Goal: Task Accomplishment & Management: Manage account settings

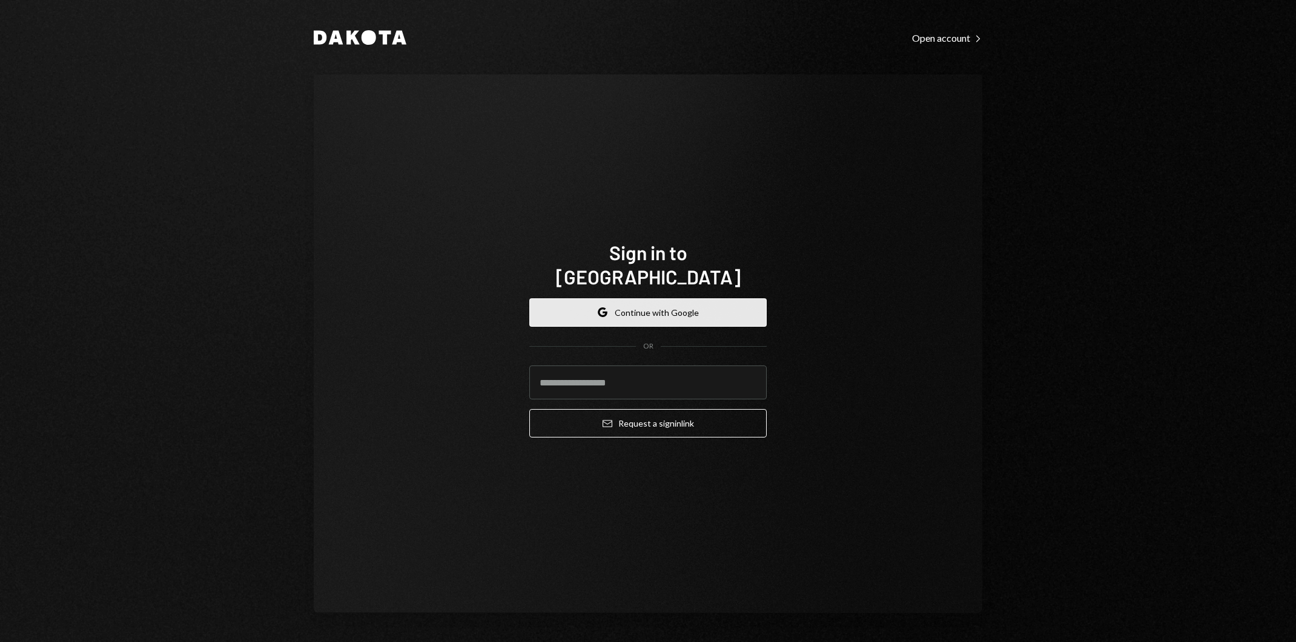
click at [649, 307] on button "Google Continue with Google" at bounding box center [647, 313] width 237 height 28
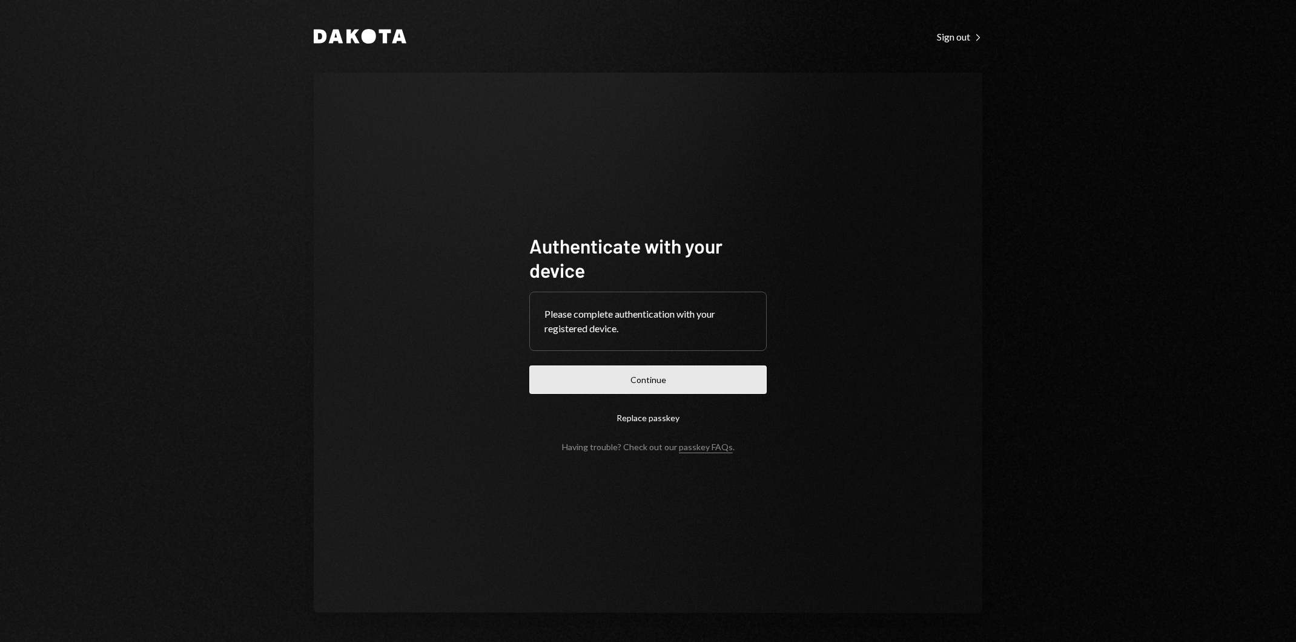
click at [689, 383] on button "Continue" at bounding box center [647, 380] width 237 height 28
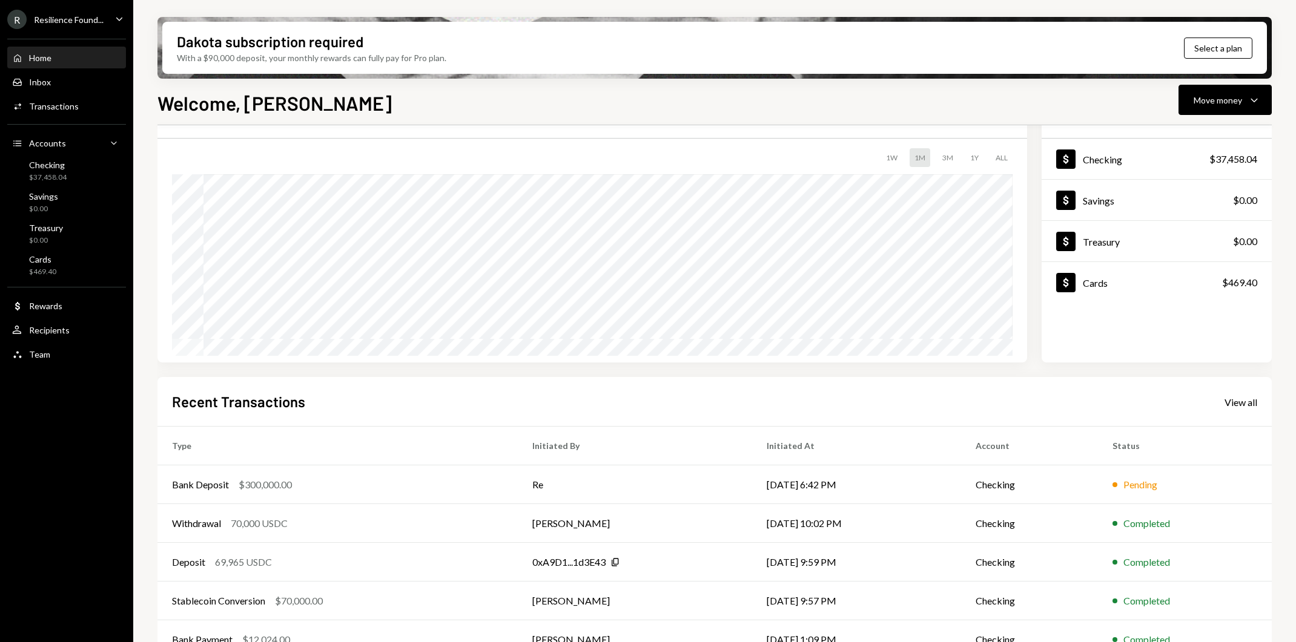
scroll to position [87, 0]
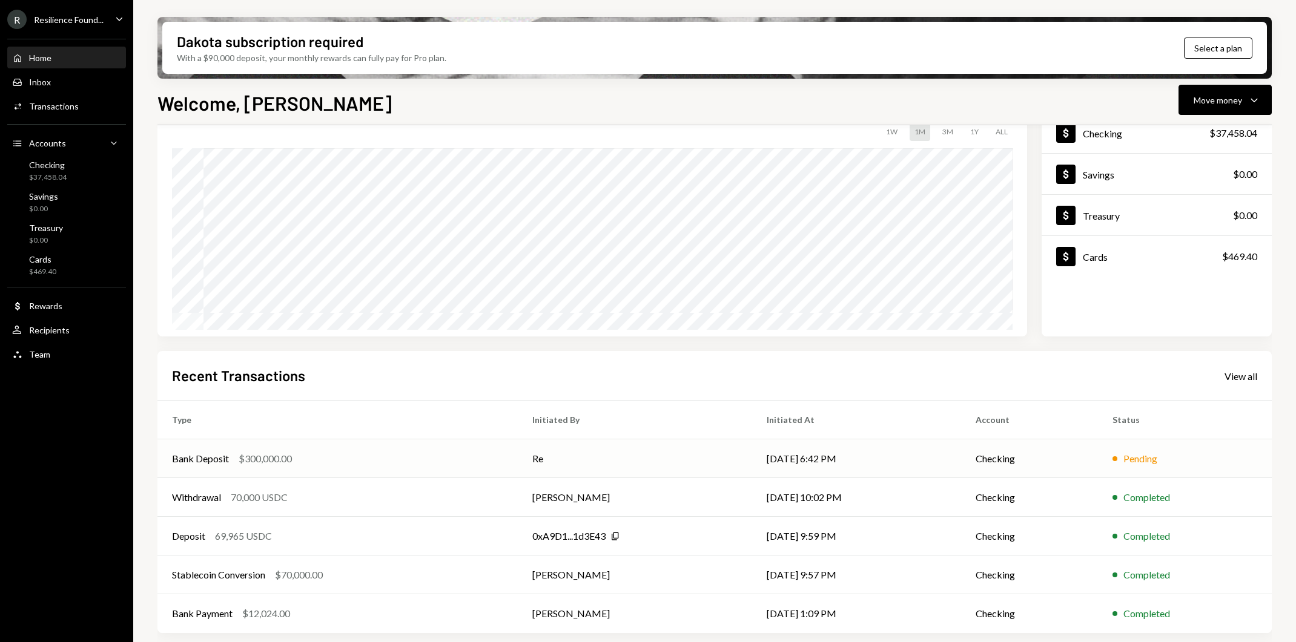
click at [582, 458] on td "Re" at bounding box center [635, 459] width 234 height 39
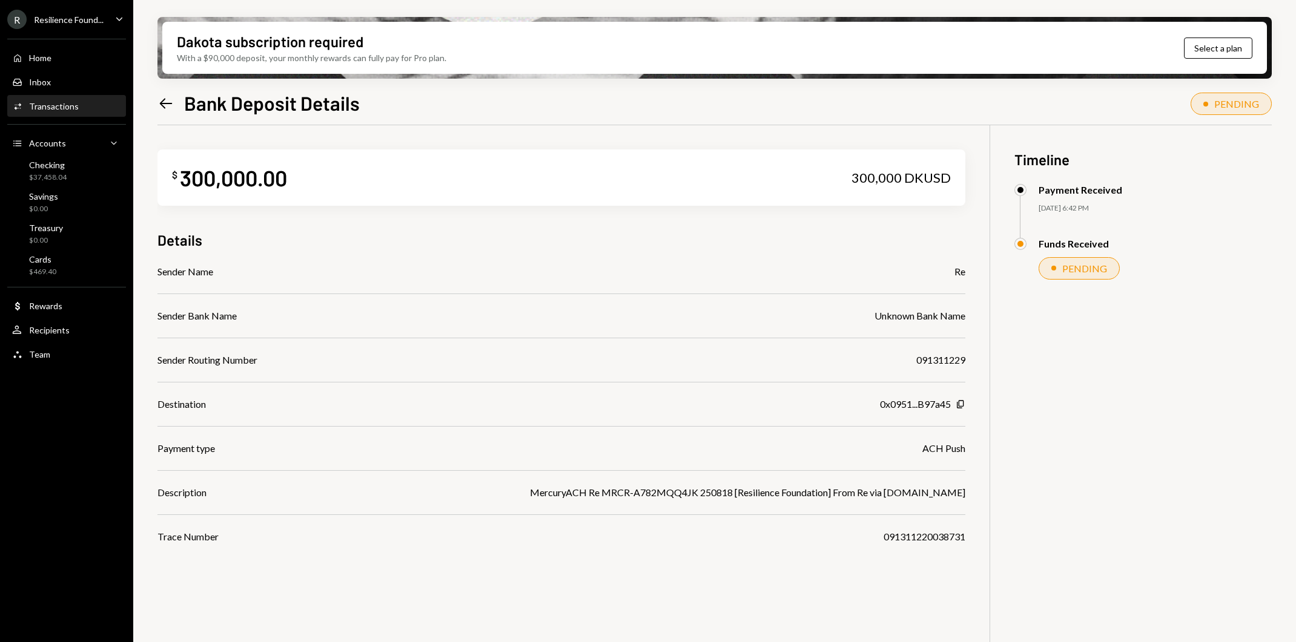
click at [161, 105] on icon "Left Arrow" at bounding box center [165, 103] width 17 height 17
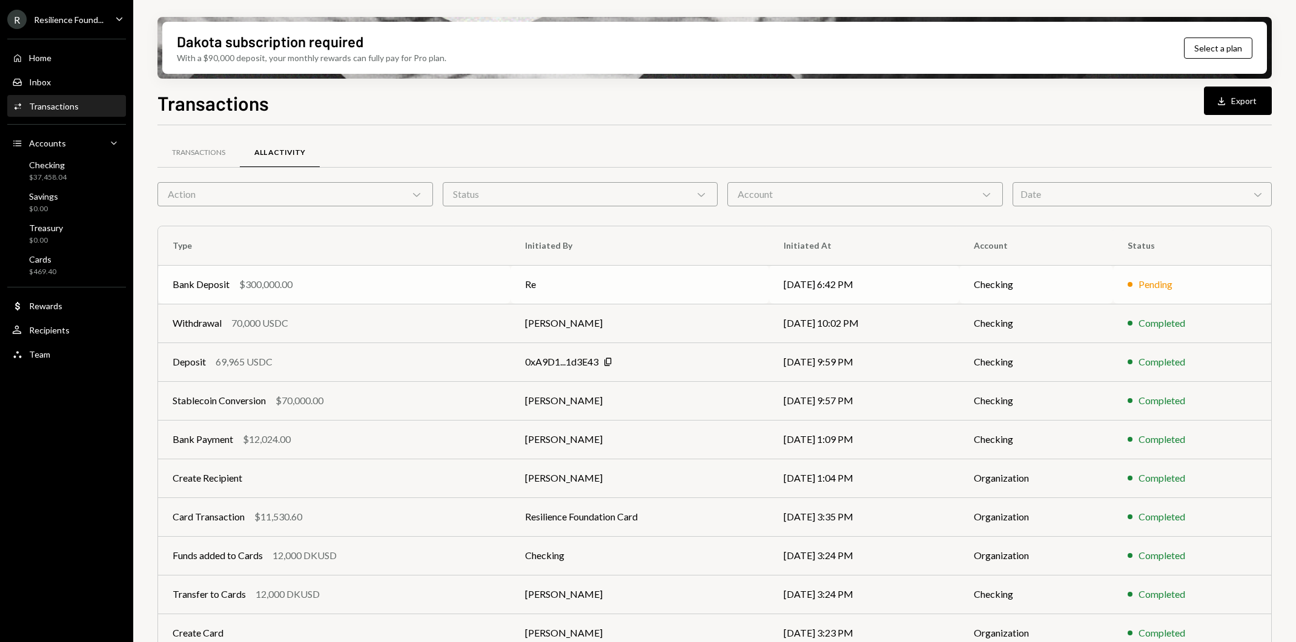
click at [623, 303] on td "Re" at bounding box center [639, 284] width 259 height 39
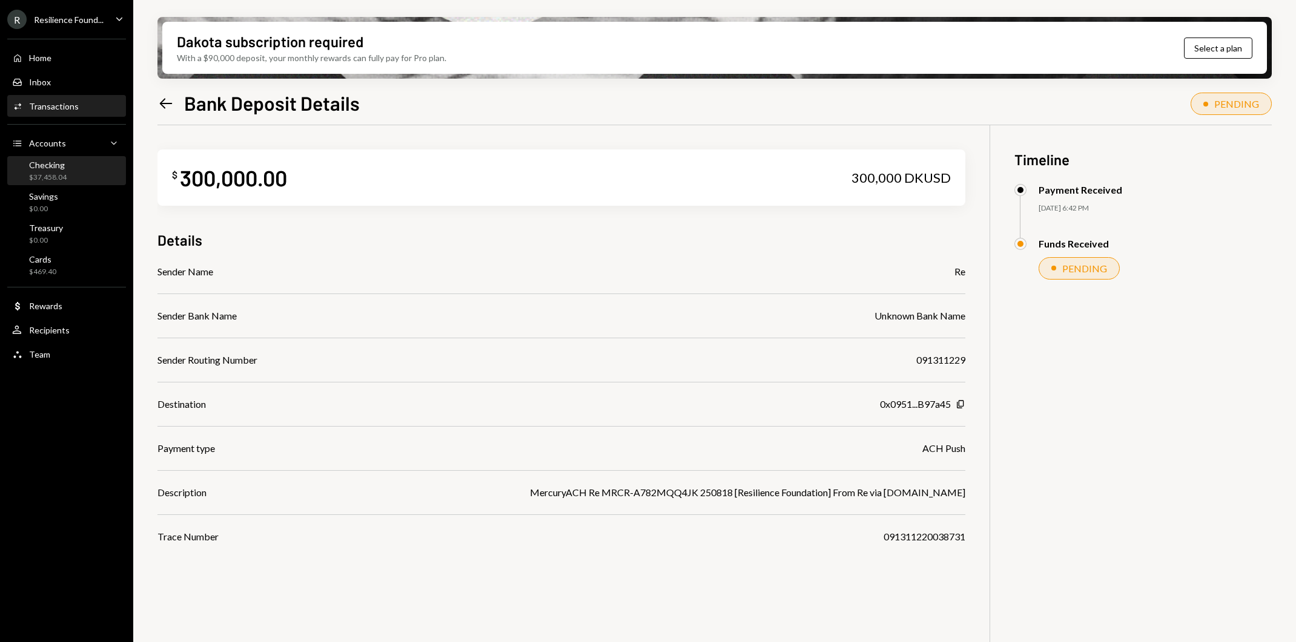
click at [78, 167] on div "Checking $37,458.04" at bounding box center [66, 171] width 109 height 23
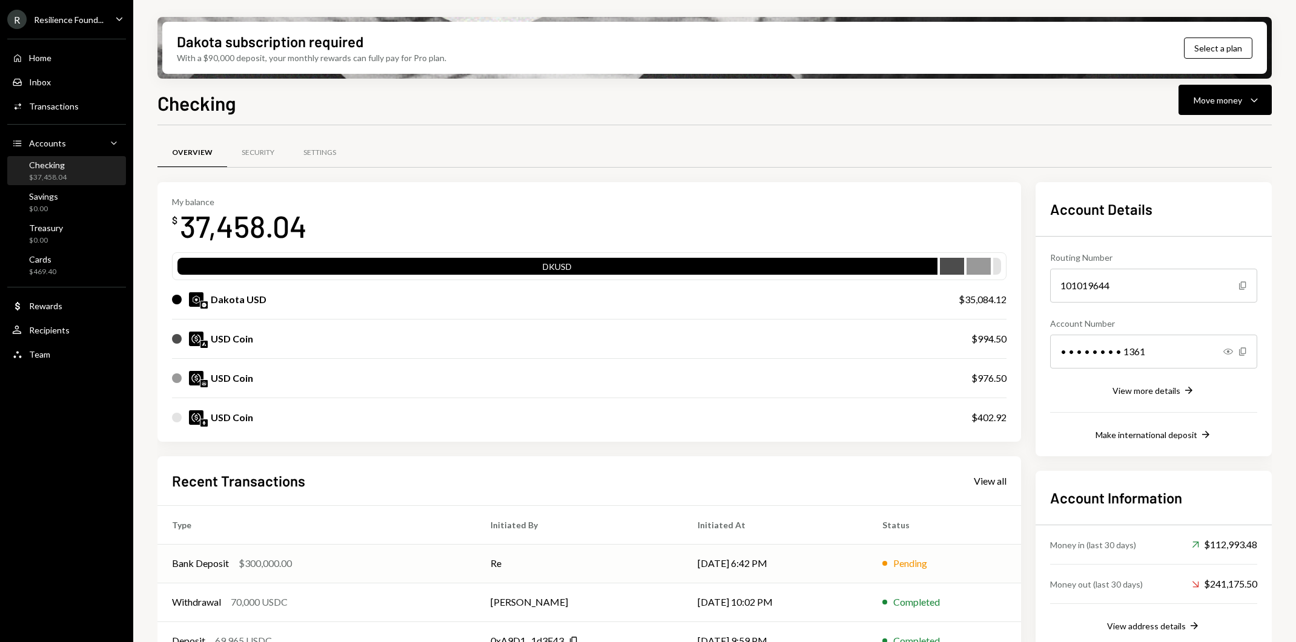
click at [392, 557] on div "Bank Deposit $300,000.00" at bounding box center [316, 564] width 289 height 15
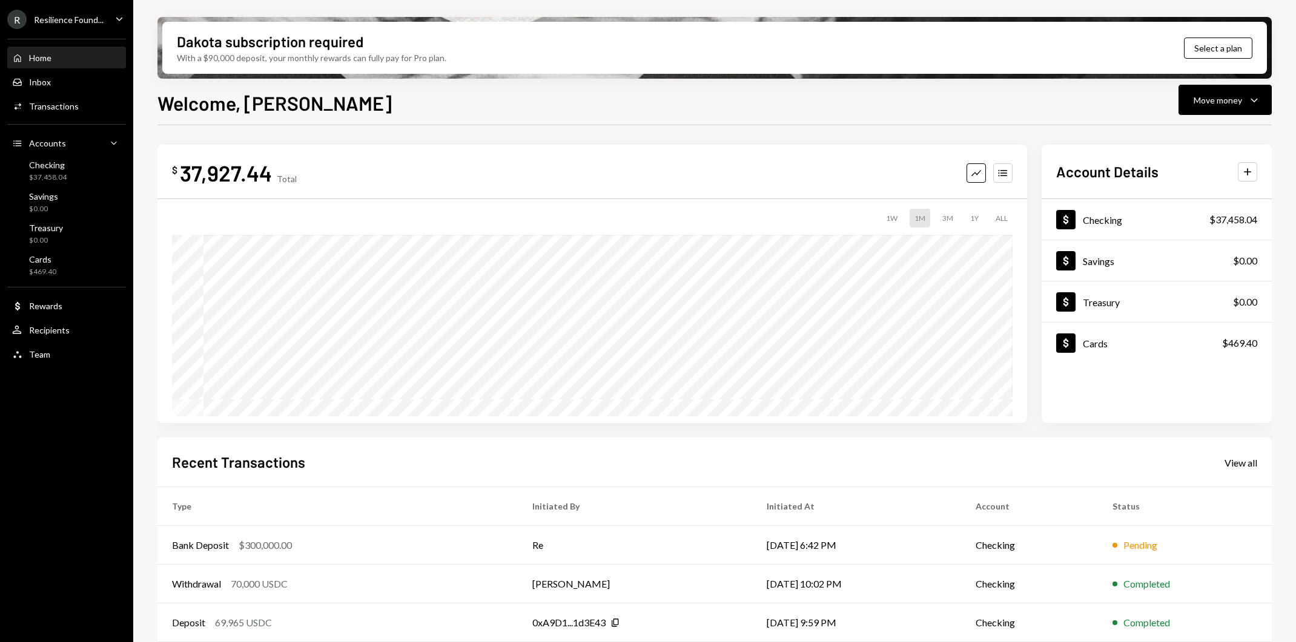
click at [422, 551] on div "Bank Deposit $300,000.00" at bounding box center [337, 545] width 331 height 15
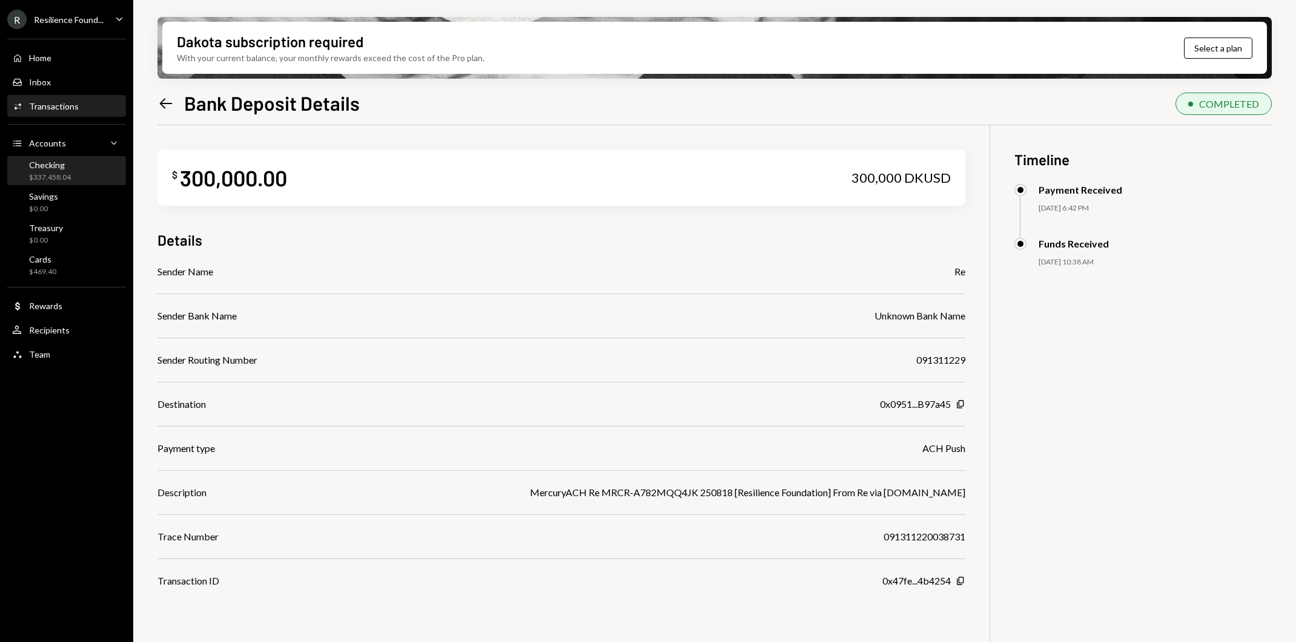
click at [68, 167] on div "Checking" at bounding box center [50, 165] width 42 height 10
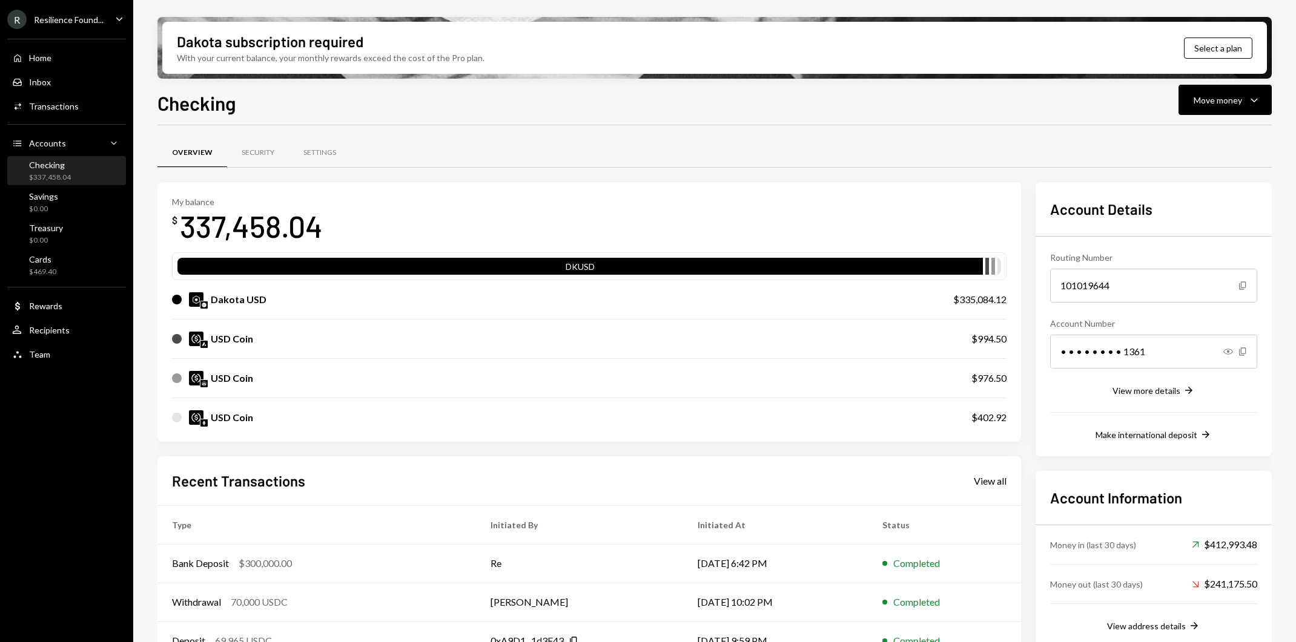
click at [653, 178] on div "Overview Security Settings" at bounding box center [714, 159] width 1114 height 45
click at [1241, 99] on div "Move money" at bounding box center [1218, 100] width 48 height 13
click at [1218, 226] on div "Swap stablecoins" at bounding box center [1215, 228] width 88 height 13
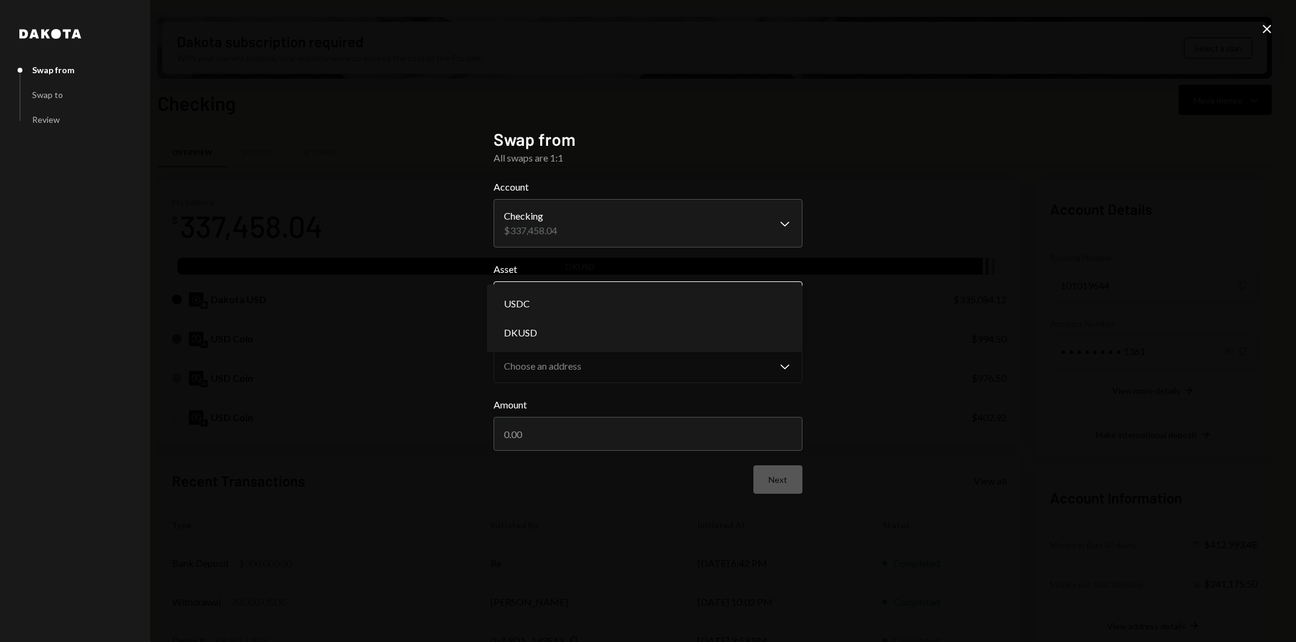
click at [693, 307] on body "R Resilience Found... Caret Down Home Home Inbox Inbox Activities Transactions …" at bounding box center [648, 321] width 1296 height 642
select select "*****"
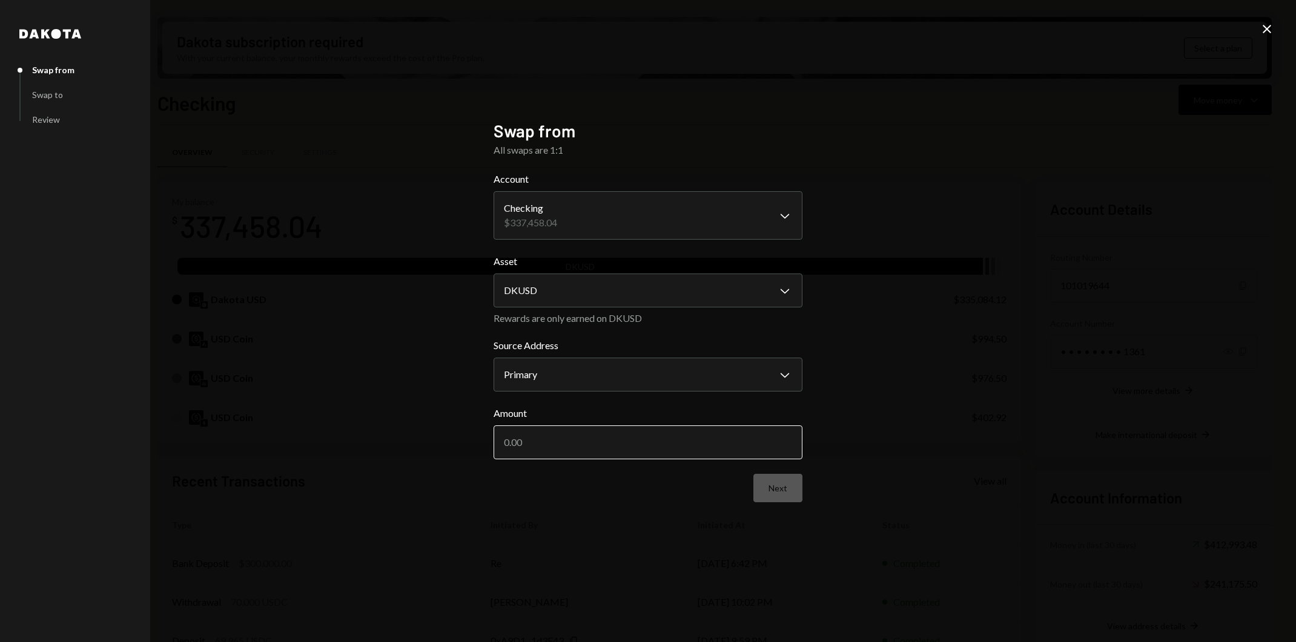
click input "Amount"
type input "2"
type input "252000"
click button "Next"
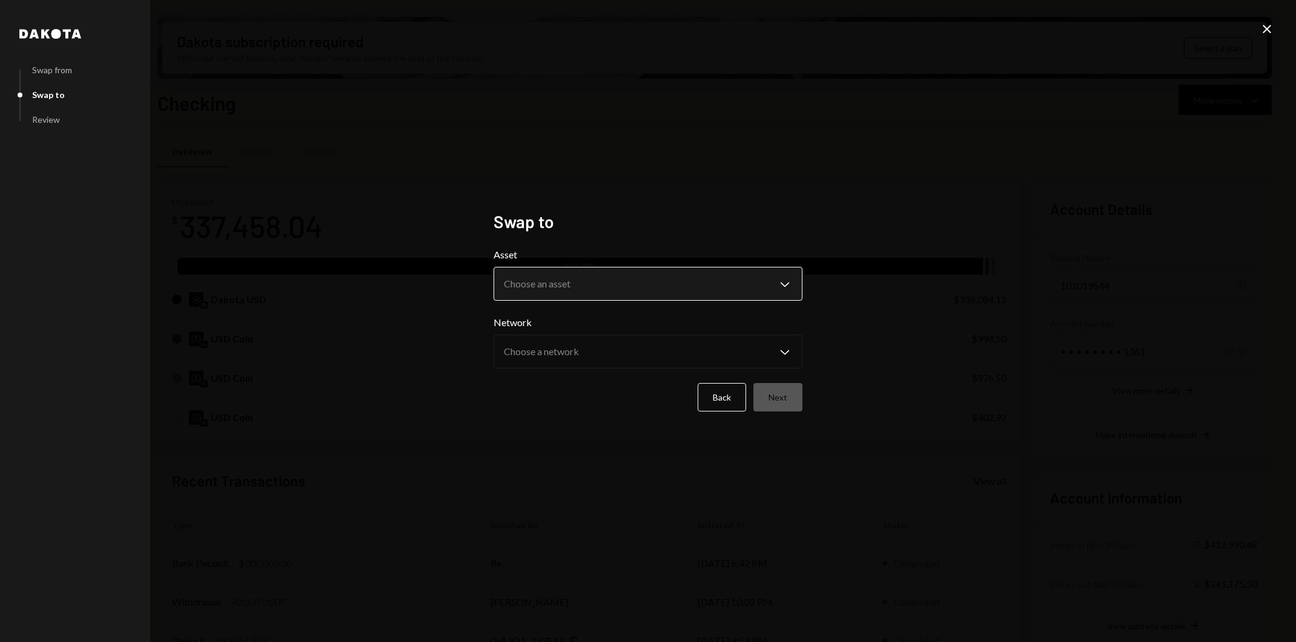
click body "R Resilience Found... Caret Down Home Home Inbox Inbox Activities Transactions …"
select select "****"
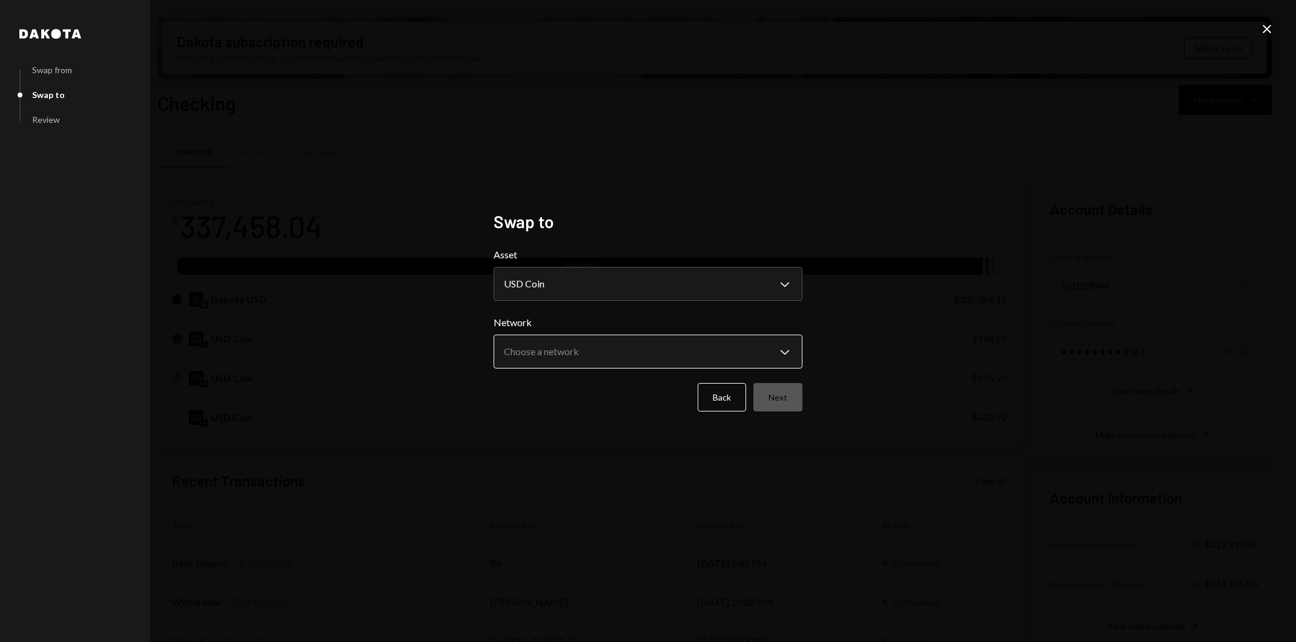
click body "R Resilience Found... Caret Down Home Home Inbox Inbox Activities Transactions …"
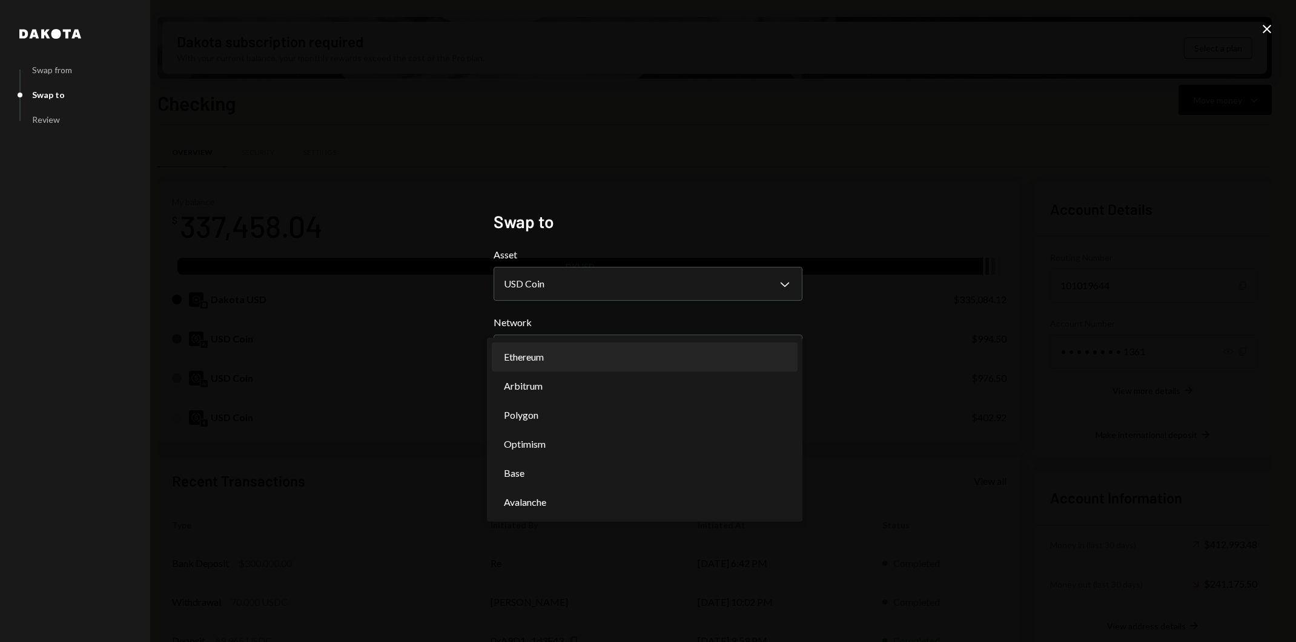
select select "**********"
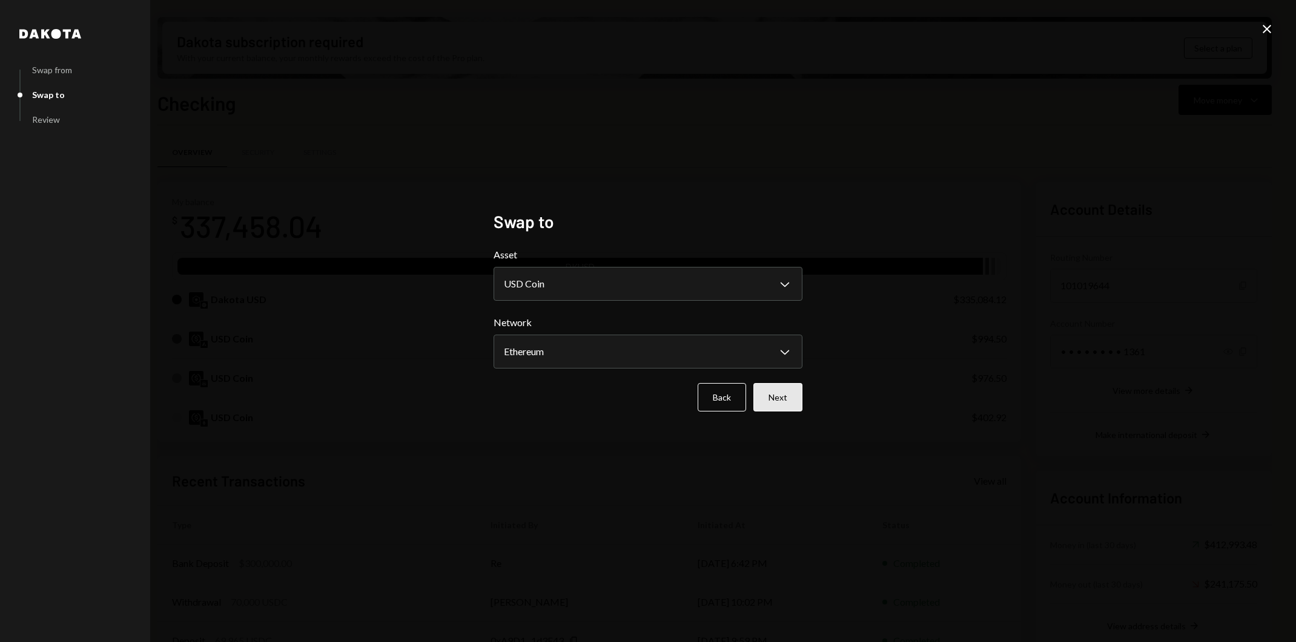
click button "Next"
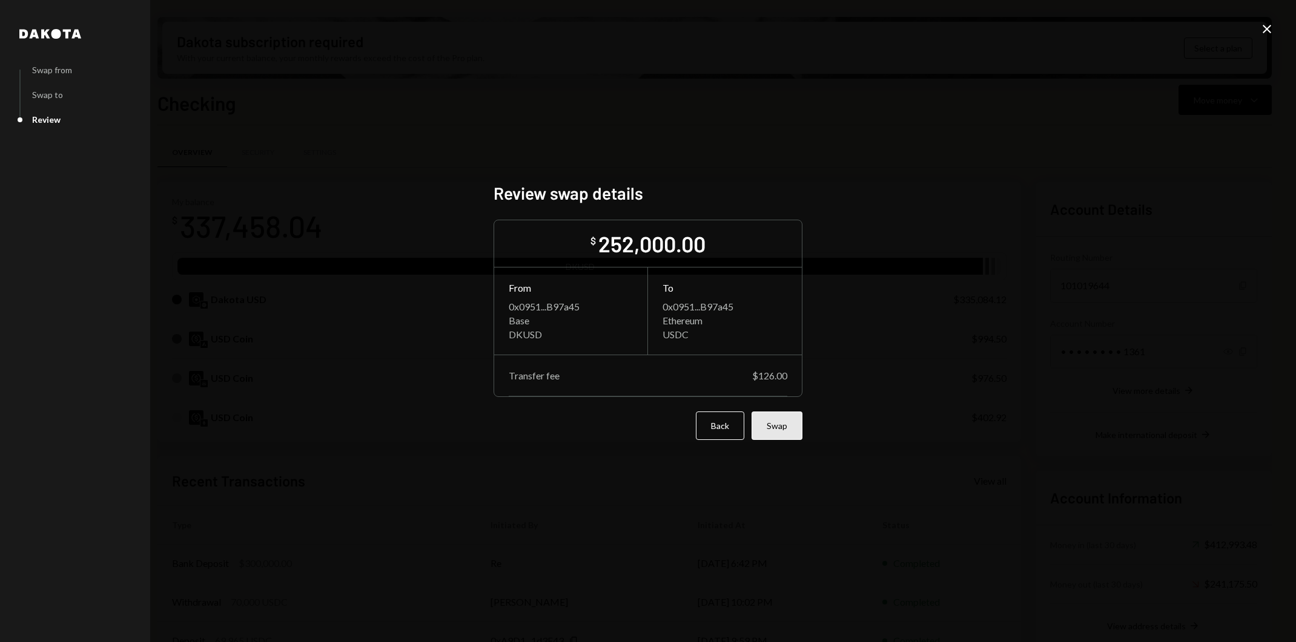
click button "Swap"
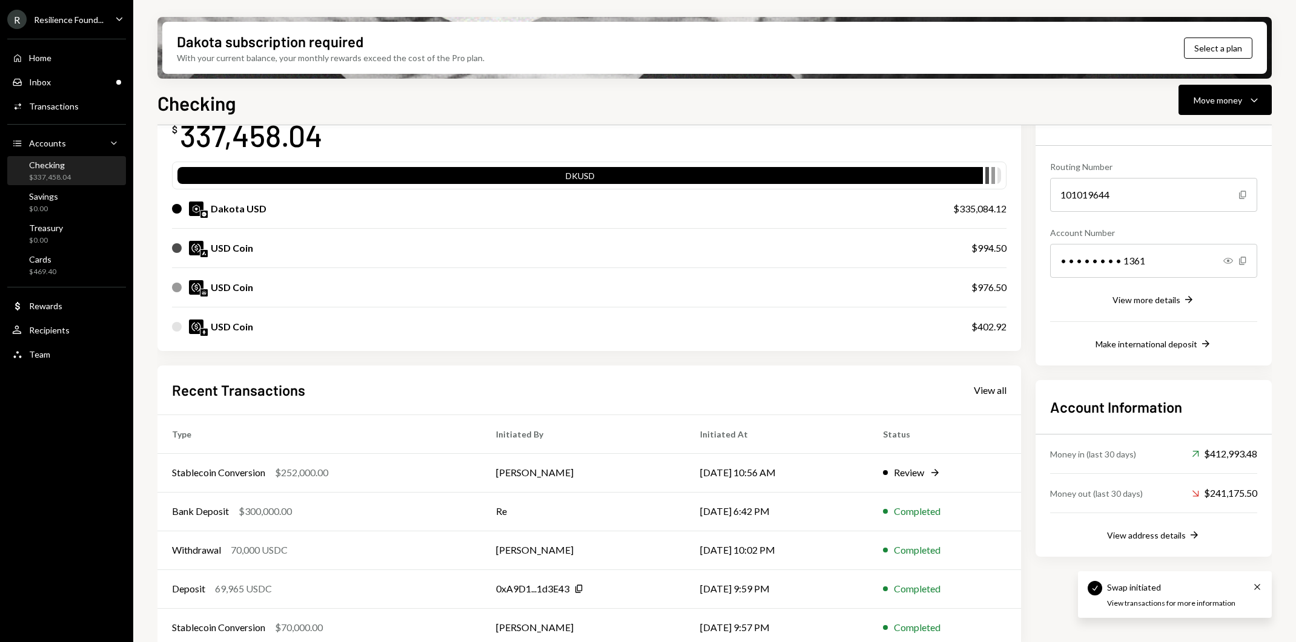
scroll to position [105, 0]
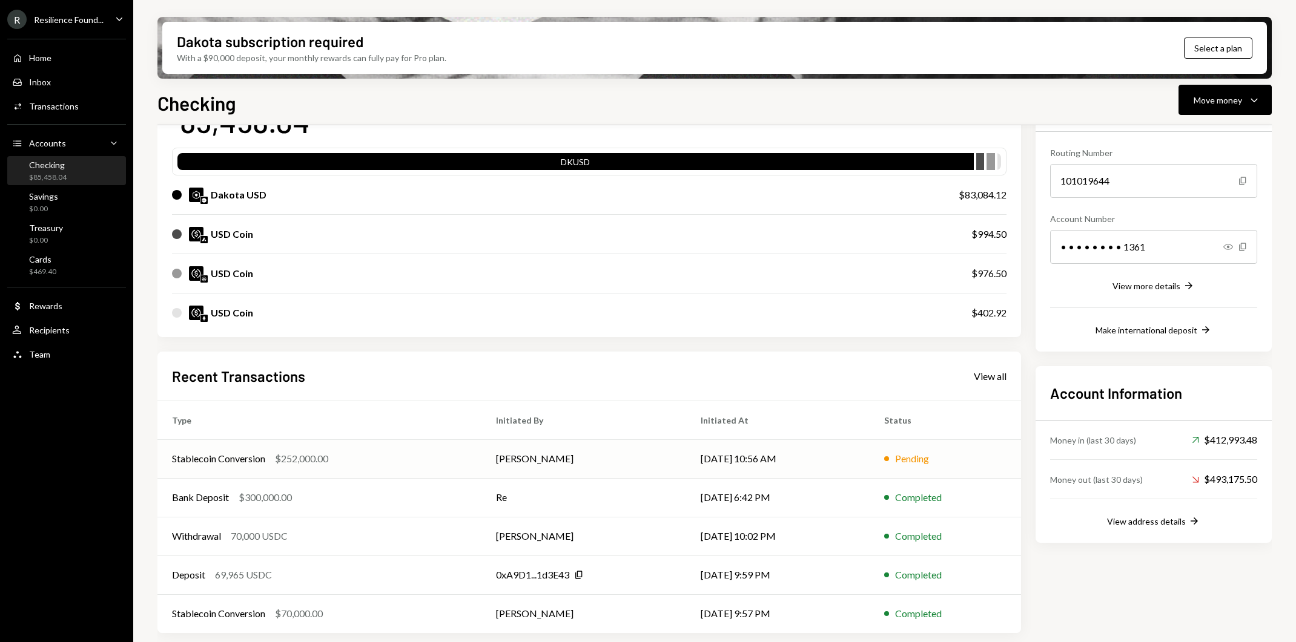
click td "[PERSON_NAME]"
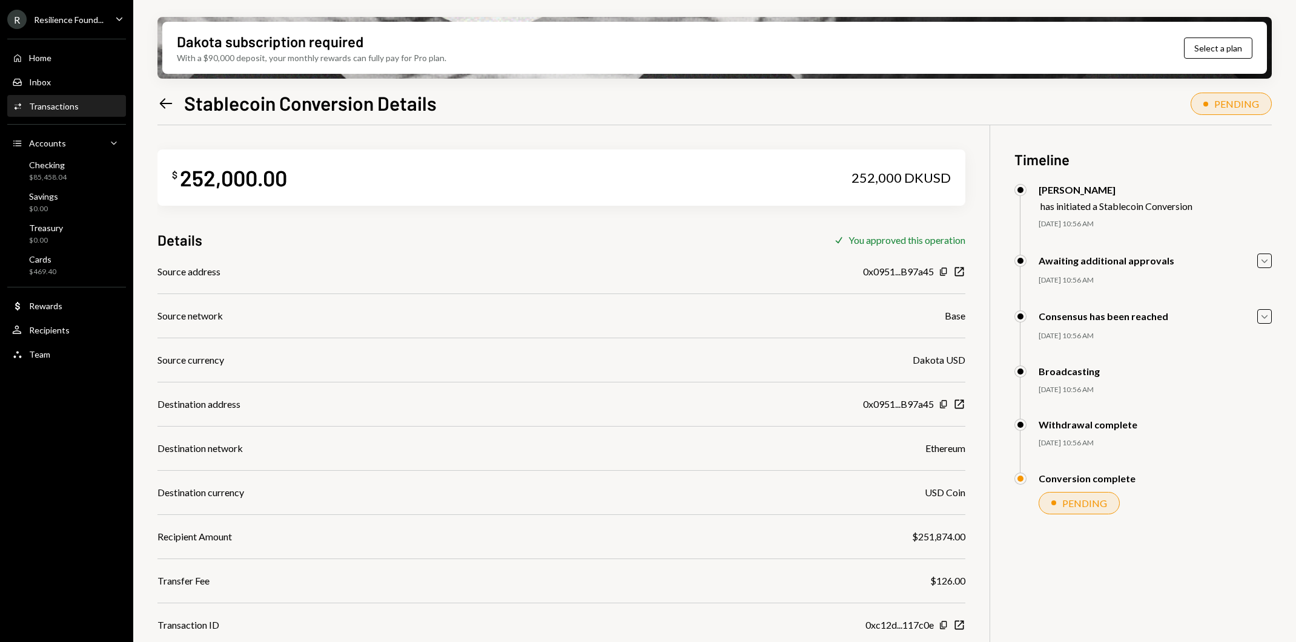
click icon
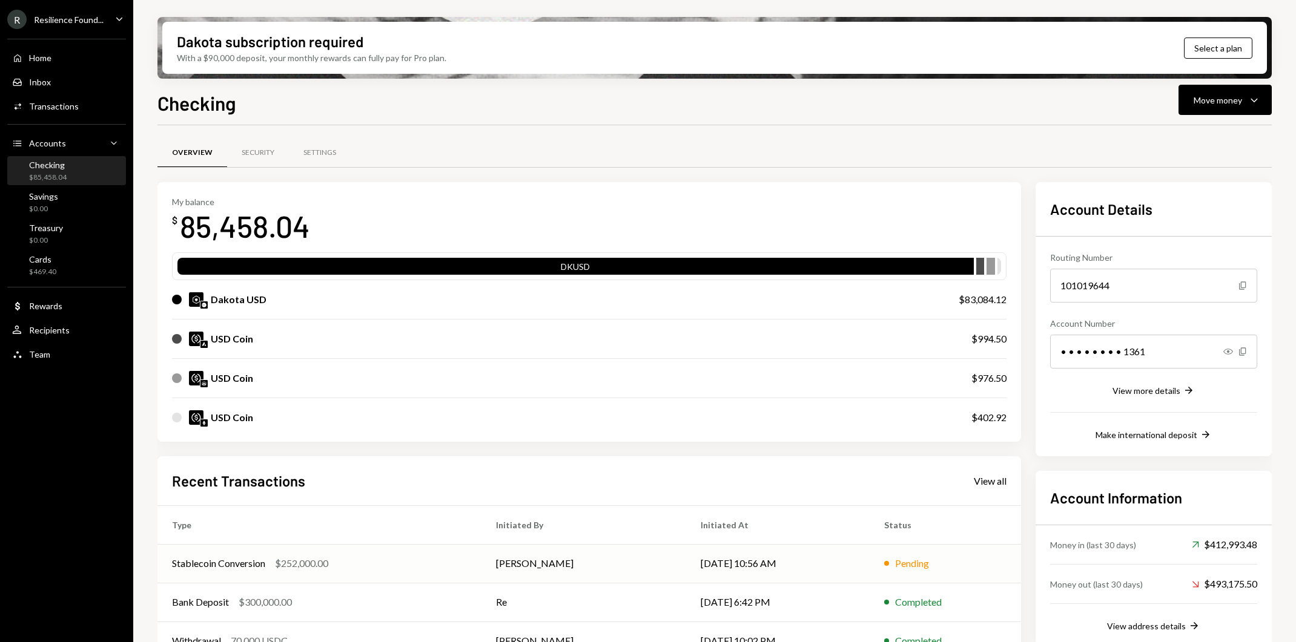
click at [622, 581] on td "[PERSON_NAME]" at bounding box center [583, 563] width 205 height 39
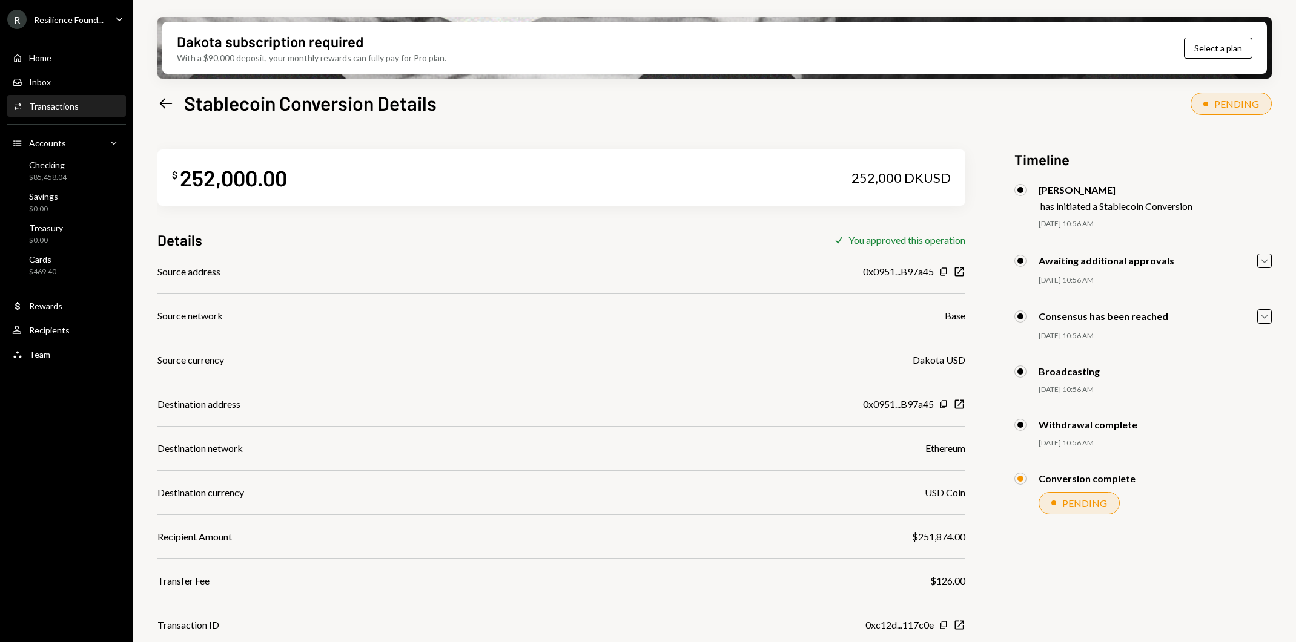
click at [160, 103] on icon at bounding box center [166, 103] width 13 height 10
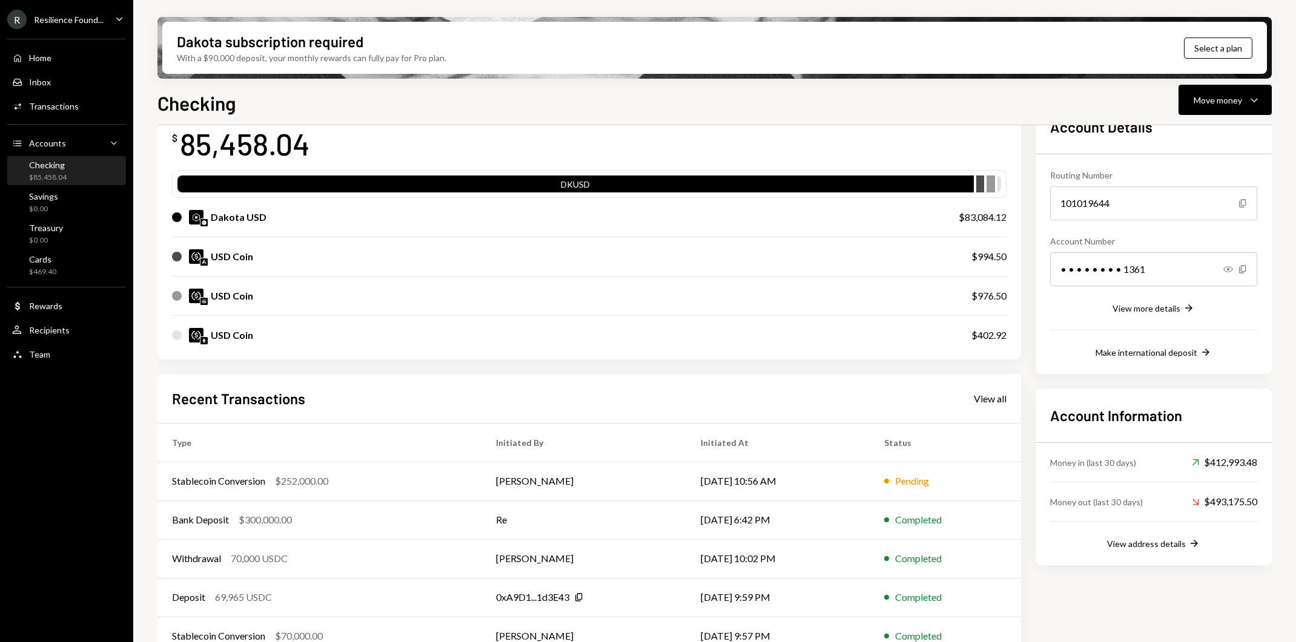
scroll to position [105, 0]
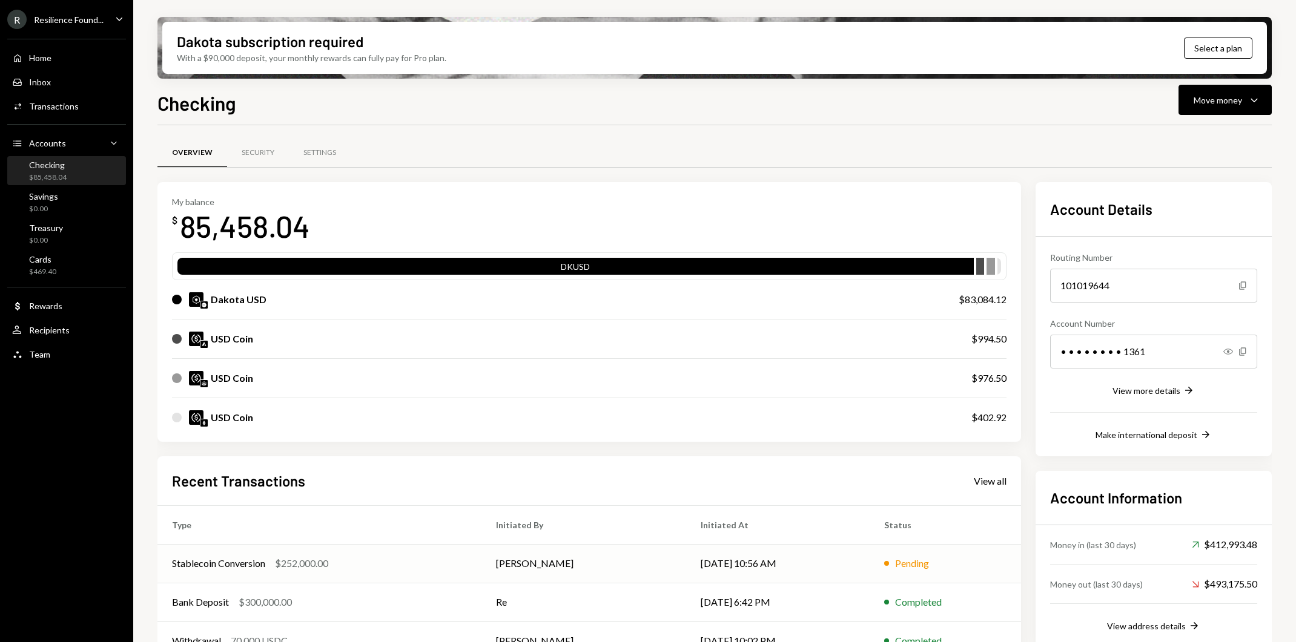
click at [422, 559] on div "Stablecoin Conversion $252,000.00" at bounding box center [319, 564] width 295 height 15
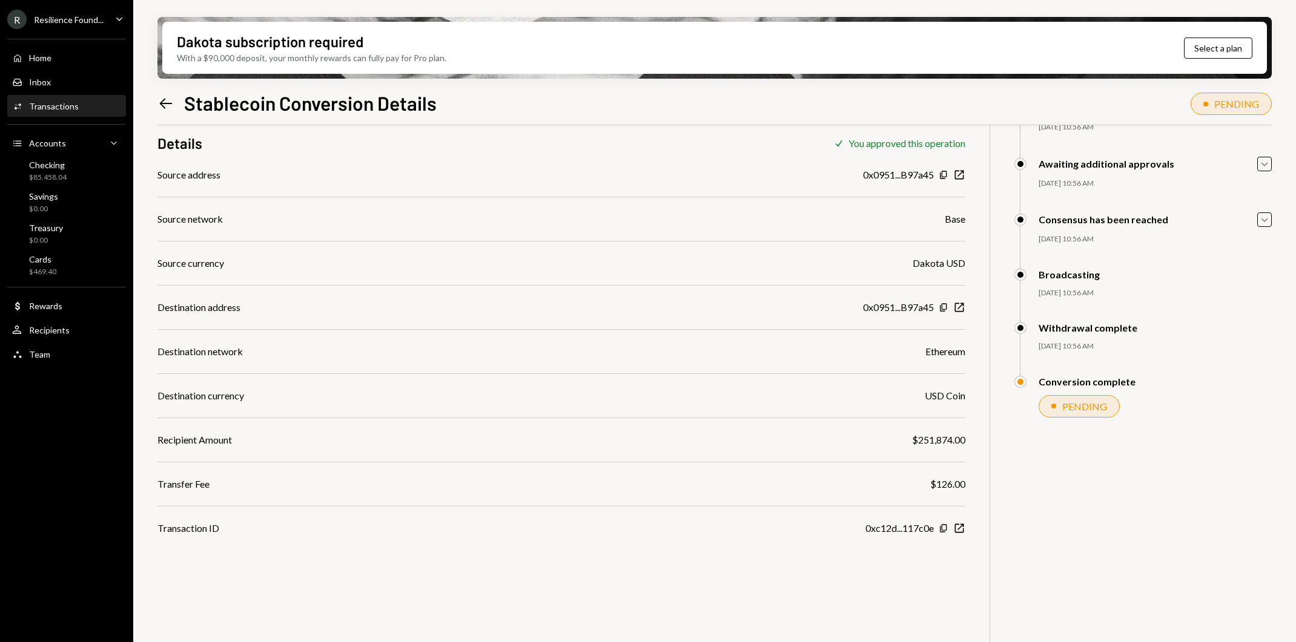
scroll to position [92, 0]
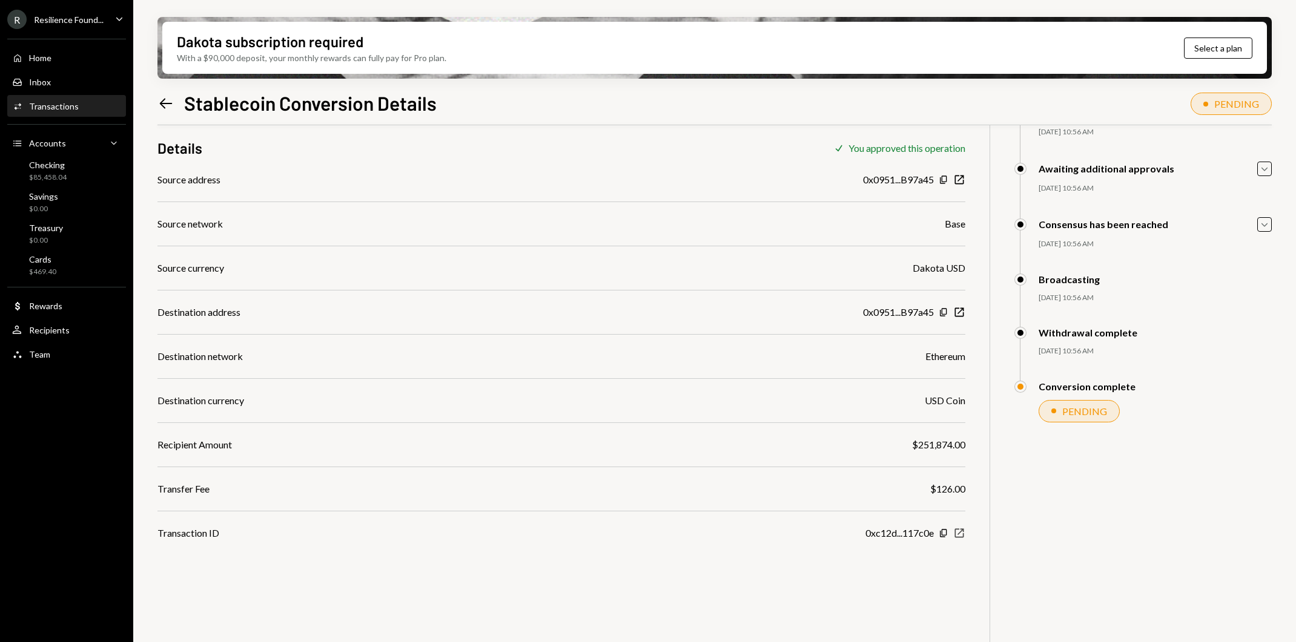
click at [961, 535] on icon "New Window" at bounding box center [959, 533] width 12 height 12
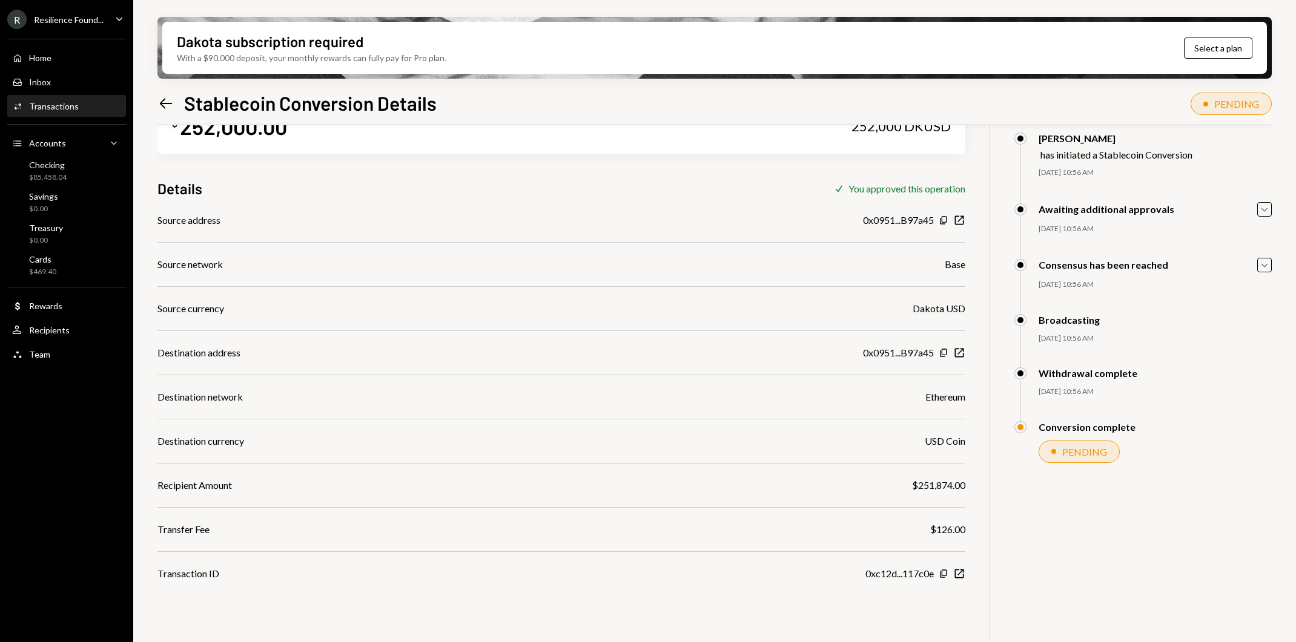
scroll to position [32, 0]
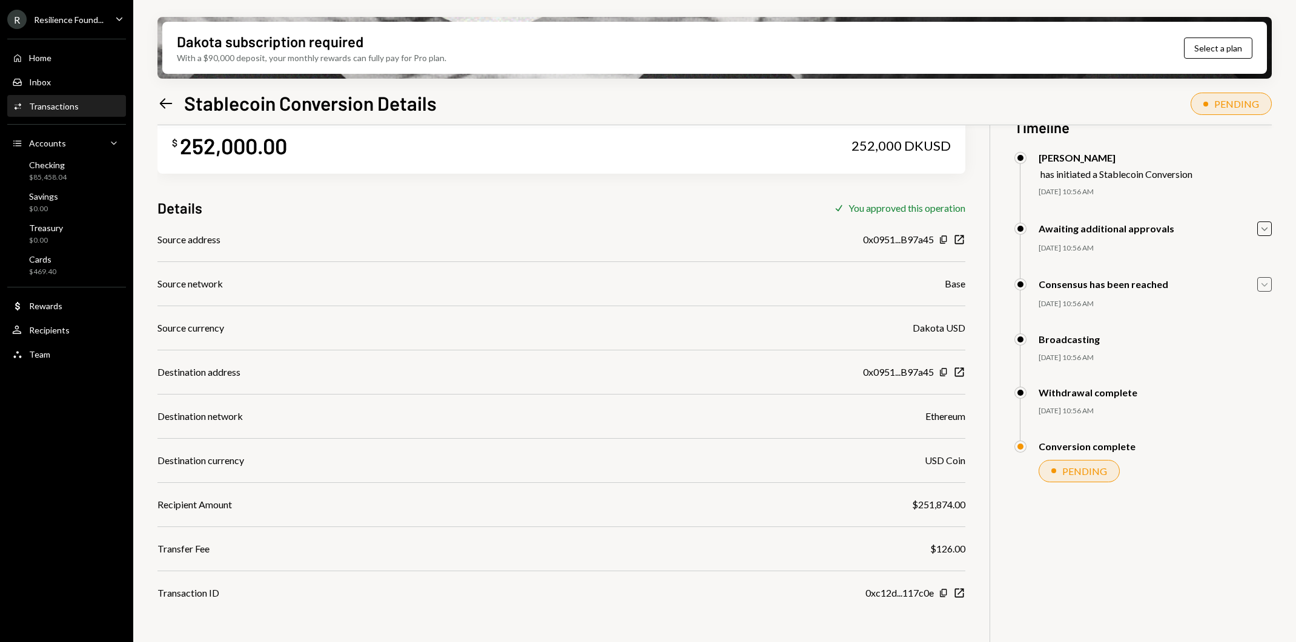
click at [1267, 280] on icon "Caret Down" at bounding box center [1264, 284] width 13 height 13
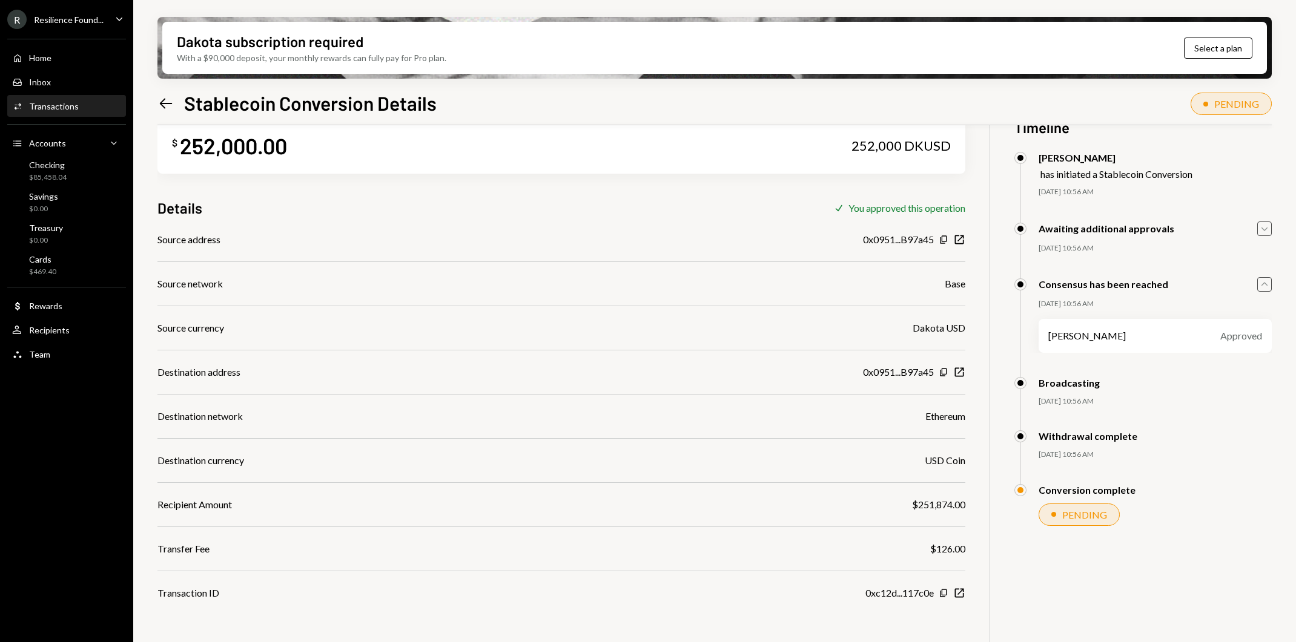
click at [1267, 223] on icon "Caret Down" at bounding box center [1264, 228] width 13 height 13
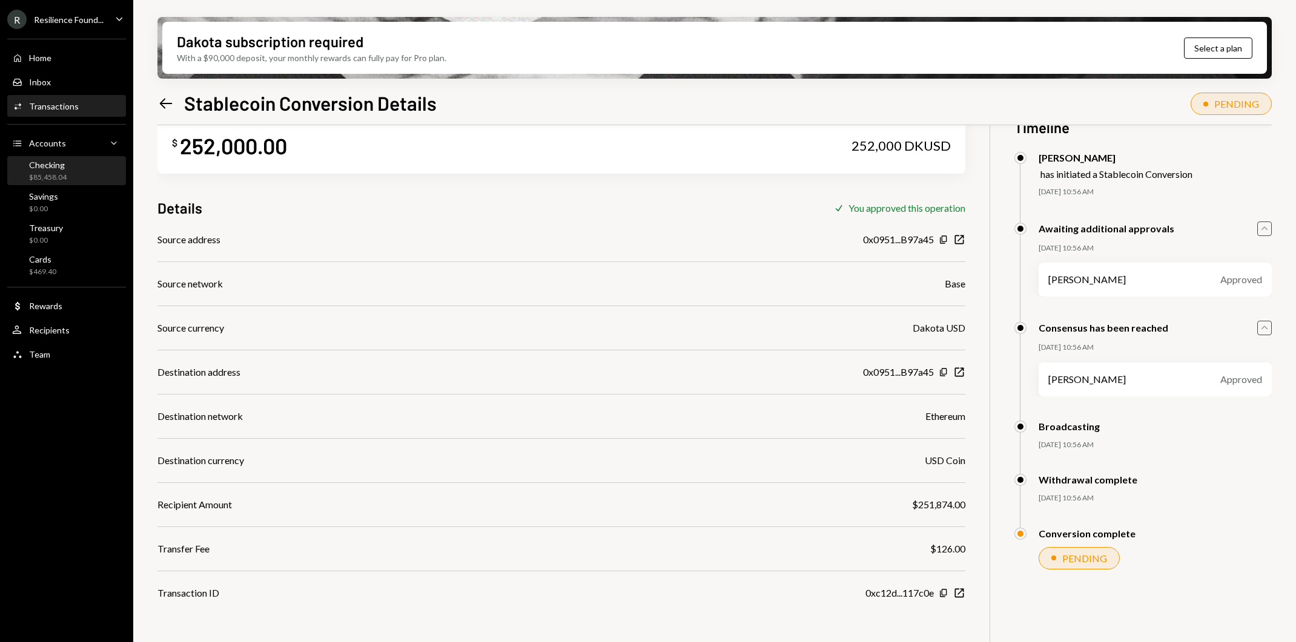
click at [78, 174] on div "Checking $85,458.04" at bounding box center [66, 171] width 109 height 23
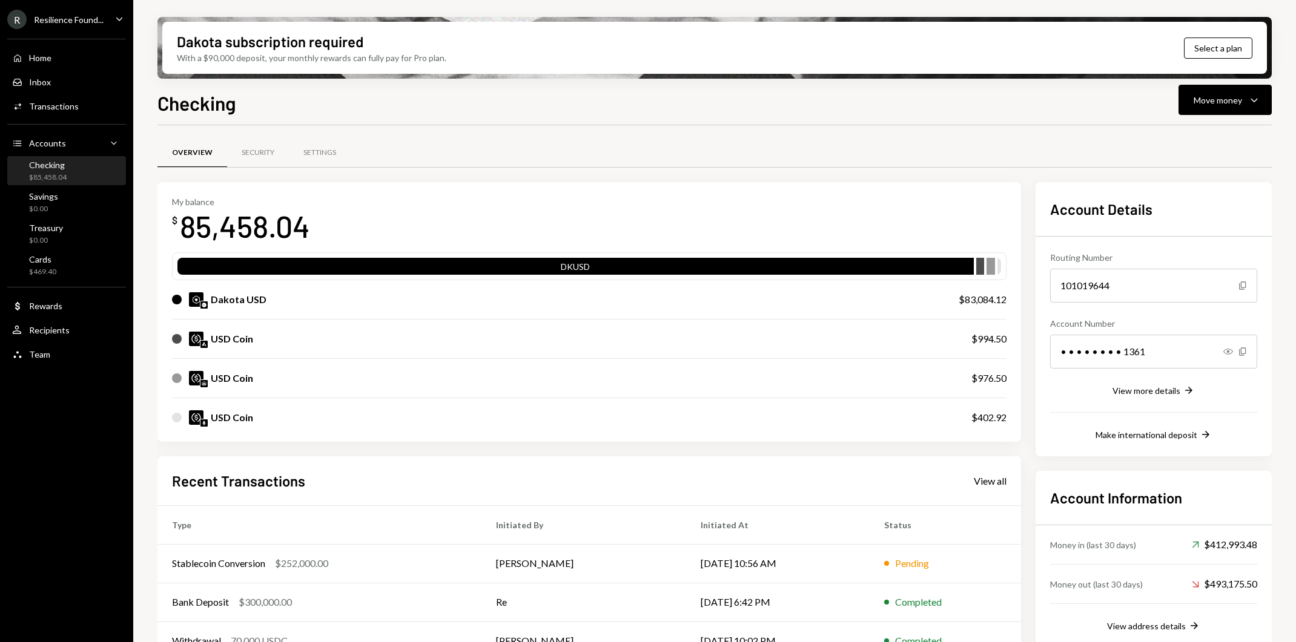
click at [564, 448] on div "My balance $ 85,458.04 DKUSD Dakota USD $83,084.12 USD Coin $994.50 USD Coin $9…" at bounding box center [589, 460] width 864 height 556
click at [501, 193] on div "My balance $ 85,458.04 DKUSD Dakota USD $83,084.12 USD Coin $994.50 USD Coin $9…" at bounding box center [589, 312] width 864 height 260
click at [883, 239] on div "My balance $ 85,458.04" at bounding box center [589, 221] width 834 height 48
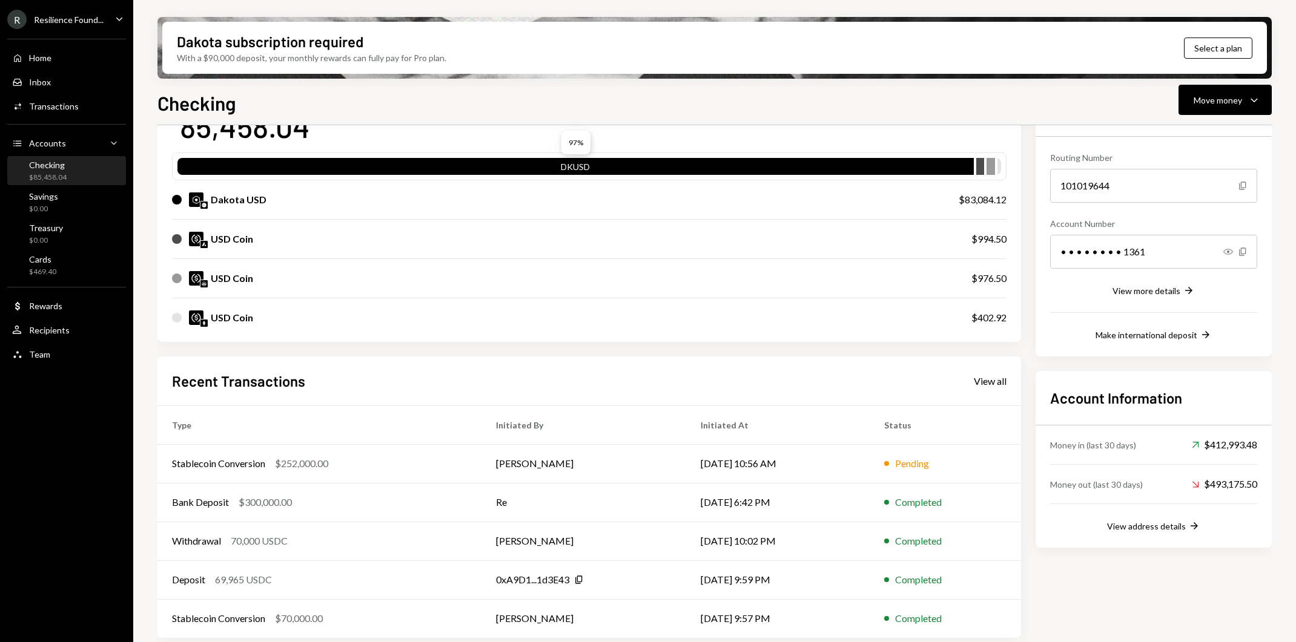
scroll to position [105, 0]
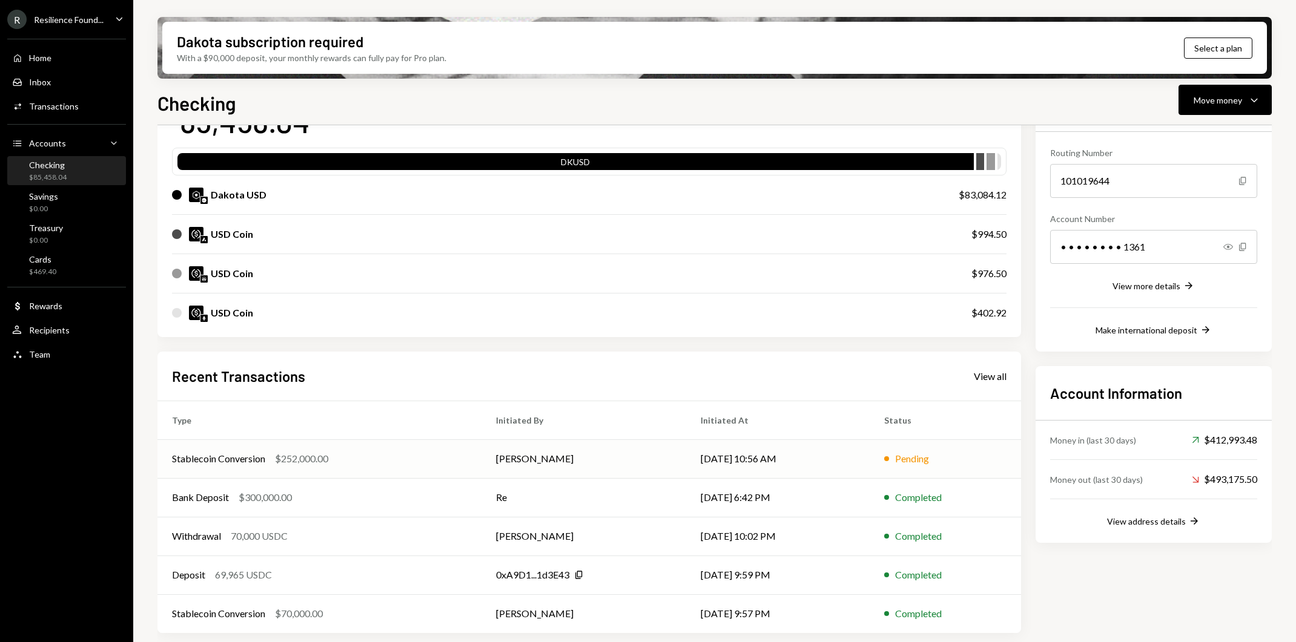
click at [483, 453] on td "[PERSON_NAME]" at bounding box center [583, 459] width 205 height 39
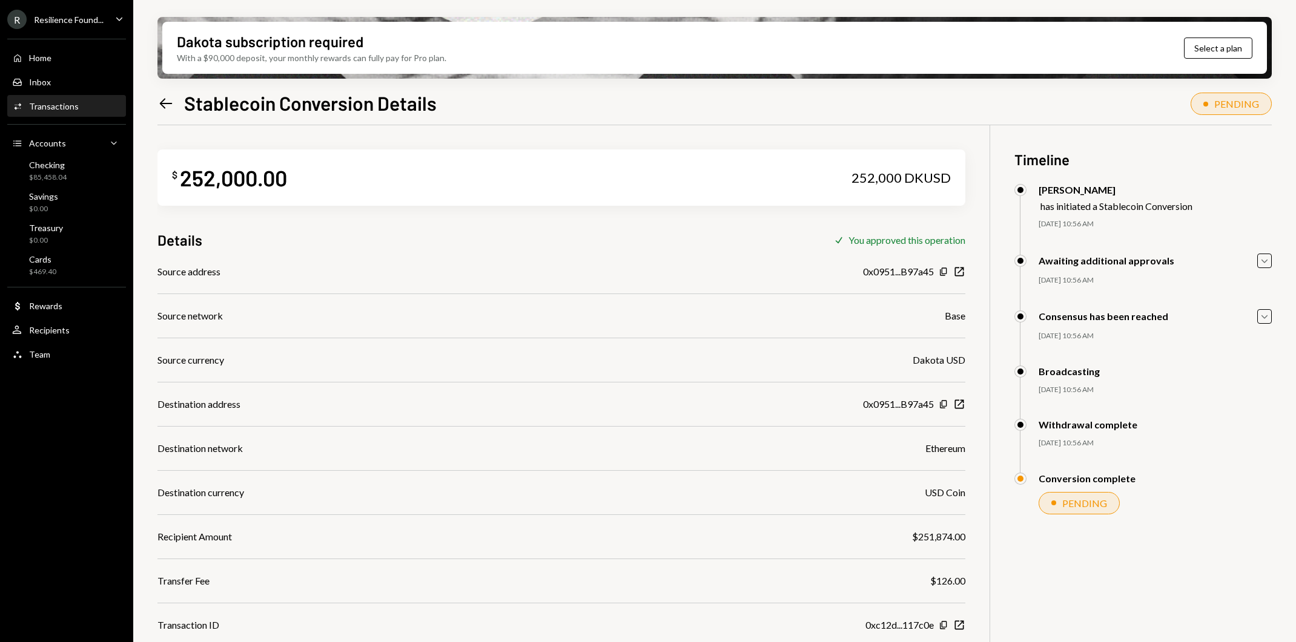
scroll to position [97, 0]
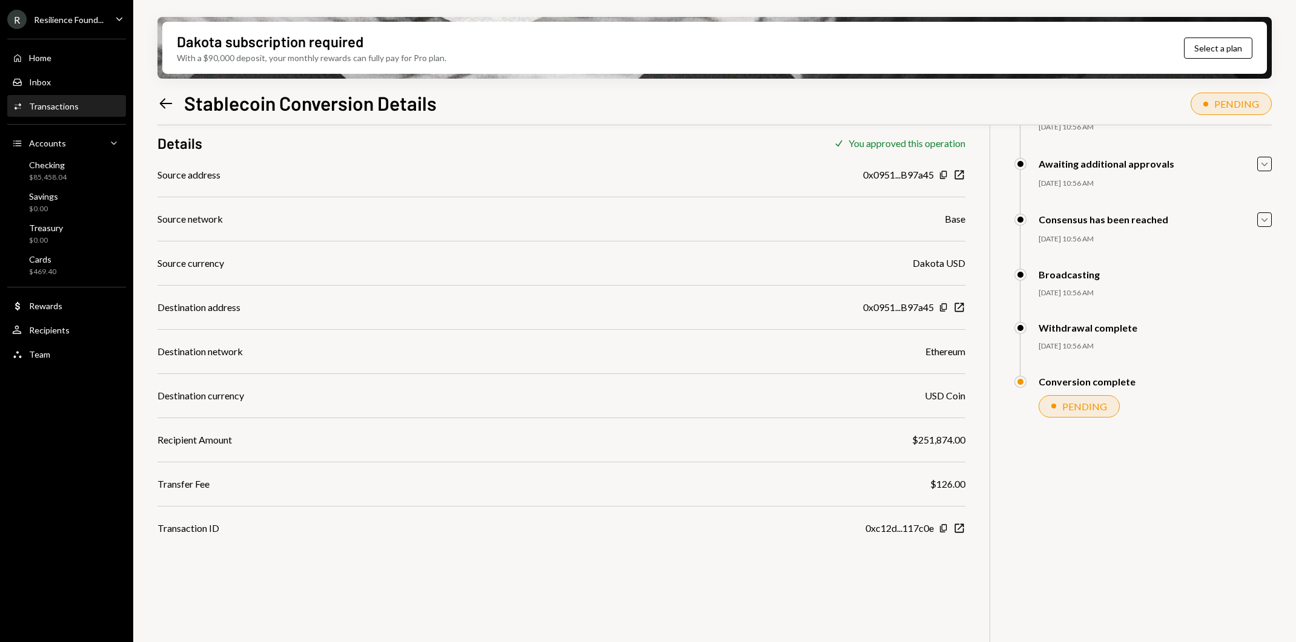
click at [1092, 409] on div "PENDING" at bounding box center [1084, 407] width 45 height 12
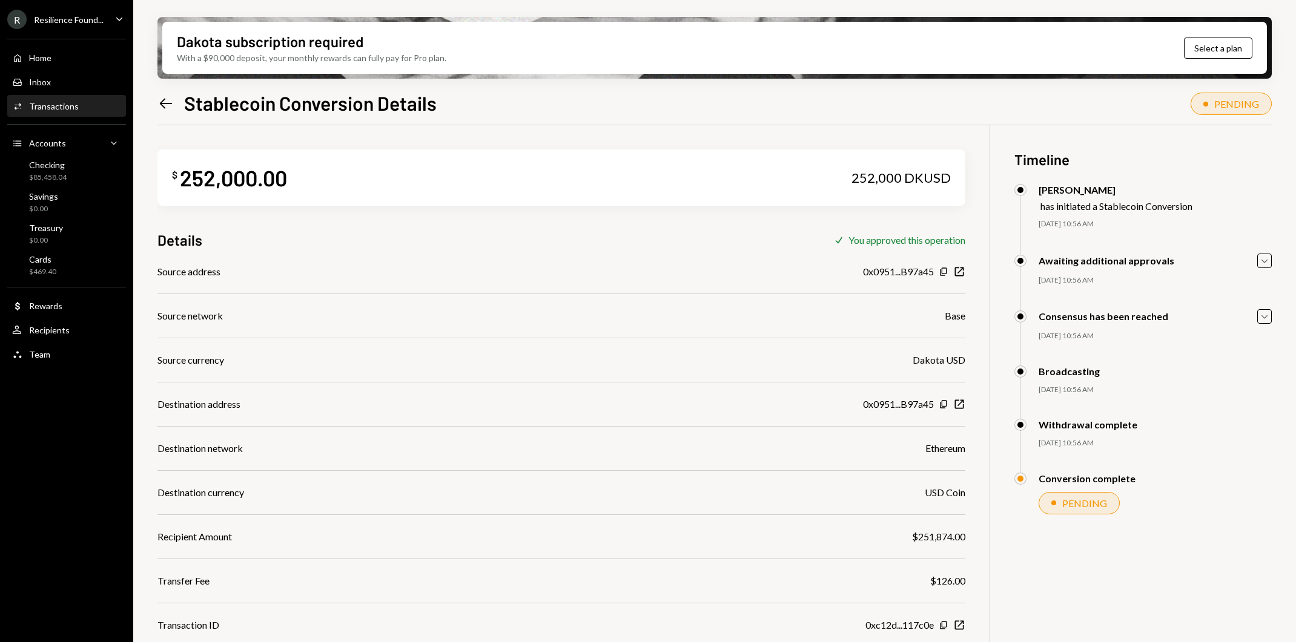
click at [161, 100] on icon "Left Arrow" at bounding box center [165, 103] width 17 height 17
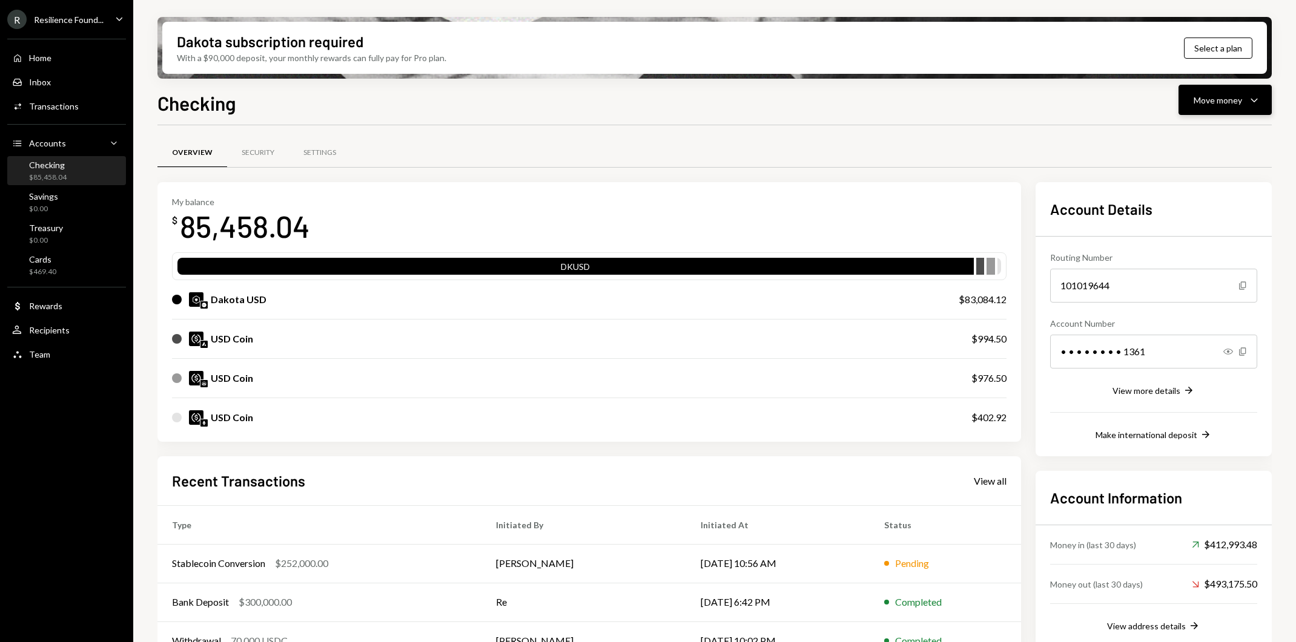
click at [1217, 100] on div "Move money" at bounding box center [1218, 100] width 48 height 13
click at [1215, 134] on div "Send" at bounding box center [1215, 136] width 88 height 13
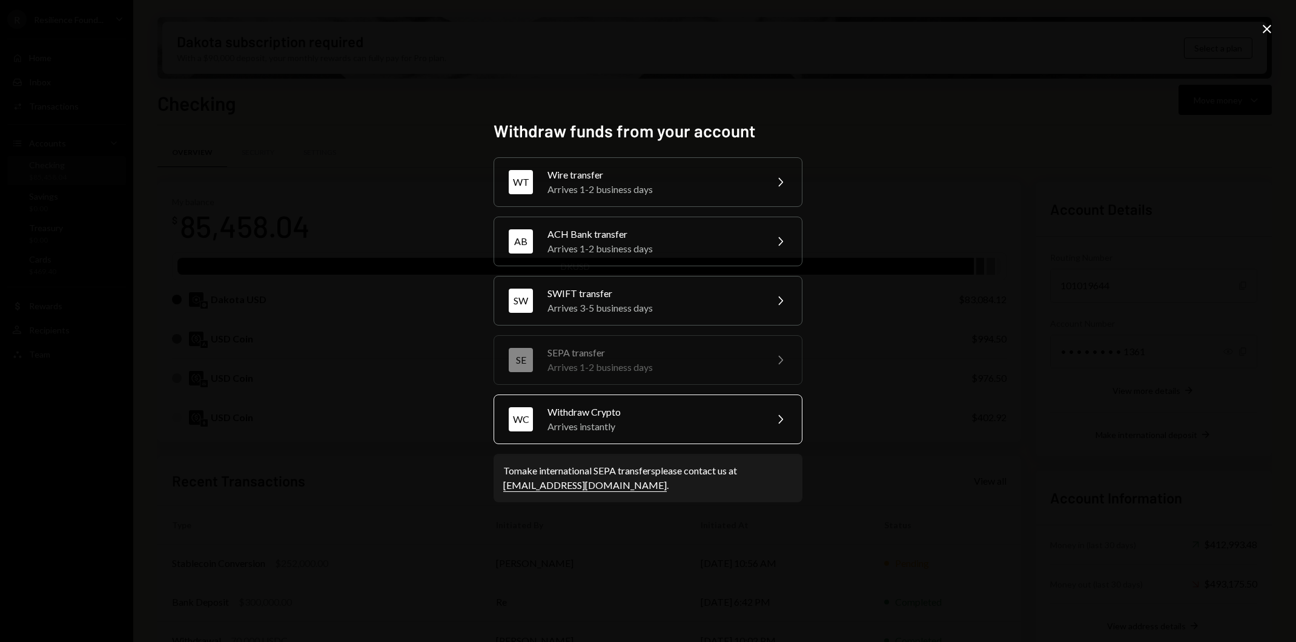
click at [669, 411] on div "Withdraw Crypto" at bounding box center [652, 412] width 211 height 15
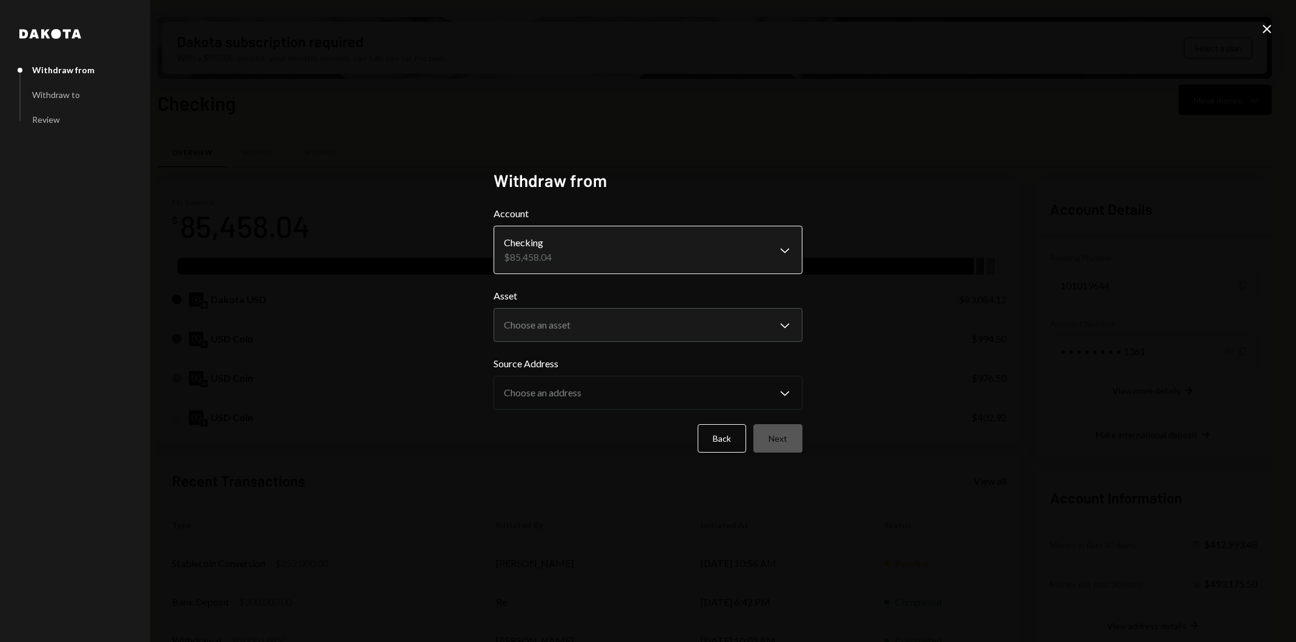
click at [652, 259] on body "R Resilience Found... Caret Down Home Home Inbox Inbox Activities Transactions …" at bounding box center [648, 321] width 1296 height 642
click at [642, 327] on body "R Resilience Found... Caret Down Home Home Inbox Inbox Activities Transactions …" at bounding box center [648, 321] width 1296 height 642
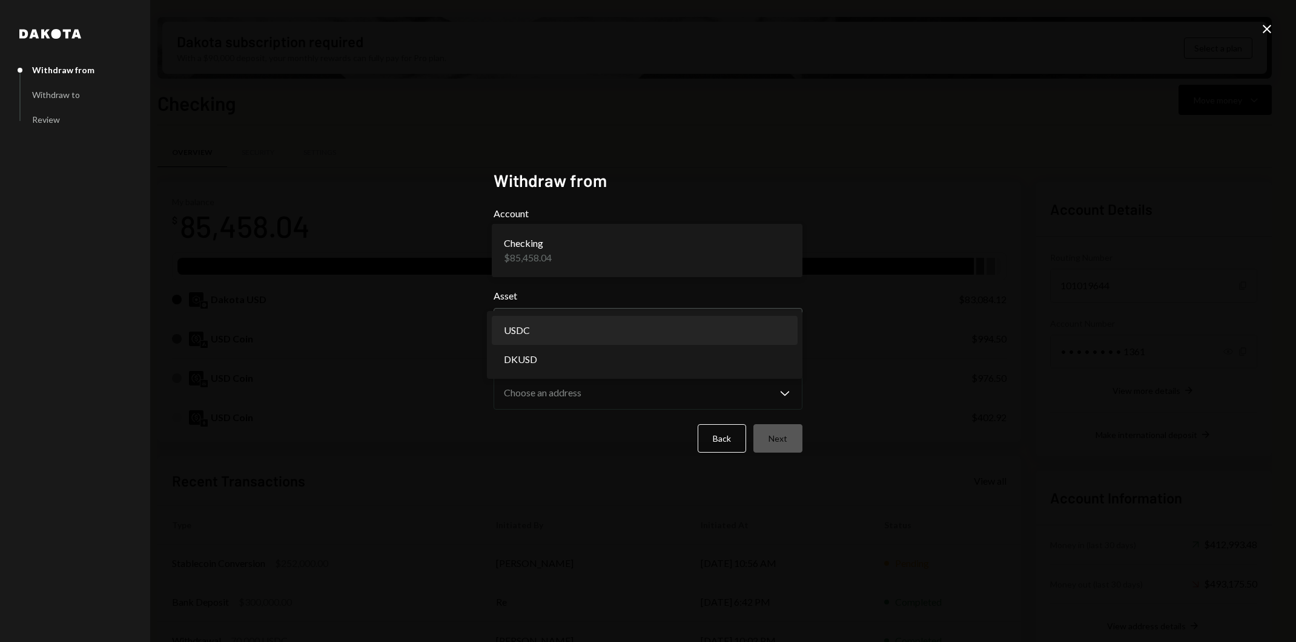
select select "****"
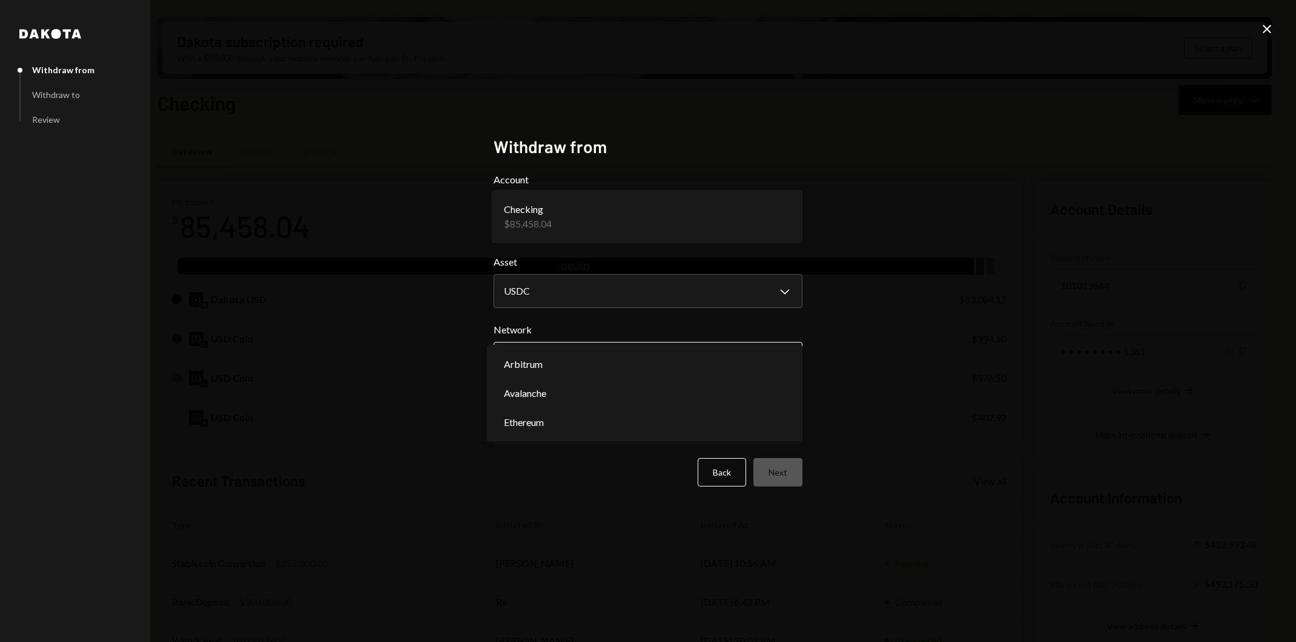
click at [624, 365] on body "R Resilience Found... Caret Down Home Home Inbox Inbox Activities Transactions …" at bounding box center [648, 321] width 1296 height 642
select select "**********"
click at [623, 427] on body "R Resilience Found... Caret Down Home Home Inbox Inbox Activities Transactions …" at bounding box center [648, 321] width 1296 height 642
click at [791, 480] on button "Next" at bounding box center [777, 472] width 49 height 28
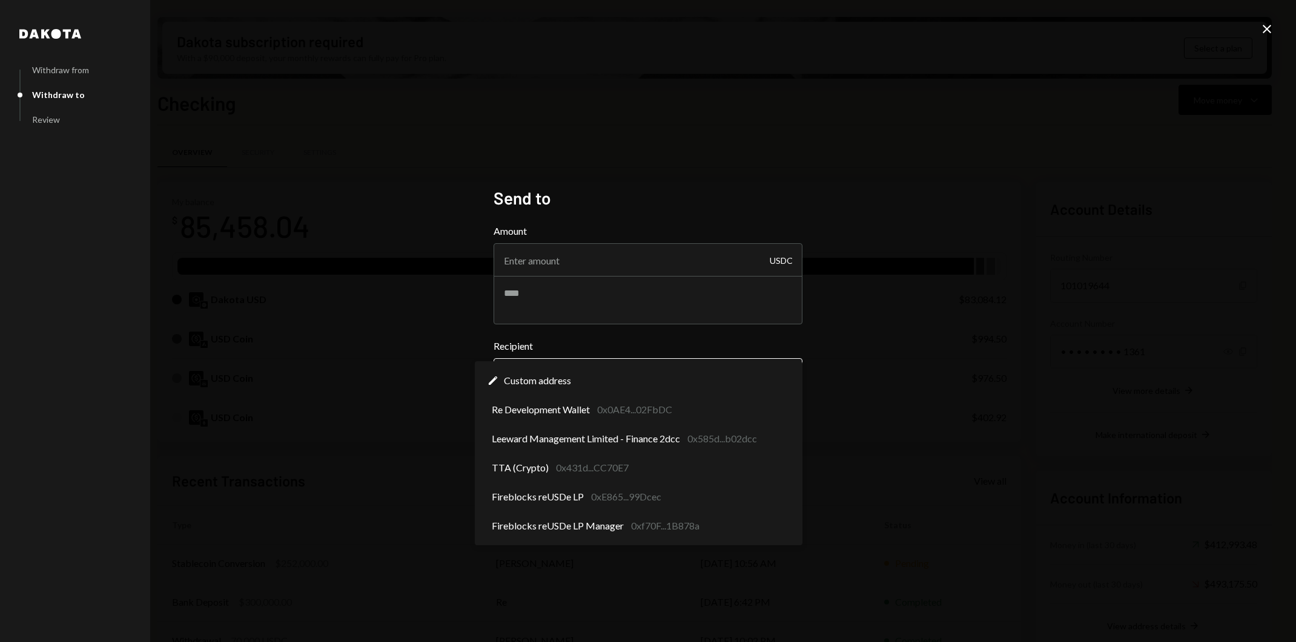
click at [642, 368] on body "R Resilience Found... Caret Down Home Home Inbox Inbox Activities Transactions …" at bounding box center [648, 321] width 1296 height 642
select select "**********"
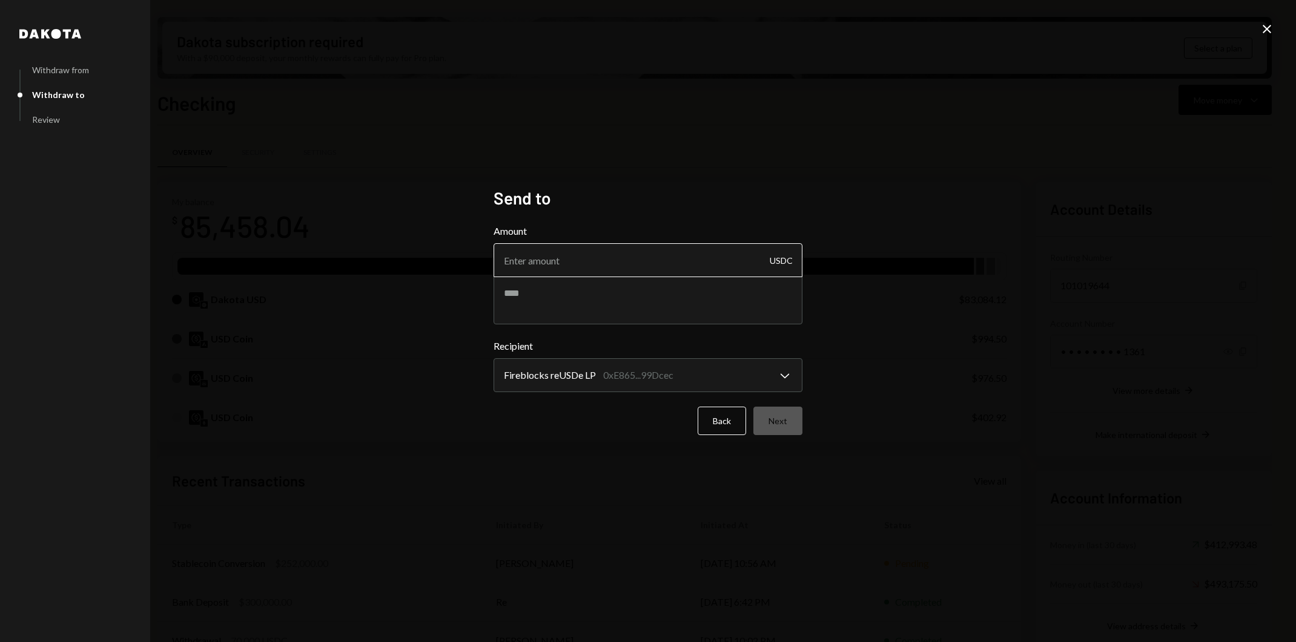
click at [578, 271] on input "Amount" at bounding box center [648, 260] width 309 height 34
type input "251000"
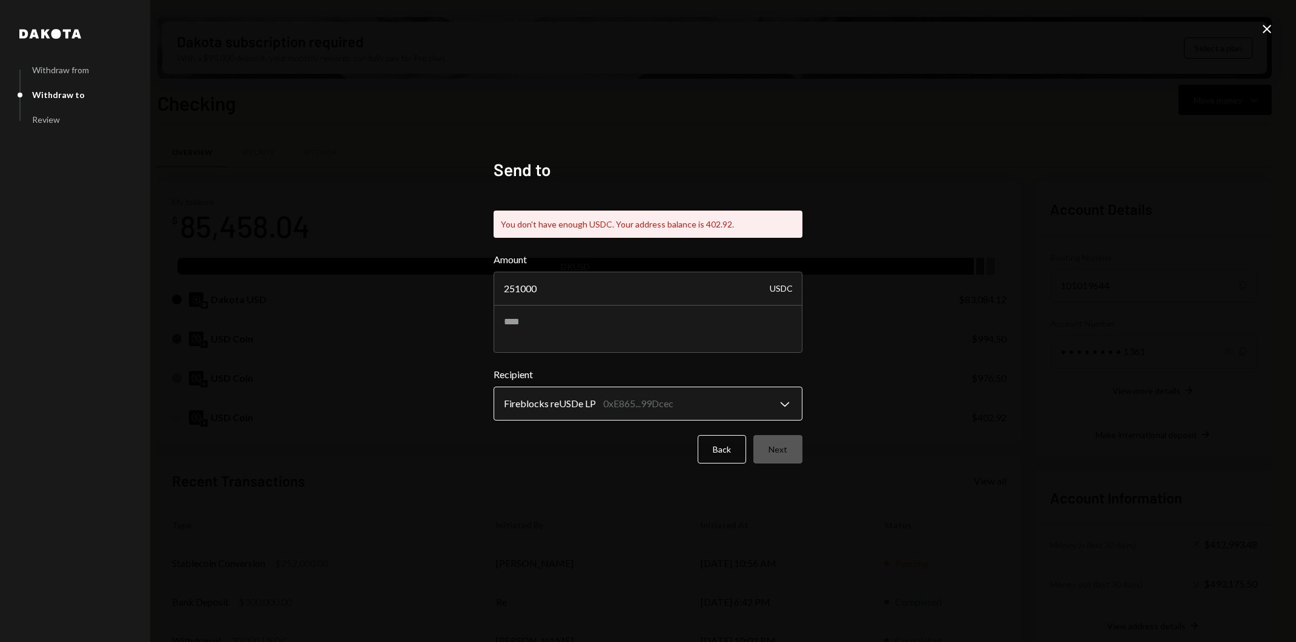
click at [781, 420] on form "**********" at bounding box center [648, 358] width 309 height 211
click at [722, 449] on button "Back" at bounding box center [722, 449] width 48 height 28
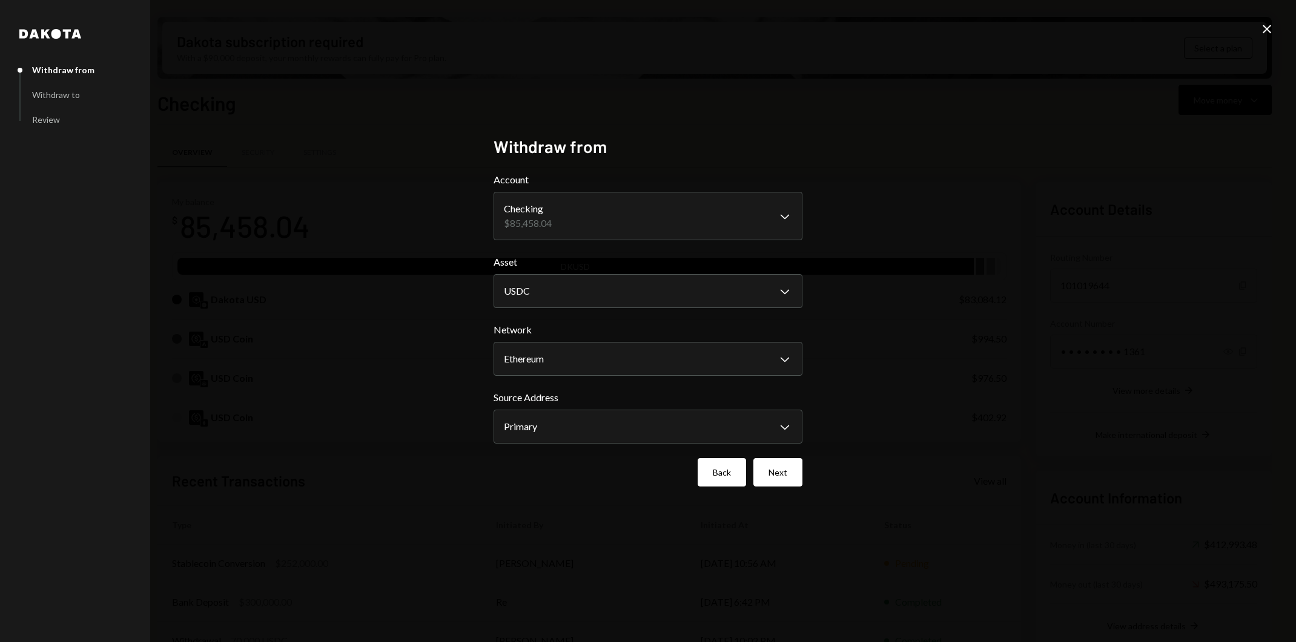
click at [722, 474] on button "Back" at bounding box center [722, 472] width 48 height 28
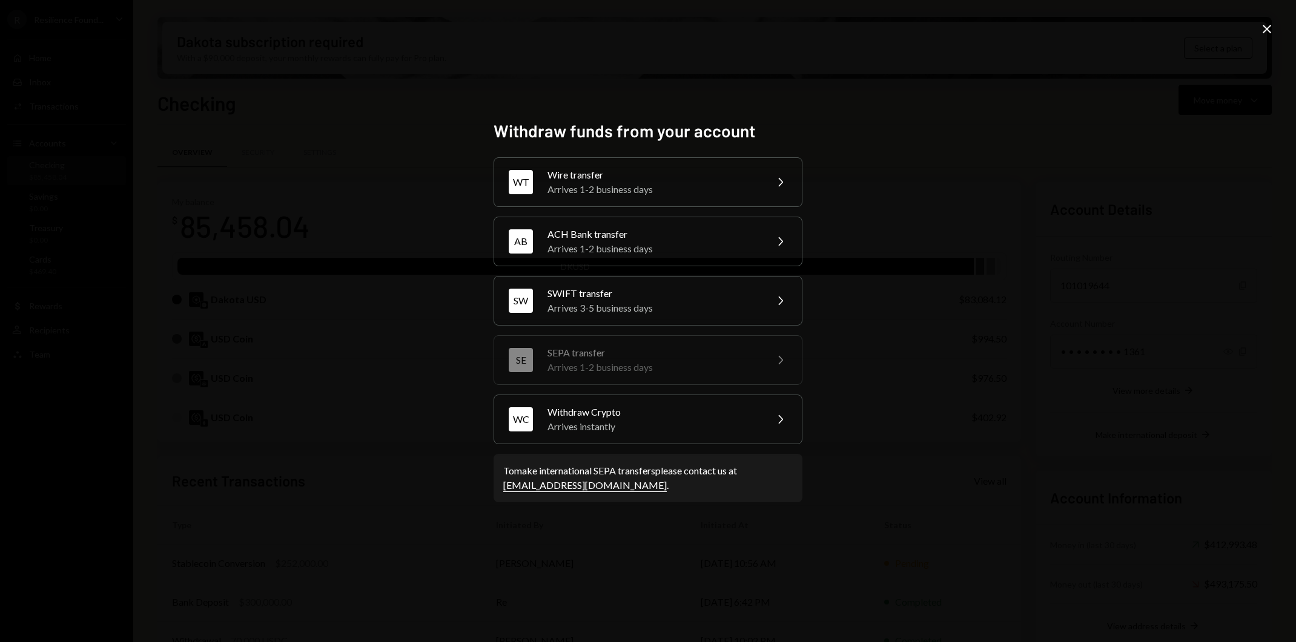
click at [576, 556] on div "Withdraw funds from your account WT Wire transfer Arrives 1-2 business days Che…" at bounding box center [648, 321] width 1296 height 642
click at [1267, 30] on icon "Close" at bounding box center [1267, 29] width 15 height 15
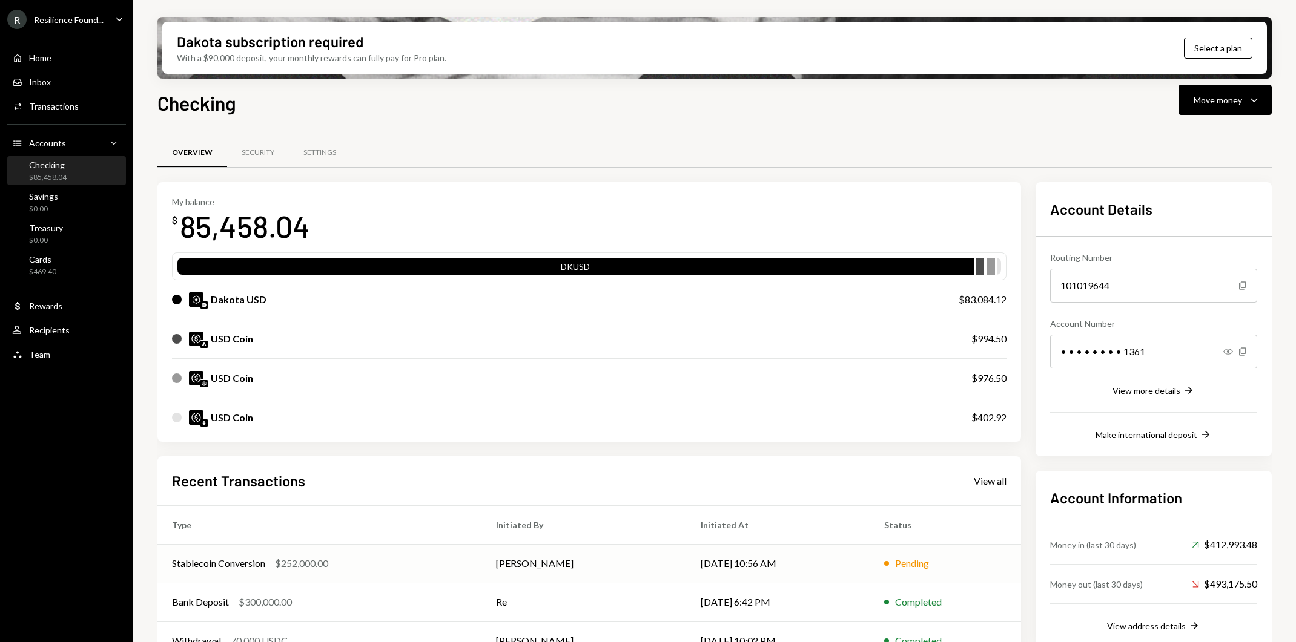
click at [807, 560] on td "[DATE] 10:56 AM" at bounding box center [777, 563] width 183 height 39
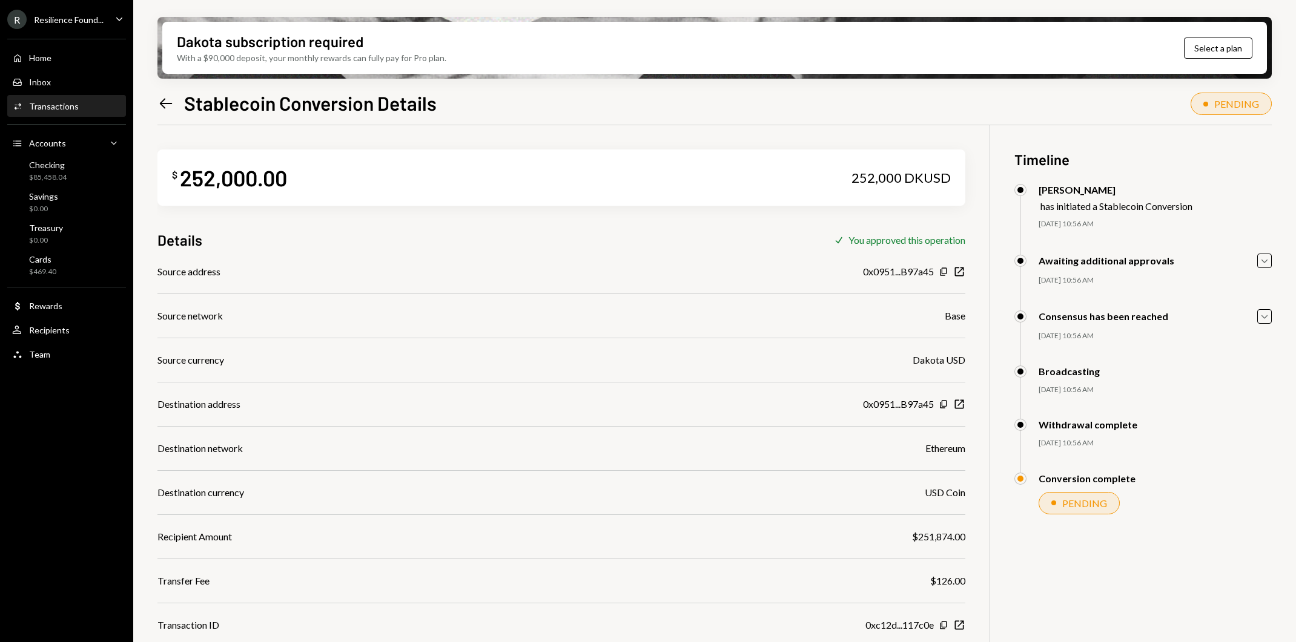
scroll to position [3, 0]
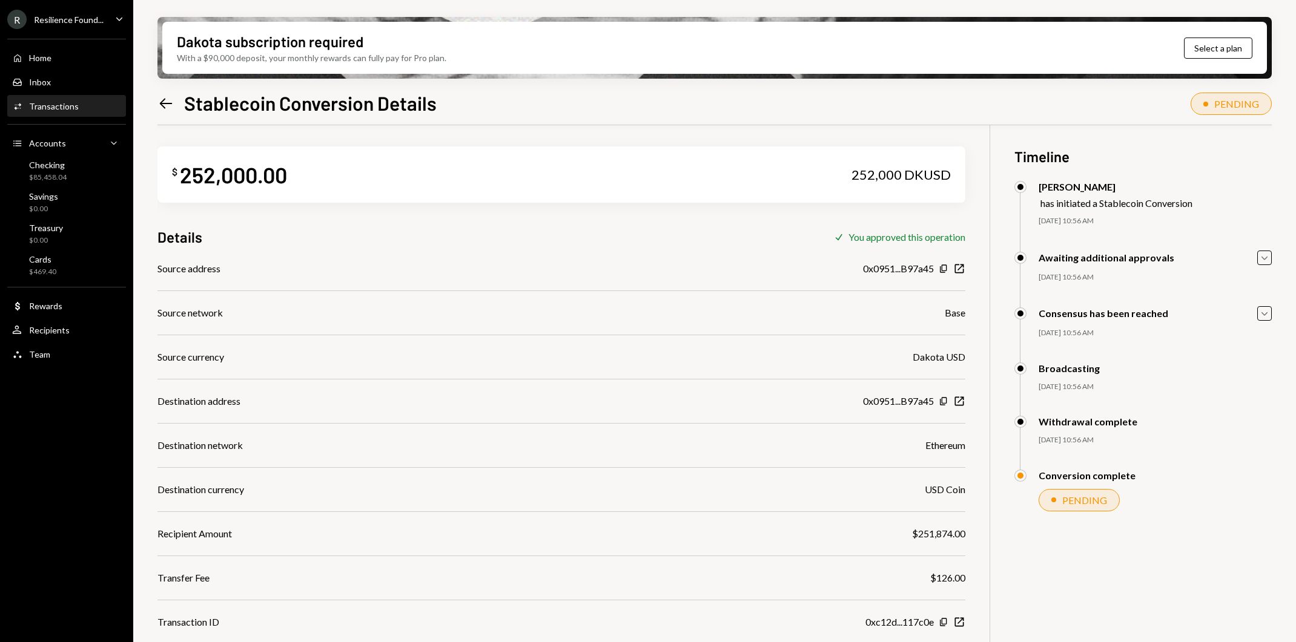
click at [166, 107] on icon "Left Arrow" at bounding box center [165, 103] width 17 height 17
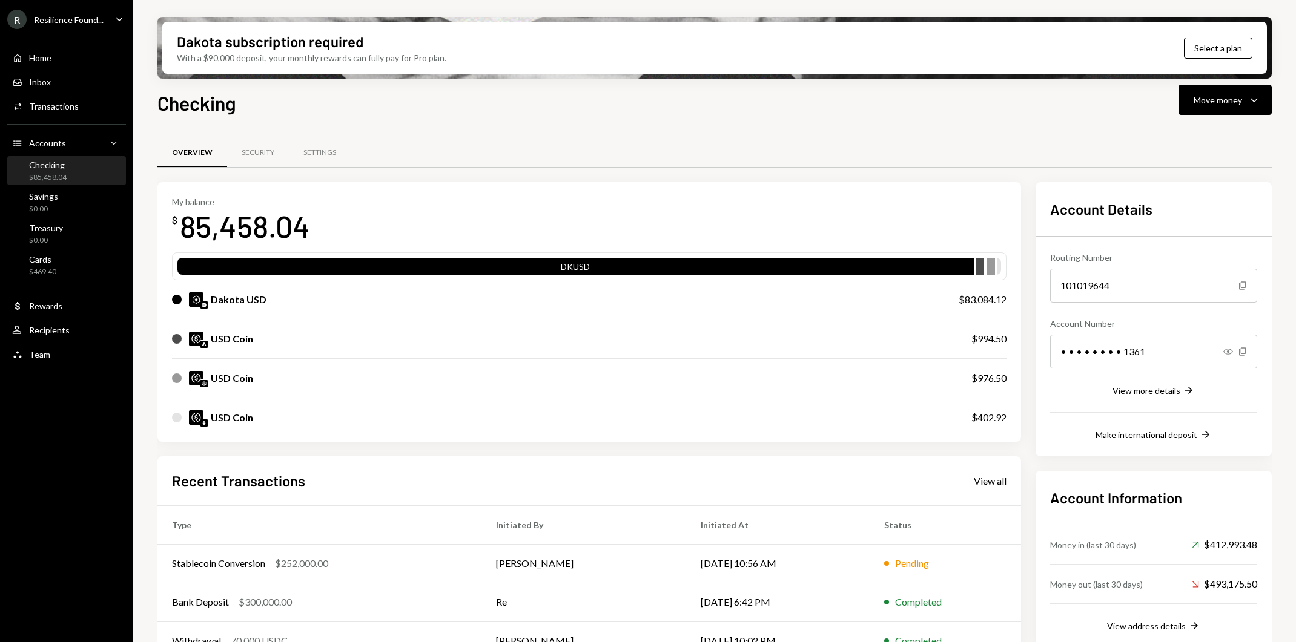
scroll to position [105, 0]
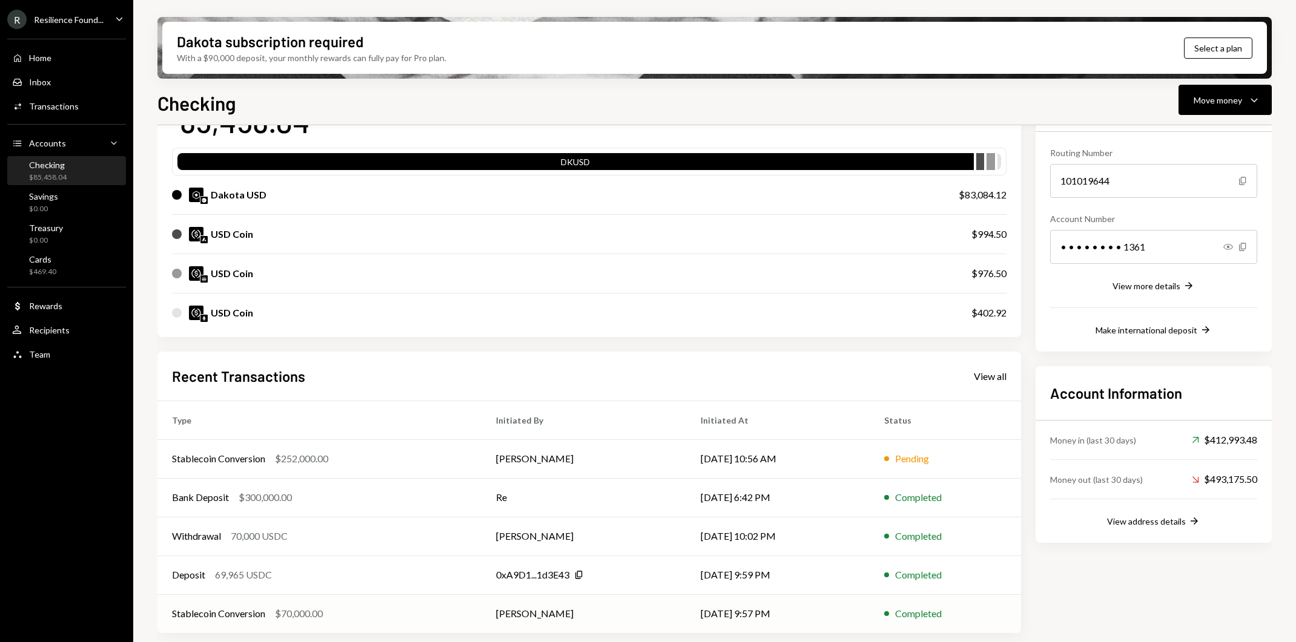
click at [437, 612] on div "Stablecoin Conversion $70,000.00" at bounding box center [319, 614] width 295 height 15
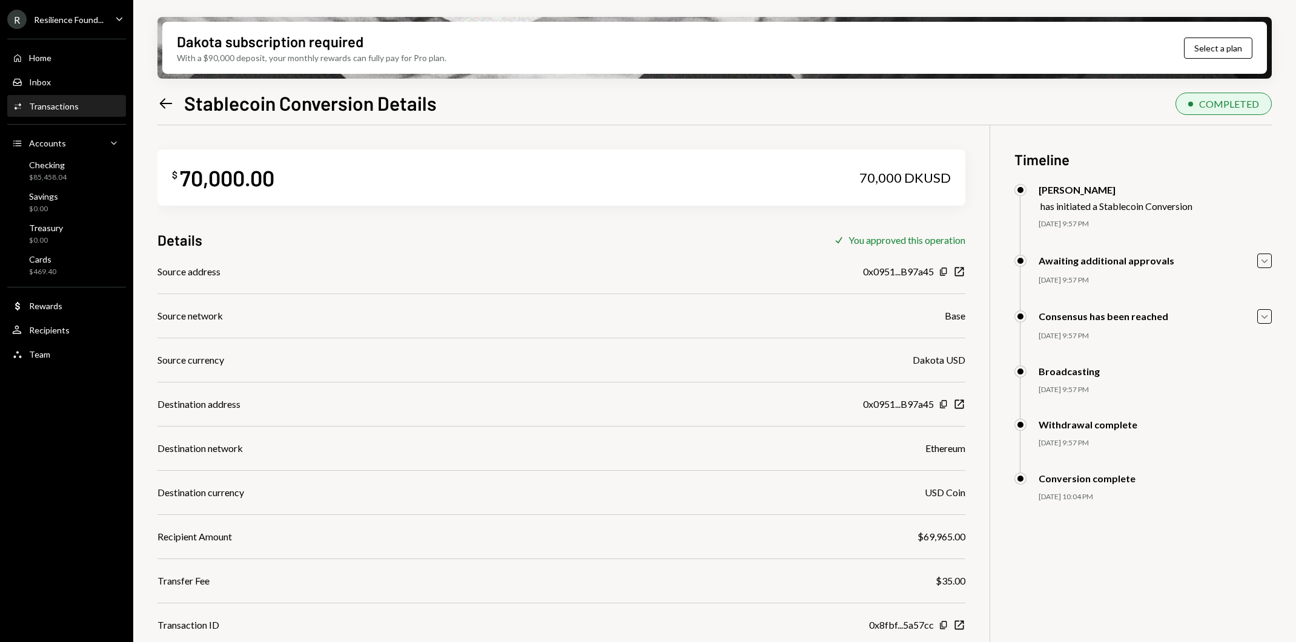
click at [162, 101] on icon at bounding box center [166, 103] width 13 height 10
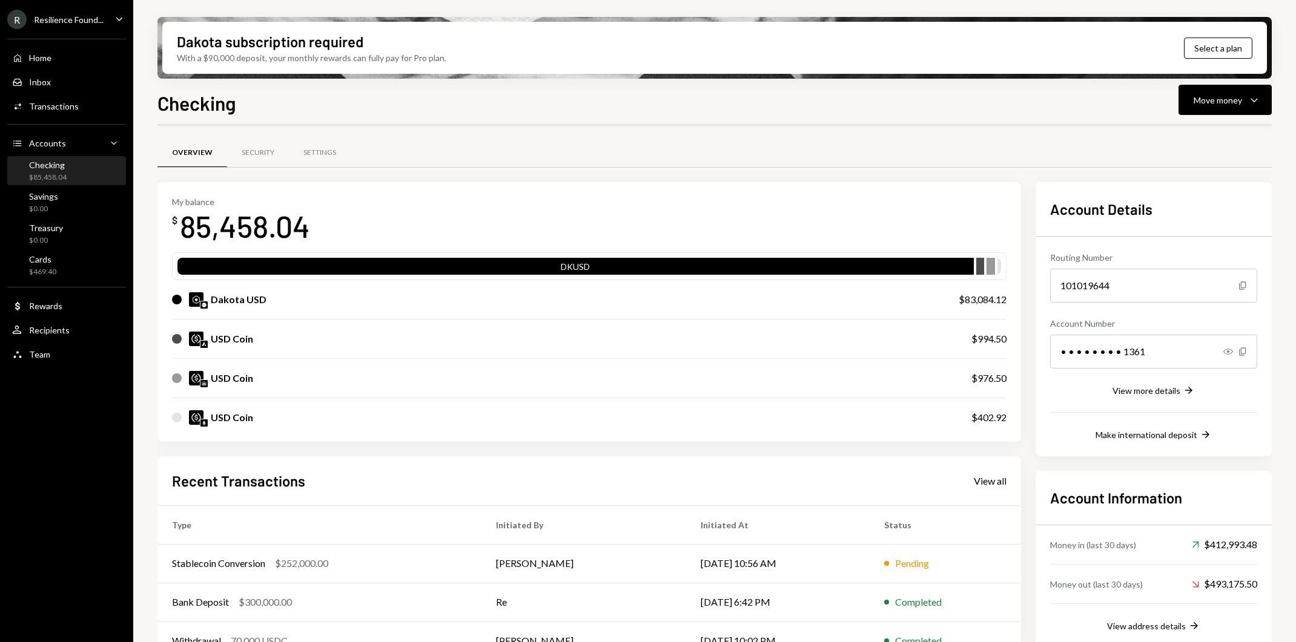
scroll to position [105, 0]
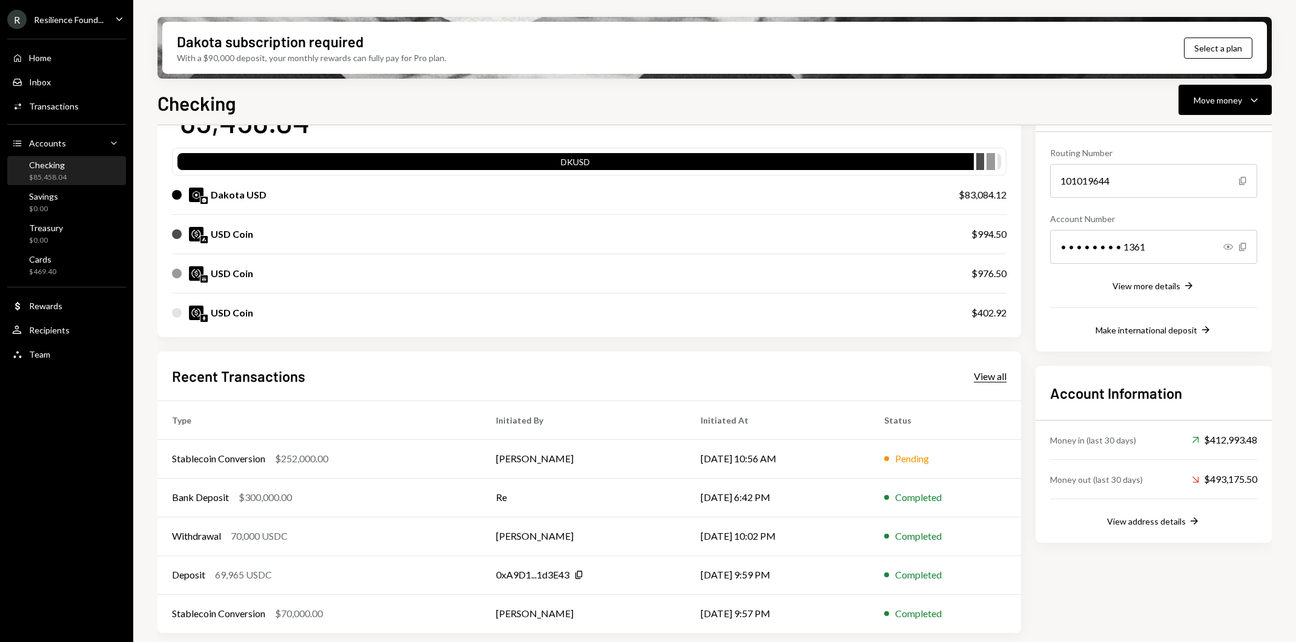
click at [996, 377] on div "View all" at bounding box center [990, 377] width 33 height 12
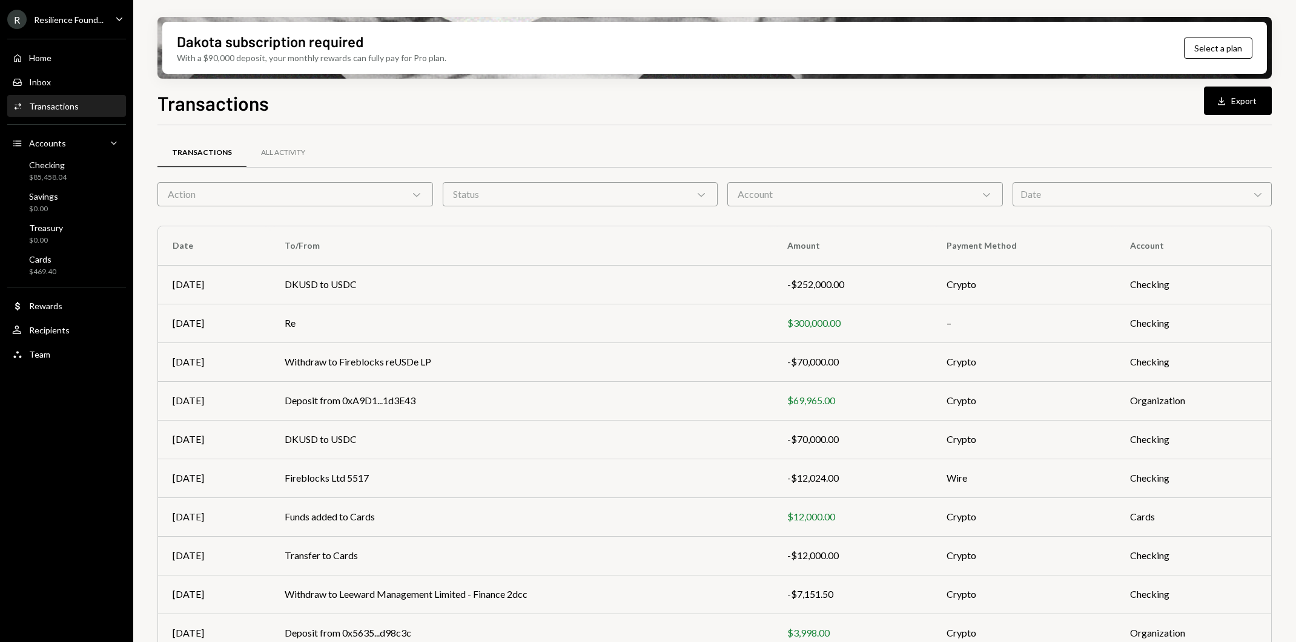
click at [343, 196] on div "Action Chevron Down" at bounding box center [295, 194] width 276 height 24
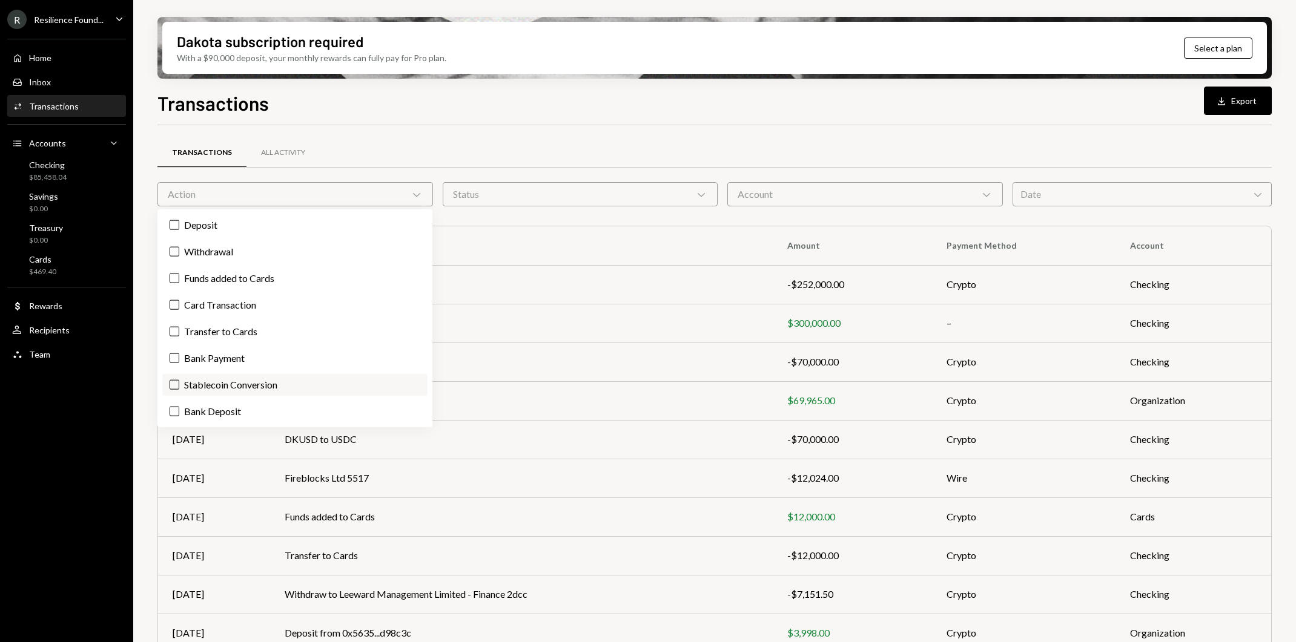
click at [235, 385] on label "Stablecoin Conversion" at bounding box center [294, 385] width 265 height 22
click at [179, 385] on button "Stablecoin Conversion" at bounding box center [175, 385] width 10 height 10
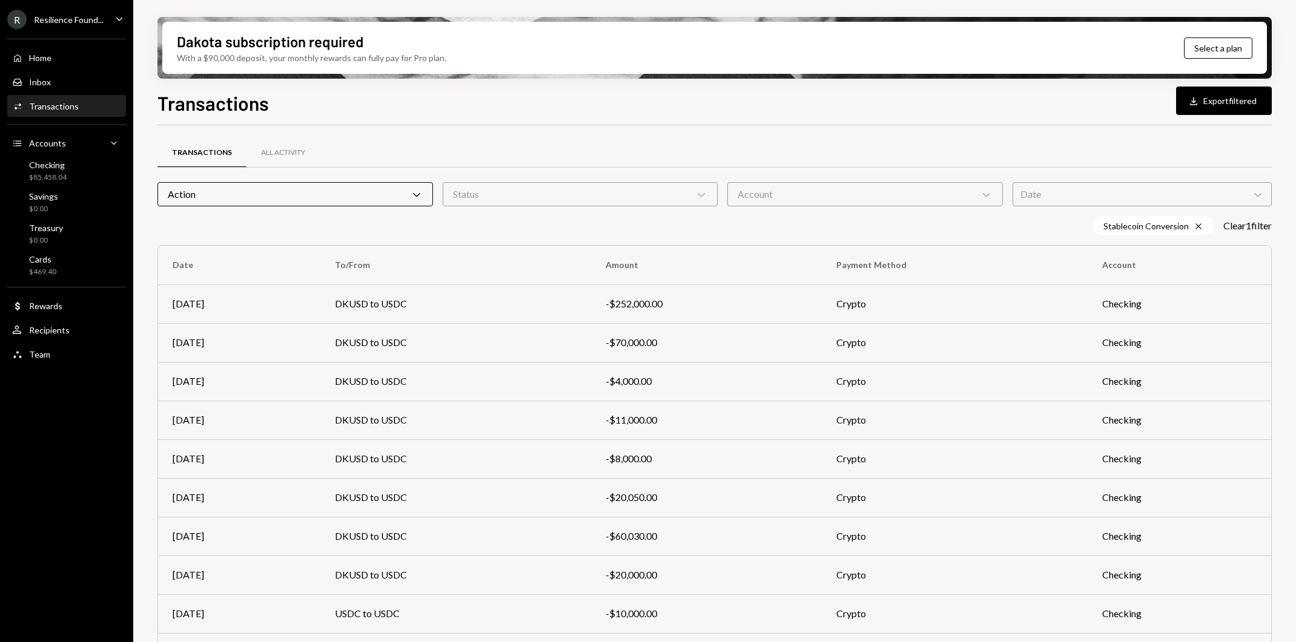
click at [596, 214] on div "Transactions All Activity Action Chevron Down Status Chevron Down Account Chevr…" at bounding box center [714, 434] width 1114 height 578
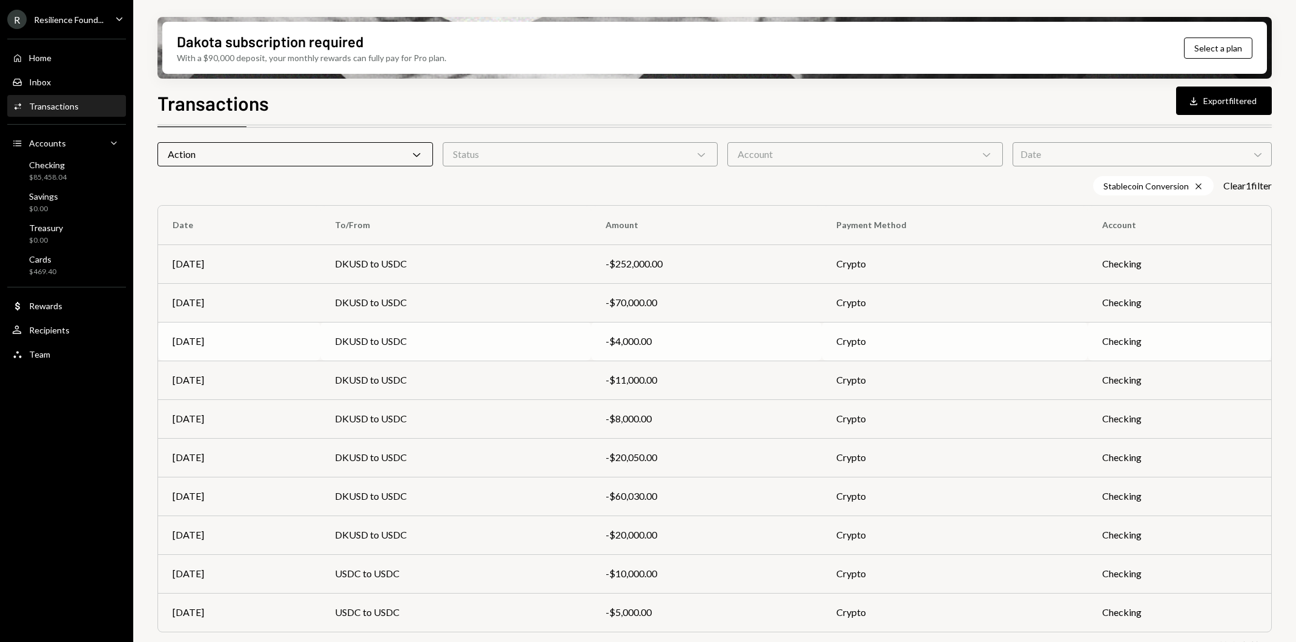
scroll to position [65, 0]
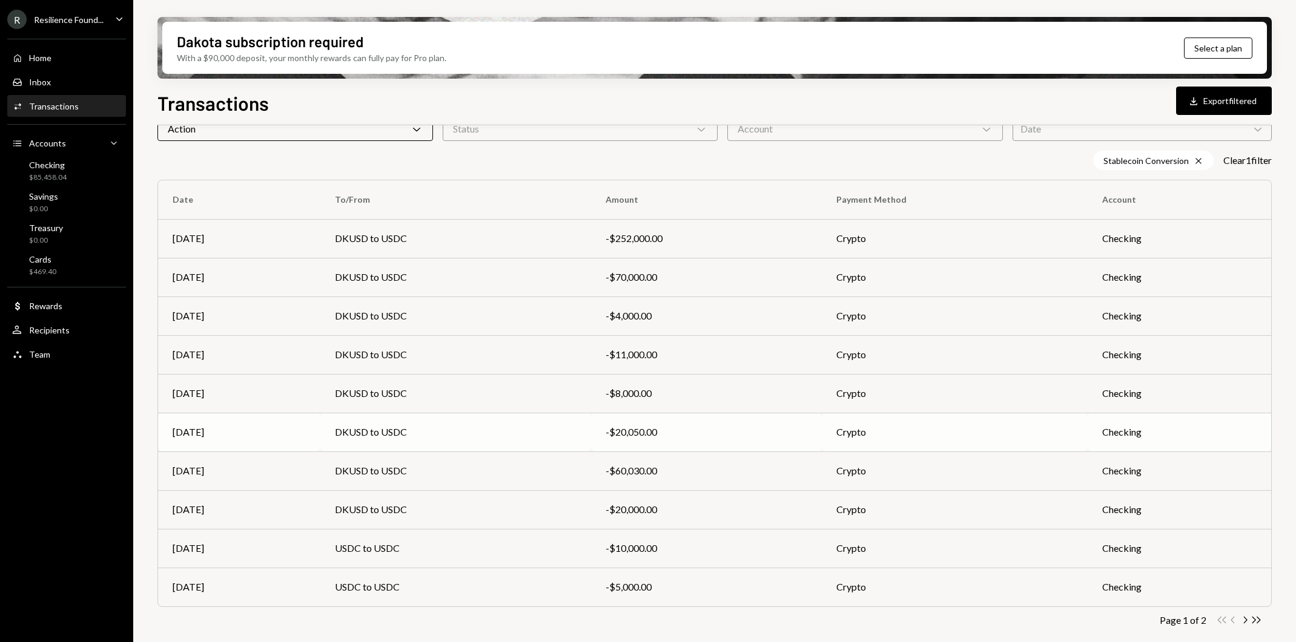
click at [579, 426] on td "DKUSD to USDC" at bounding box center [455, 432] width 271 height 39
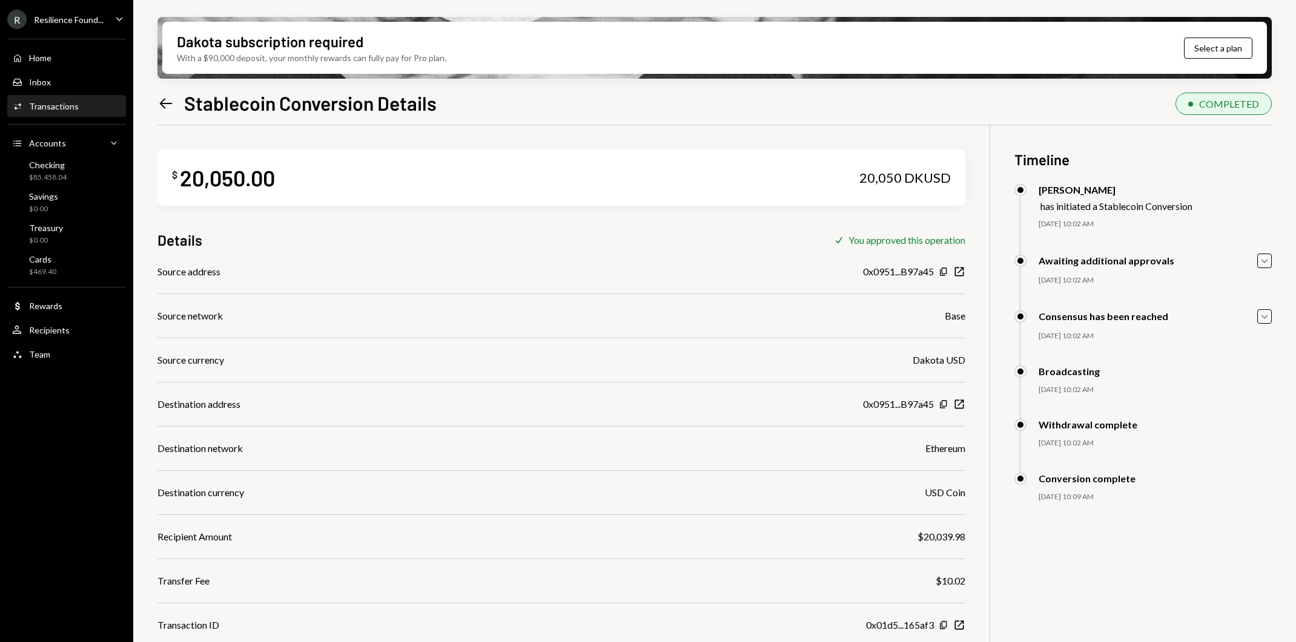
click at [165, 103] on icon at bounding box center [166, 103] width 13 height 10
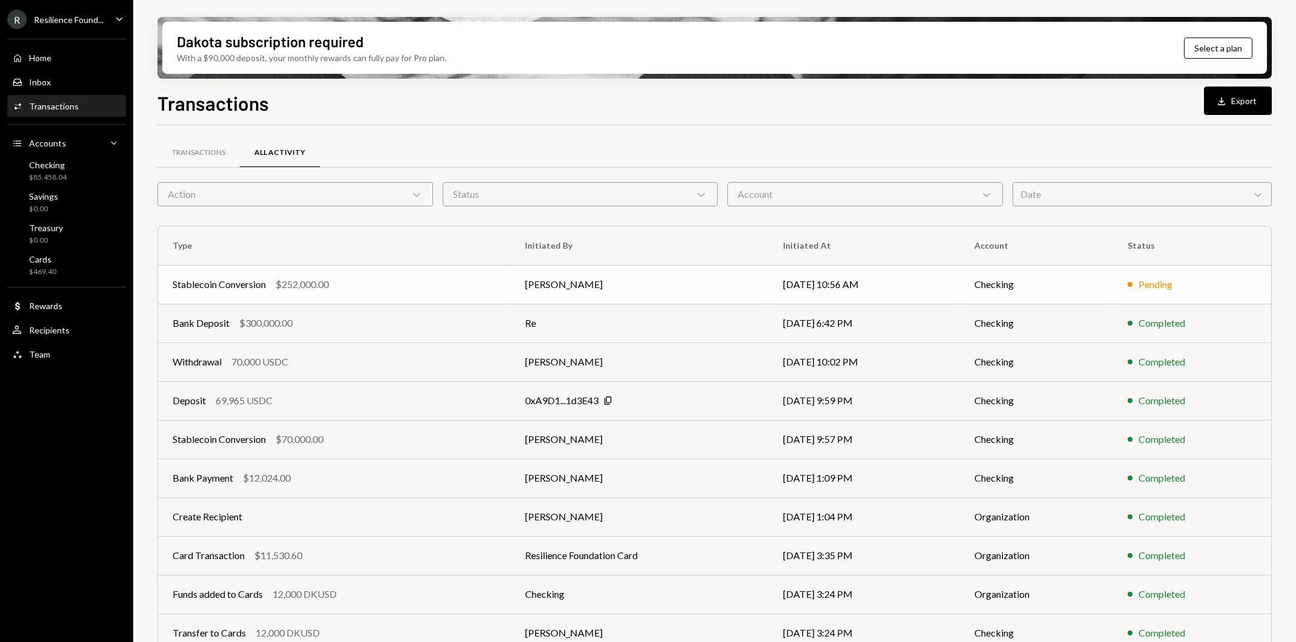
click at [344, 292] on td "Stablecoin Conversion $252,000.00" at bounding box center [334, 284] width 352 height 39
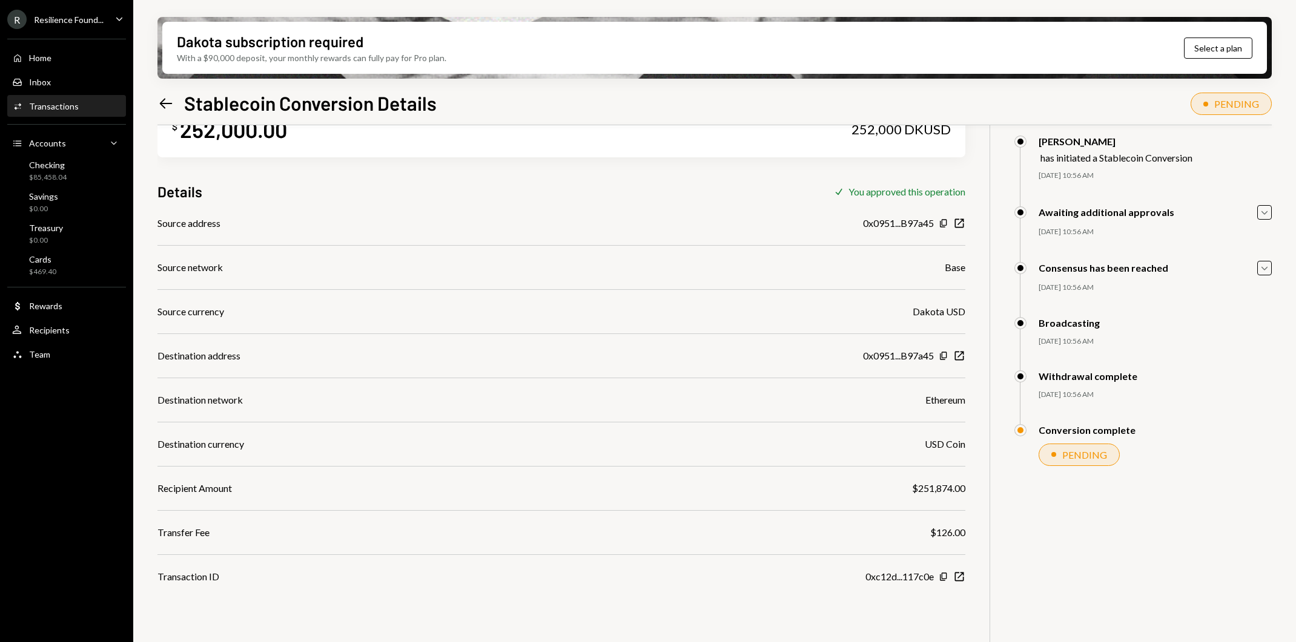
scroll to position [97, 0]
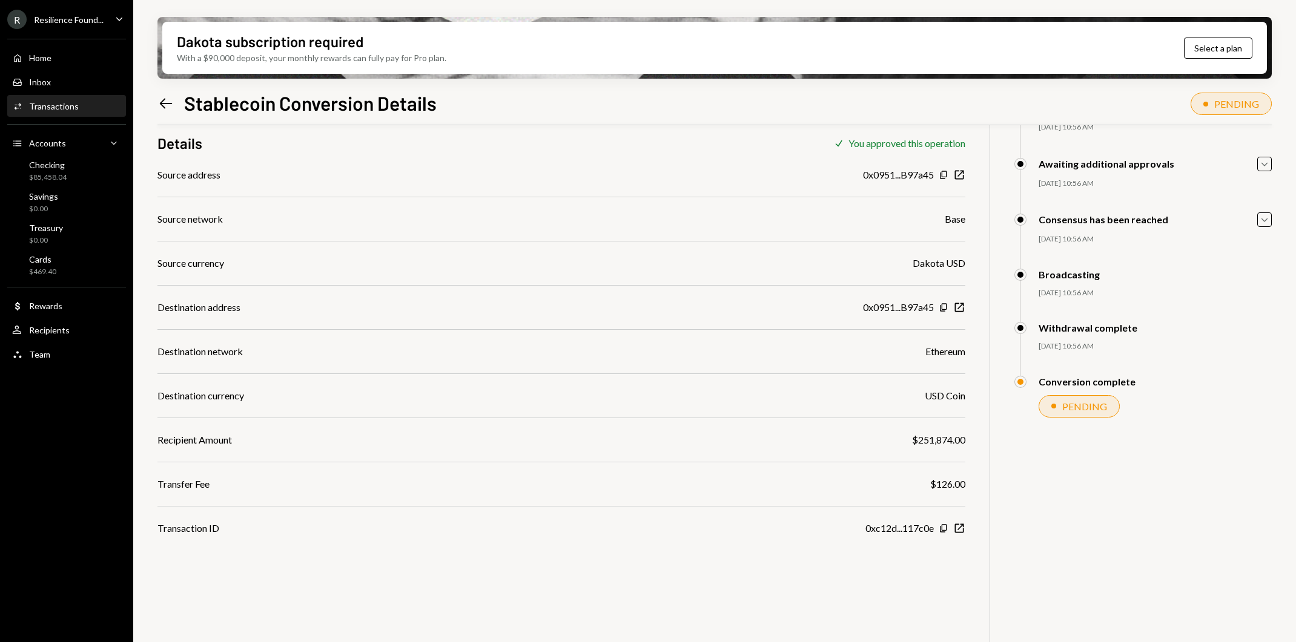
click at [163, 102] on icon "Left Arrow" at bounding box center [165, 103] width 17 height 17
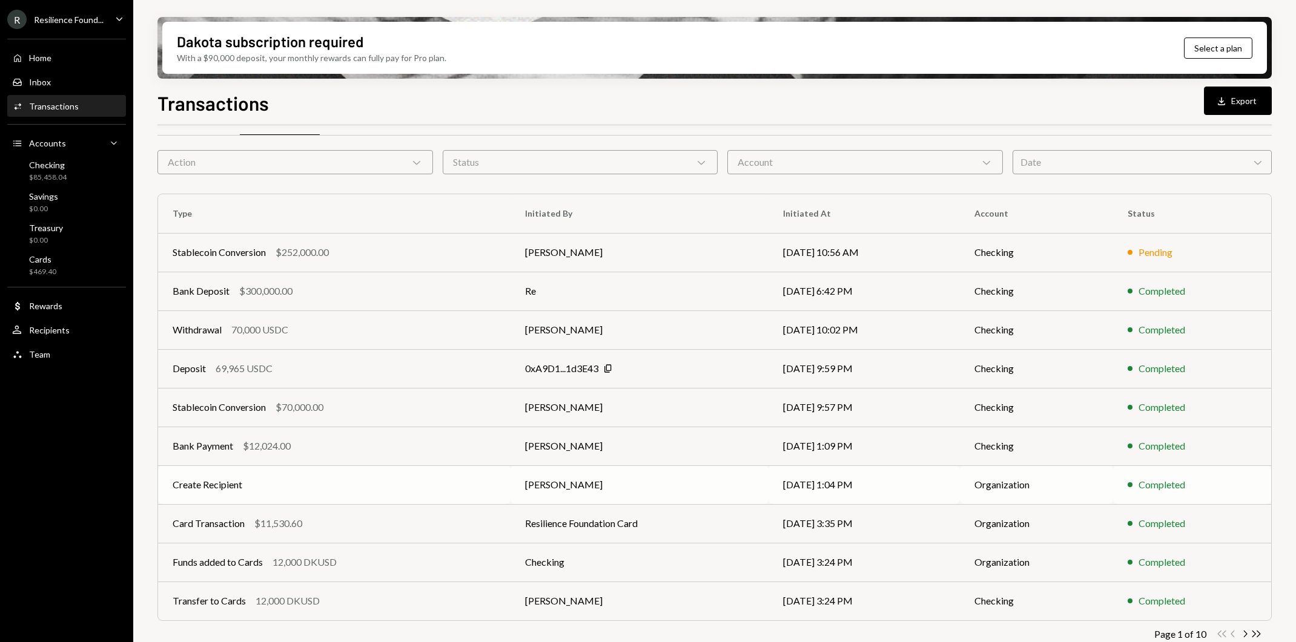
scroll to position [46, 0]
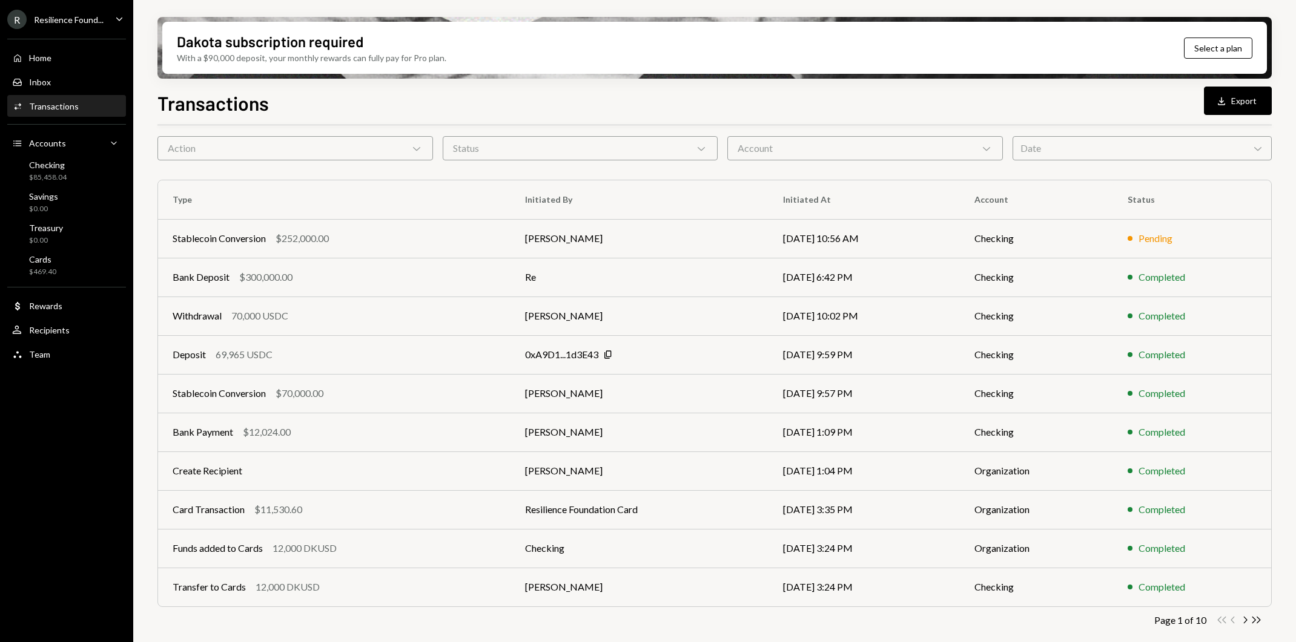
click at [389, 149] on div "Action Chevron Down" at bounding box center [295, 148] width 276 height 24
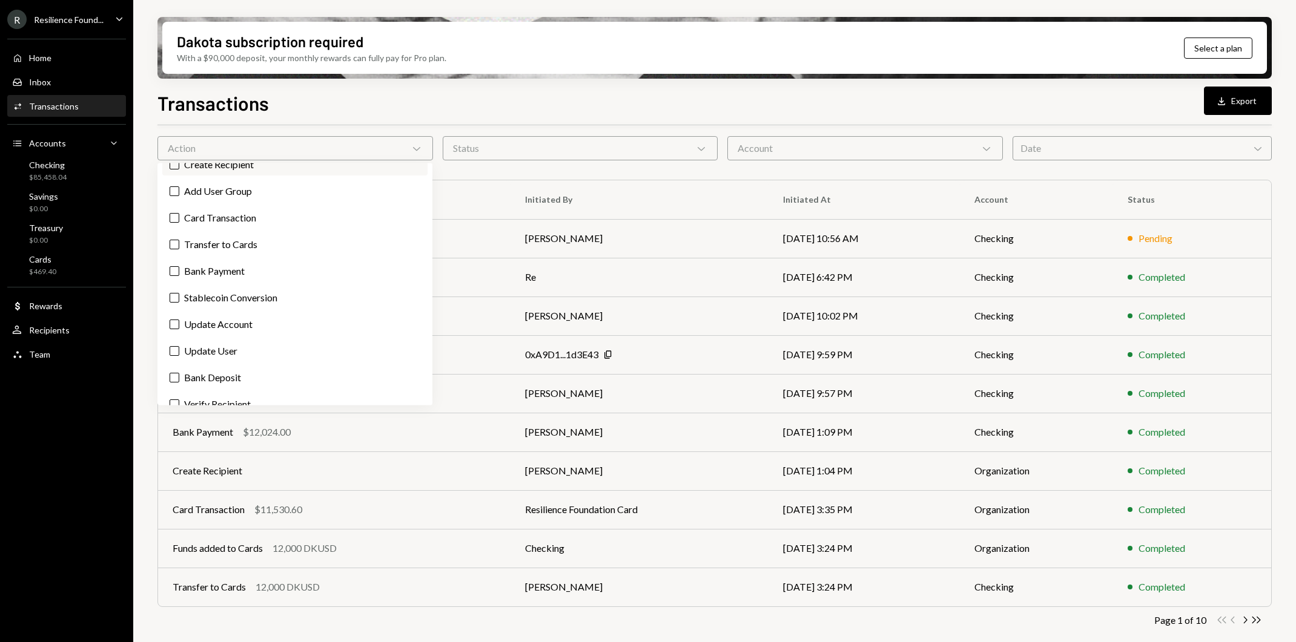
scroll to position [188, 0]
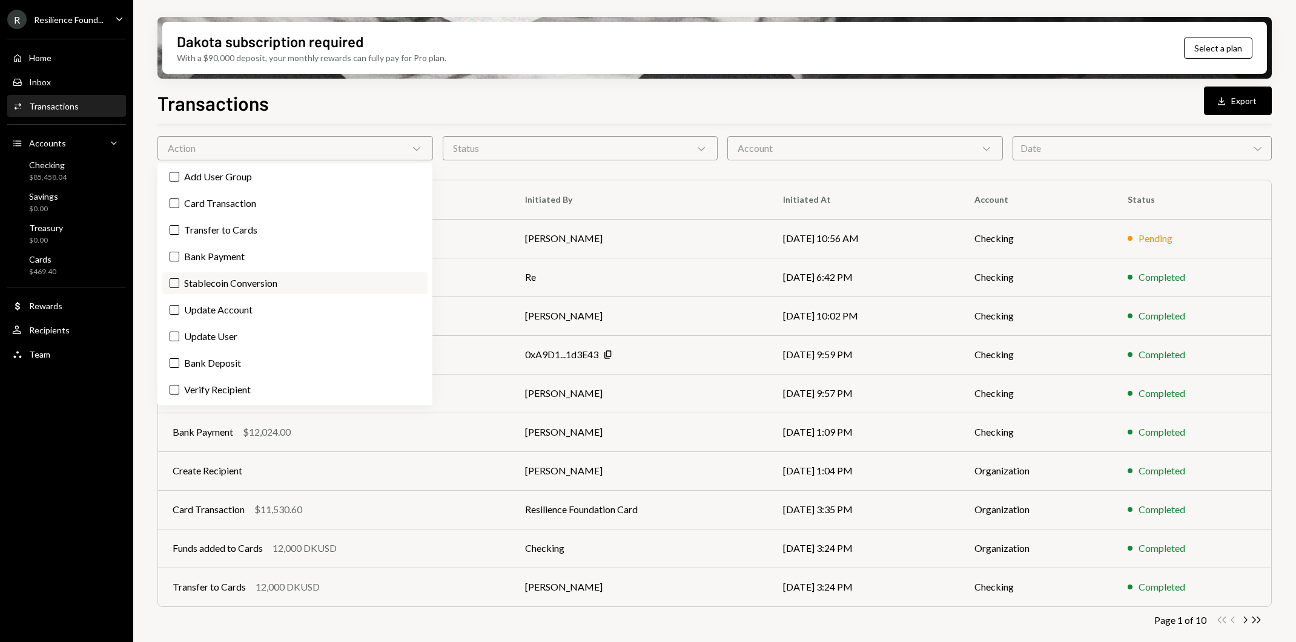
click at [174, 282] on button "Stablecoin Conversion" at bounding box center [175, 284] width 10 height 10
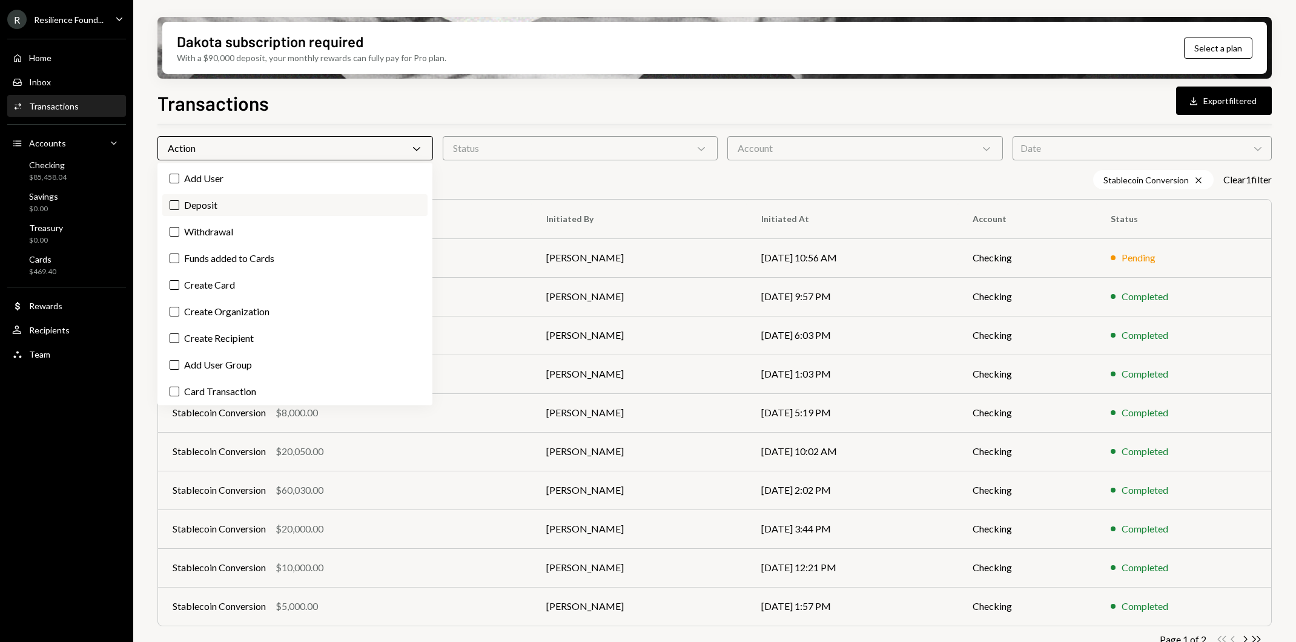
click at [173, 204] on button "Deposit" at bounding box center [175, 205] width 10 height 10
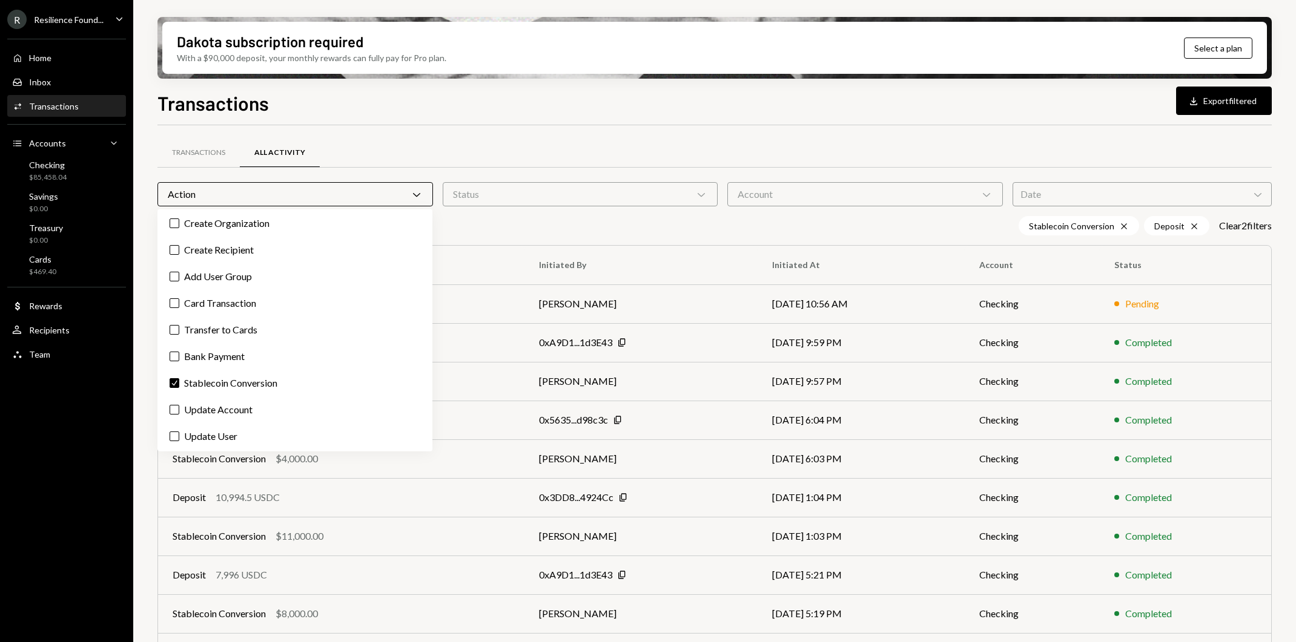
scroll to position [188, 0]
click at [623, 132] on div "Transactions All Activity Action Chevron Down Status Chevron Down Account Chevr…" at bounding box center [714, 424] width 1114 height 598
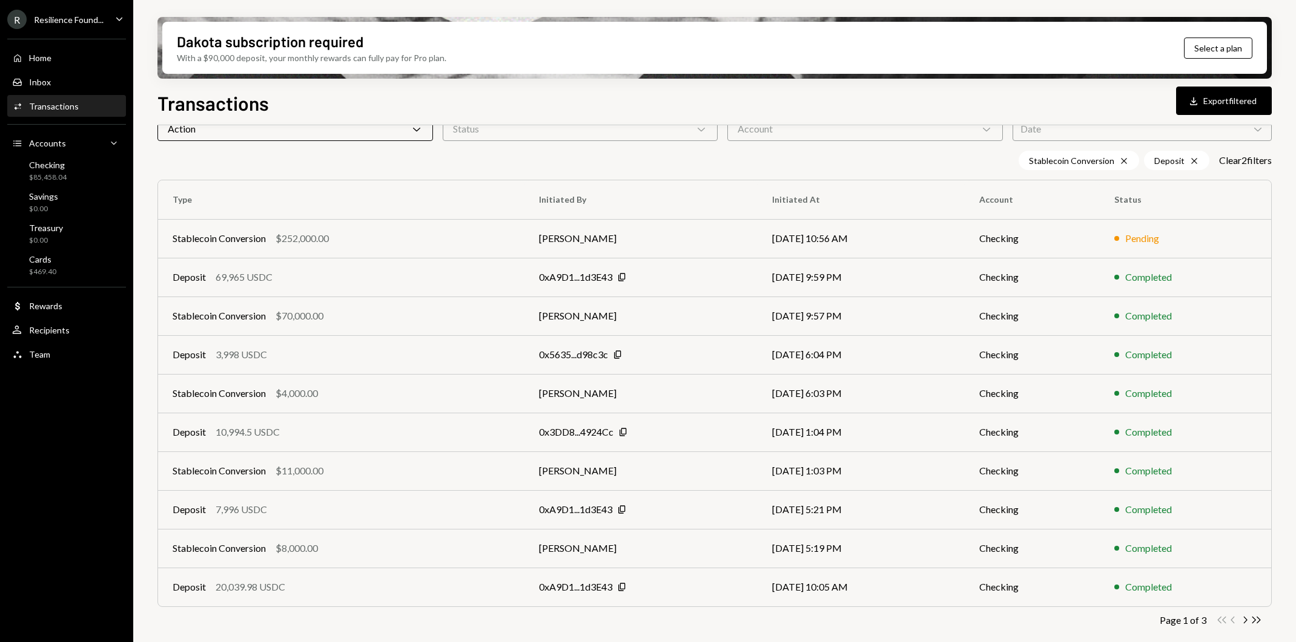
scroll to position [0, 0]
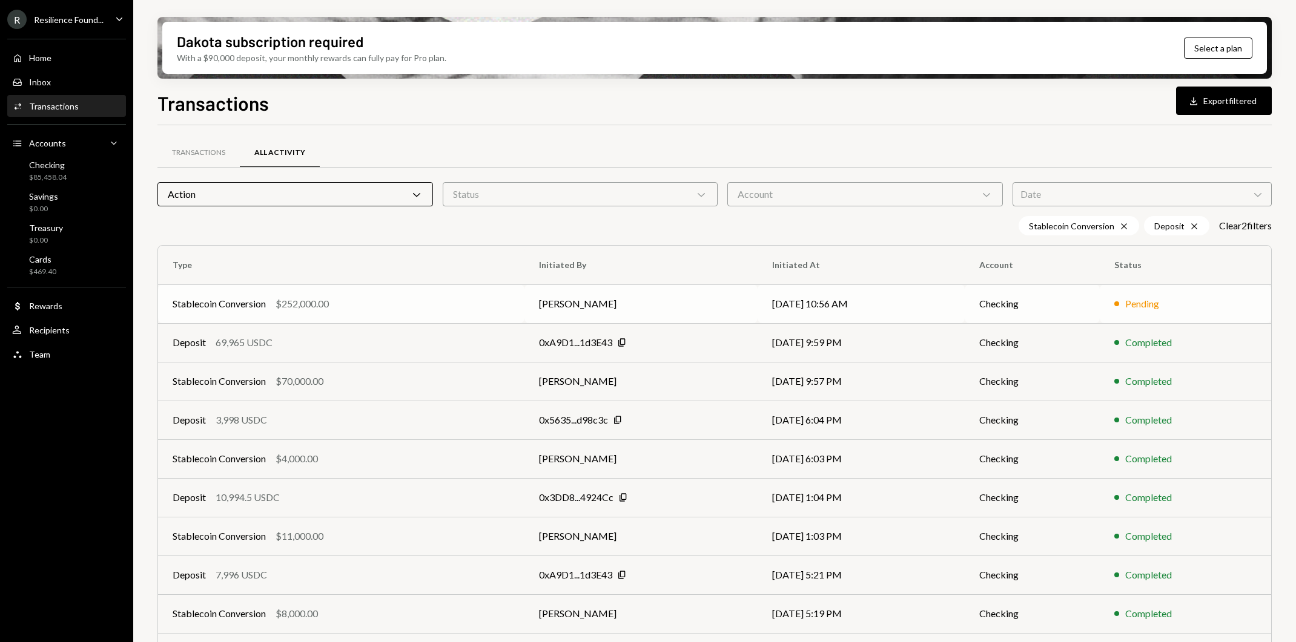
click at [888, 303] on td "[DATE] 10:56 AM" at bounding box center [861, 304] width 207 height 39
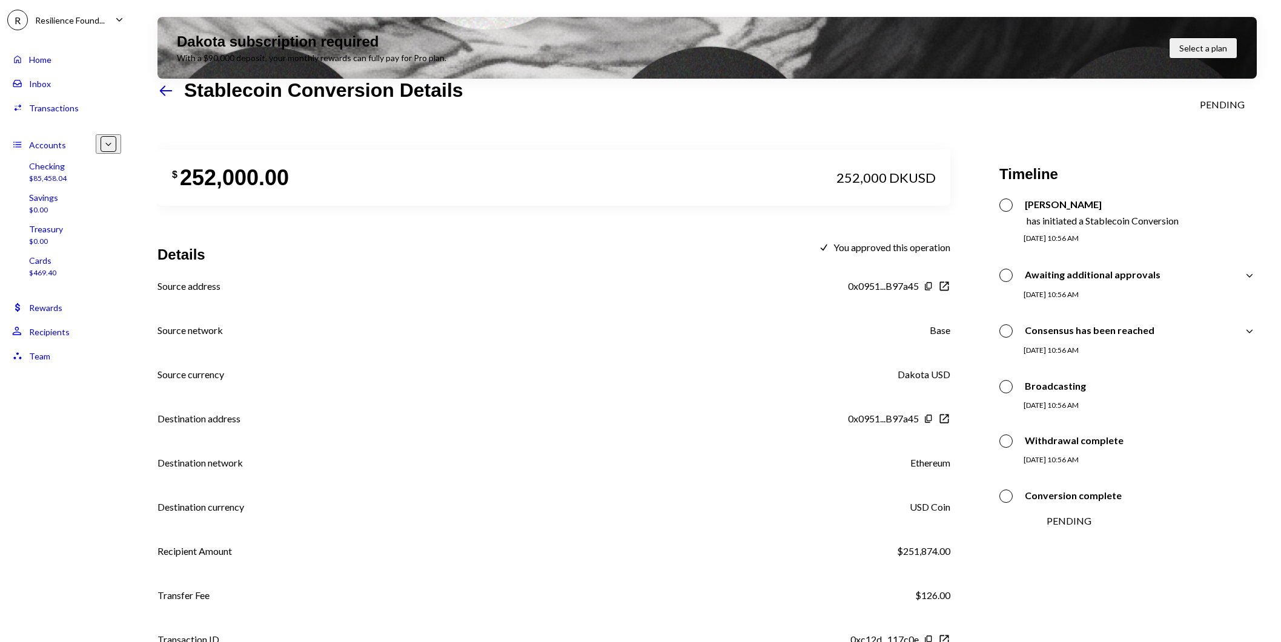
click at [69, 60] on div "Home Home" at bounding box center [66, 59] width 109 height 11
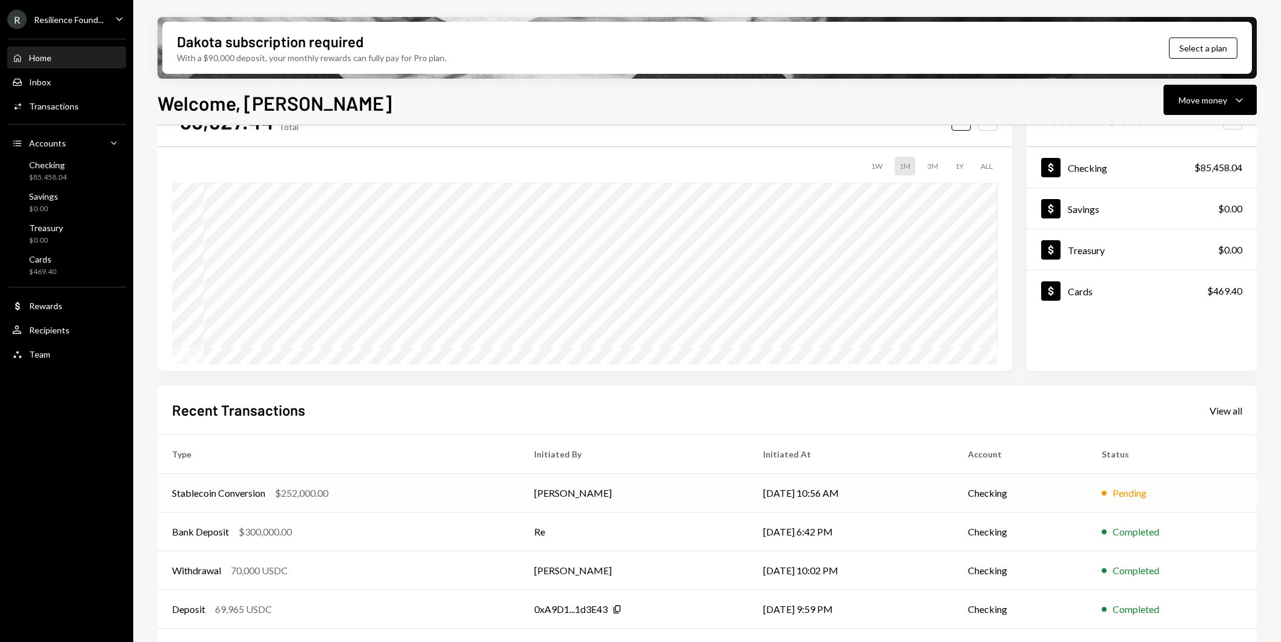
scroll to position [87, 0]
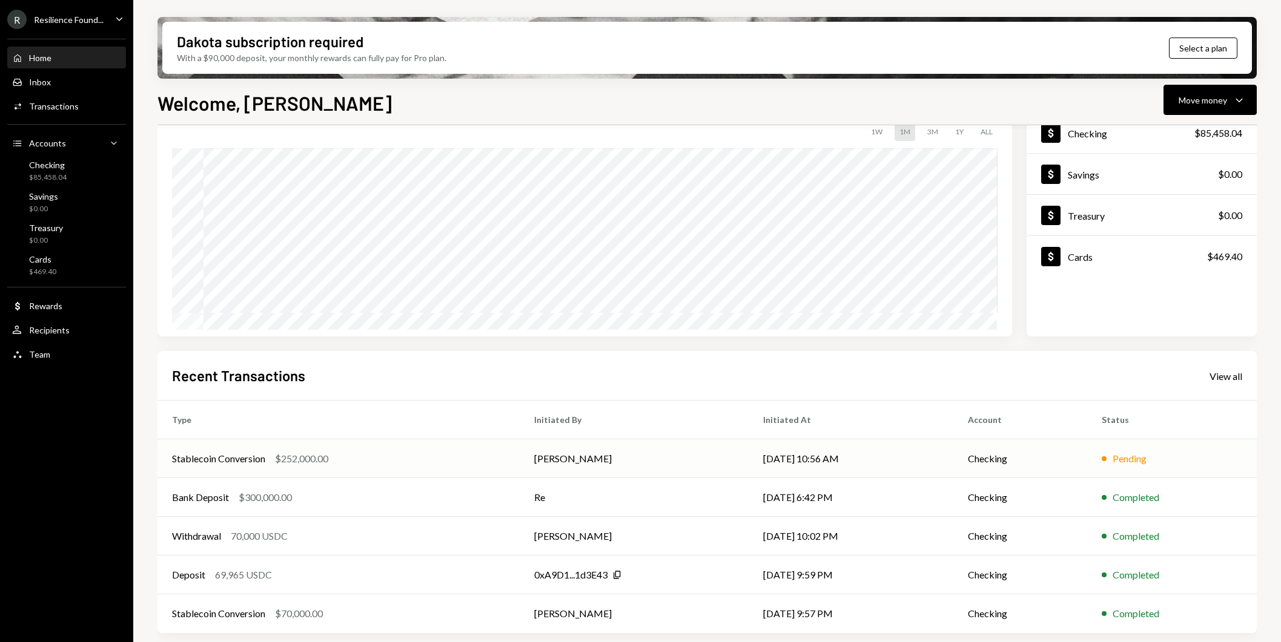
click at [658, 455] on td "[PERSON_NAME]" at bounding box center [634, 459] width 228 height 39
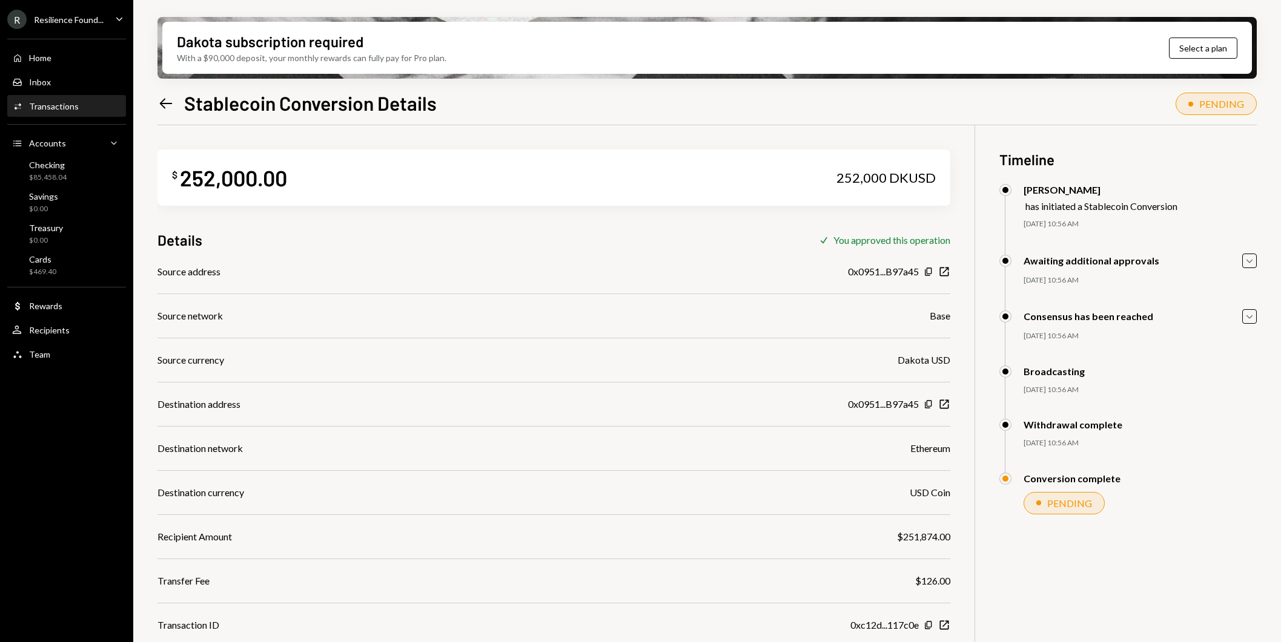
scroll to position [97, 0]
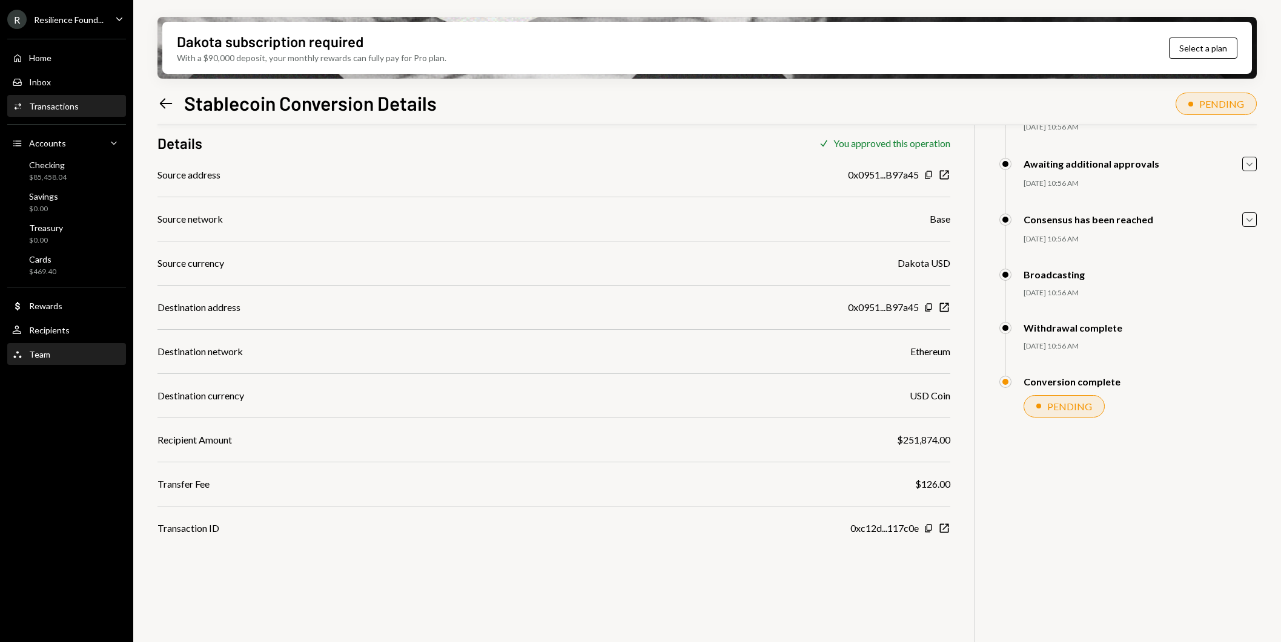
click at [44, 355] on div "Team" at bounding box center [39, 354] width 21 height 10
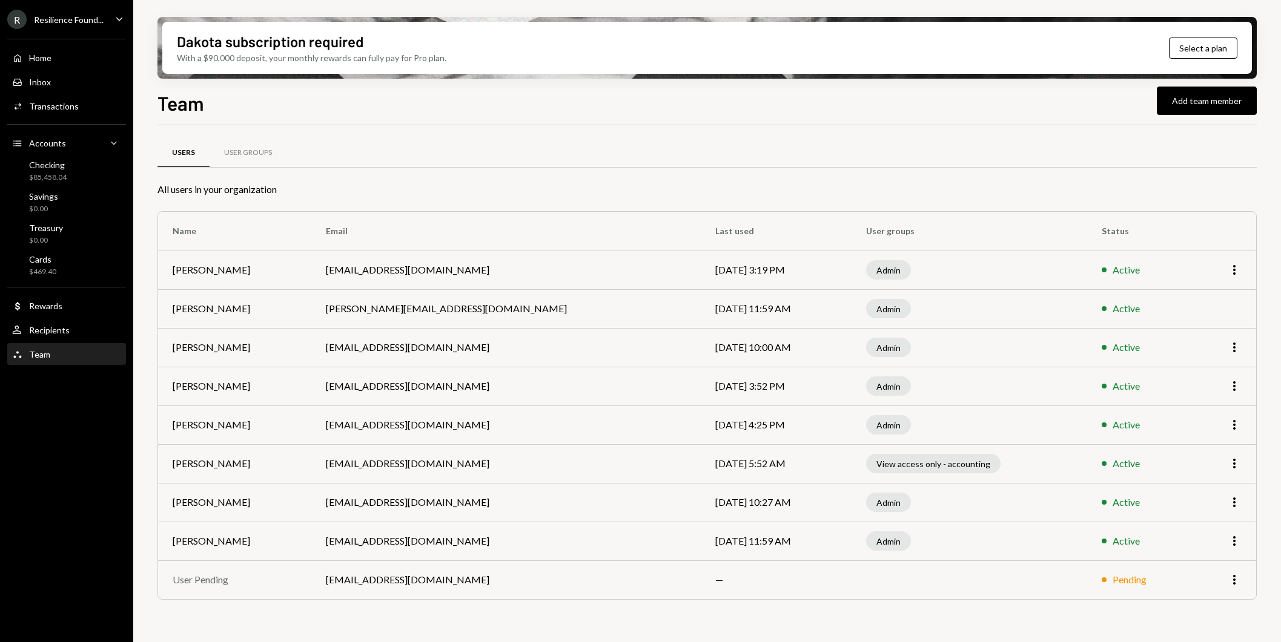
drag, startPoint x: 173, startPoint y: 386, endPoint x: 830, endPoint y: 381, distance: 656.4
click at [830, 382] on tr "[PERSON_NAME] [EMAIL_ADDRESS][DOMAIN_NAME] [DATE] 3:52 PM Admin Active More" at bounding box center [707, 386] width 1098 height 39
click at [830, 381] on td "[DATE] 3:52 PM" at bounding box center [776, 386] width 151 height 39
click at [88, 324] on div "User Recipients" at bounding box center [66, 330] width 109 height 21
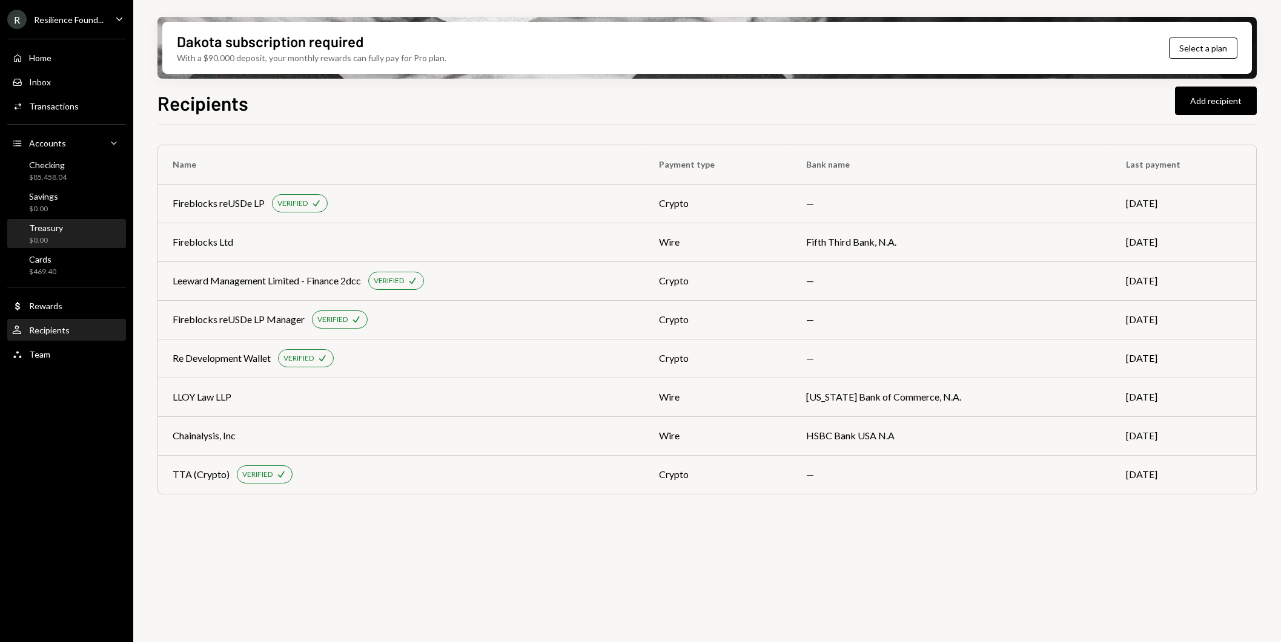
click at [79, 223] on div "Treasury $0.00" at bounding box center [66, 234] width 109 height 23
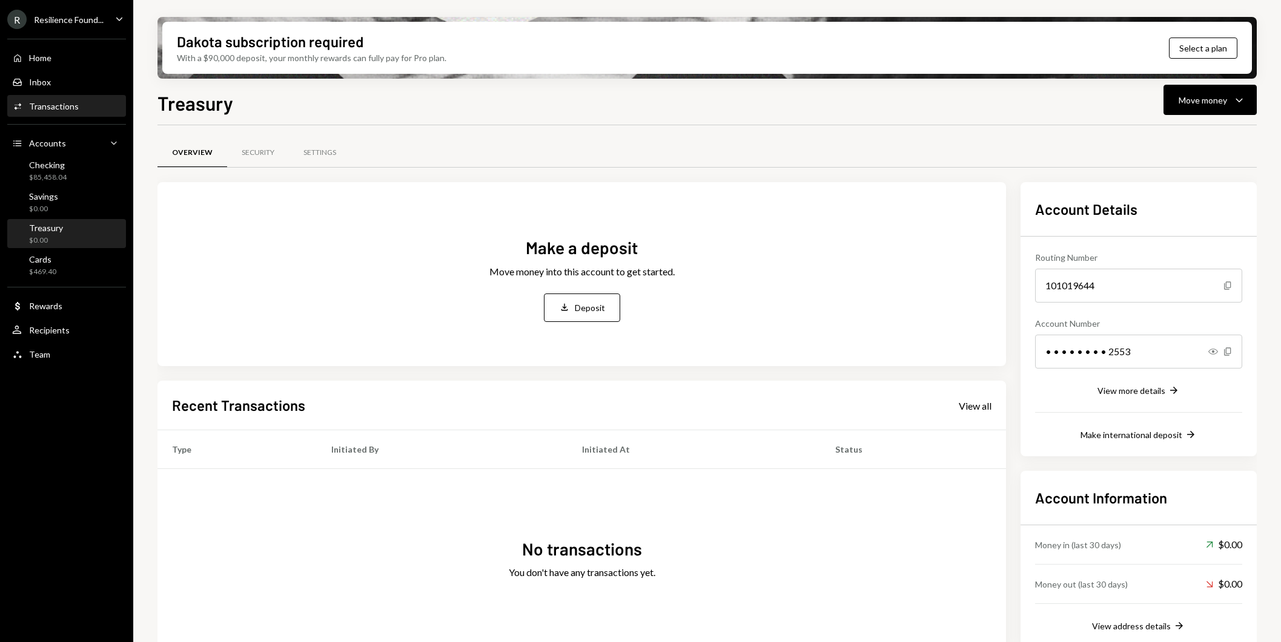
click at [84, 105] on div "Activities Transactions" at bounding box center [66, 106] width 109 height 11
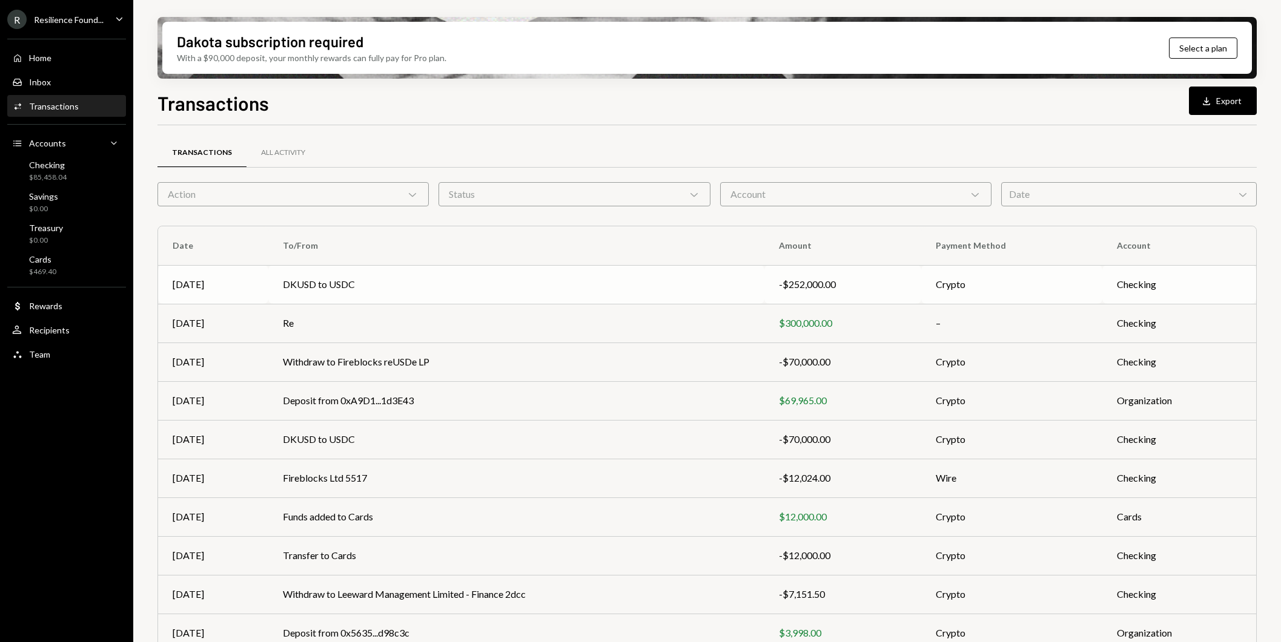
click at [463, 286] on td "DKUSD to USDC" at bounding box center [516, 284] width 496 height 39
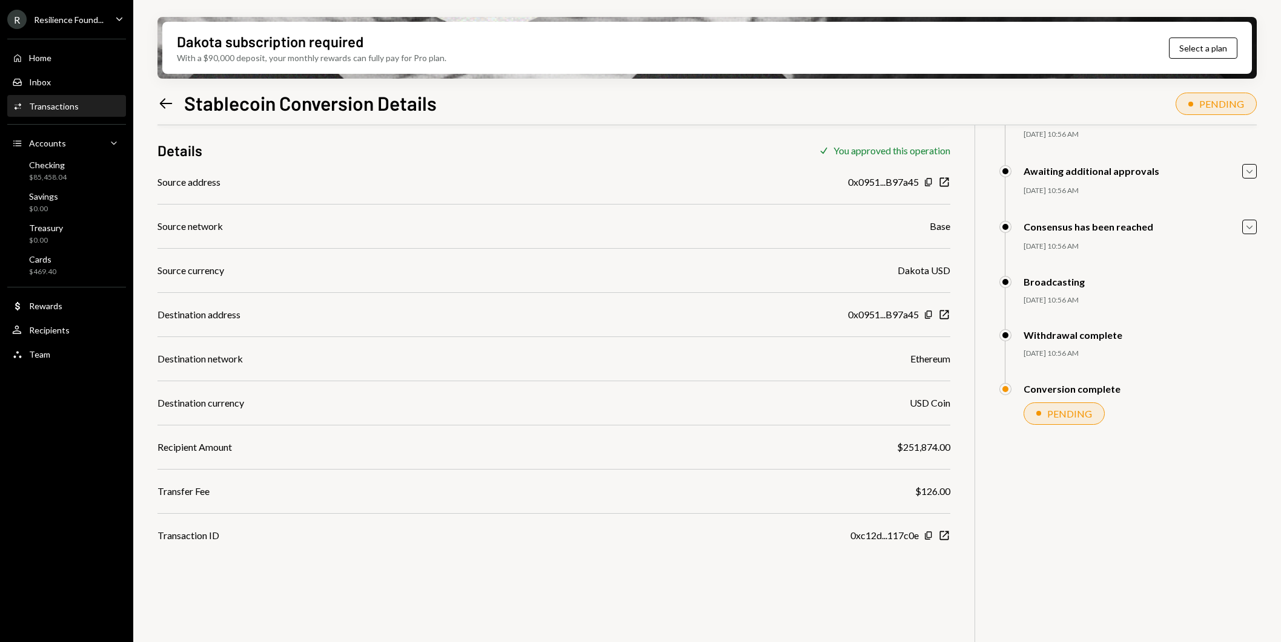
scroll to position [97, 0]
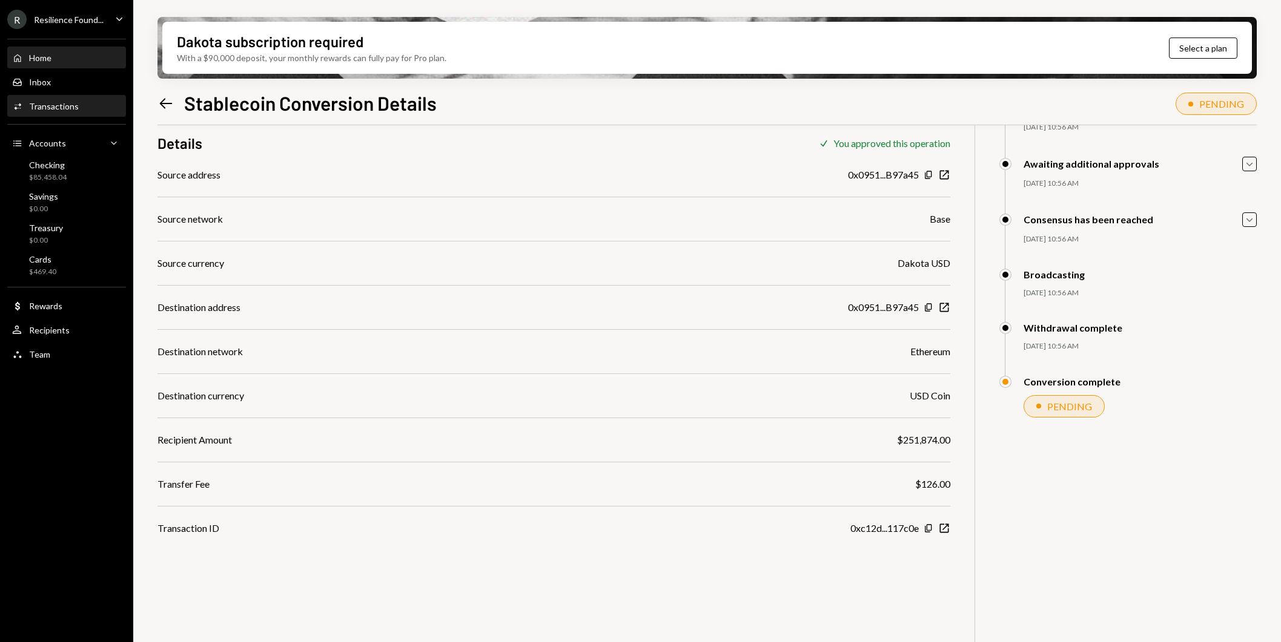
click at [76, 62] on div "Home Home" at bounding box center [66, 58] width 109 height 11
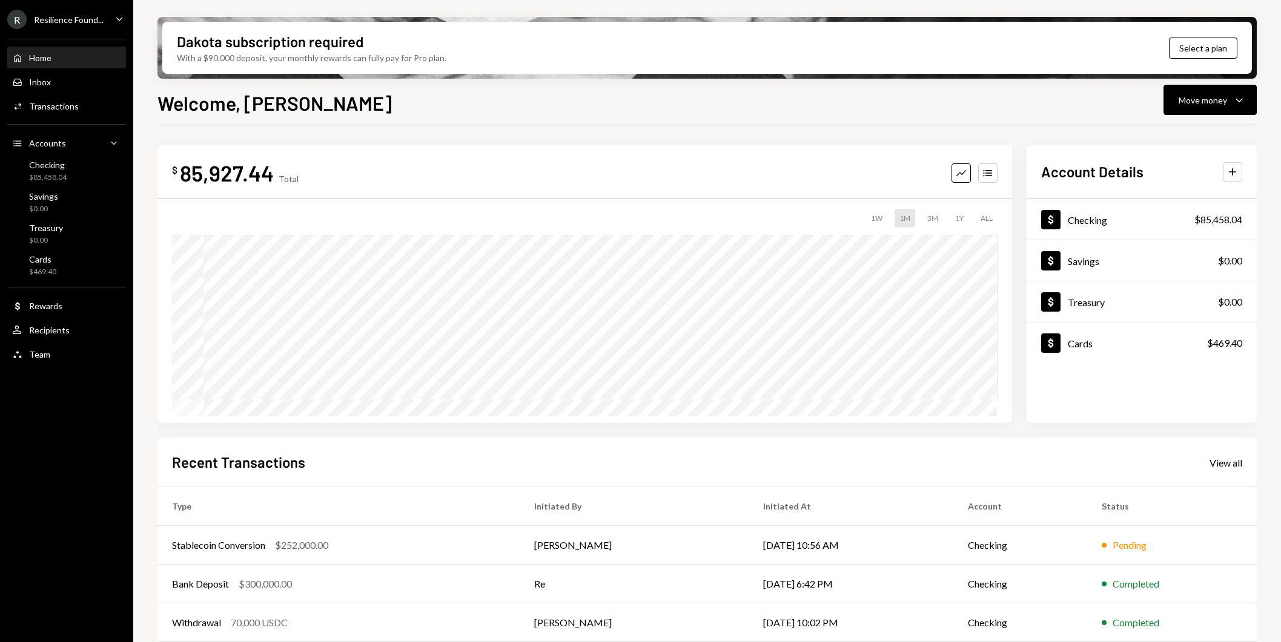
click at [521, 125] on div "$ 85,927.44 Total Graph Accounts 1W 1M 3M 1Y ALL Account Details Plus Dollar Ch…" at bounding box center [706, 434] width 1099 height 619
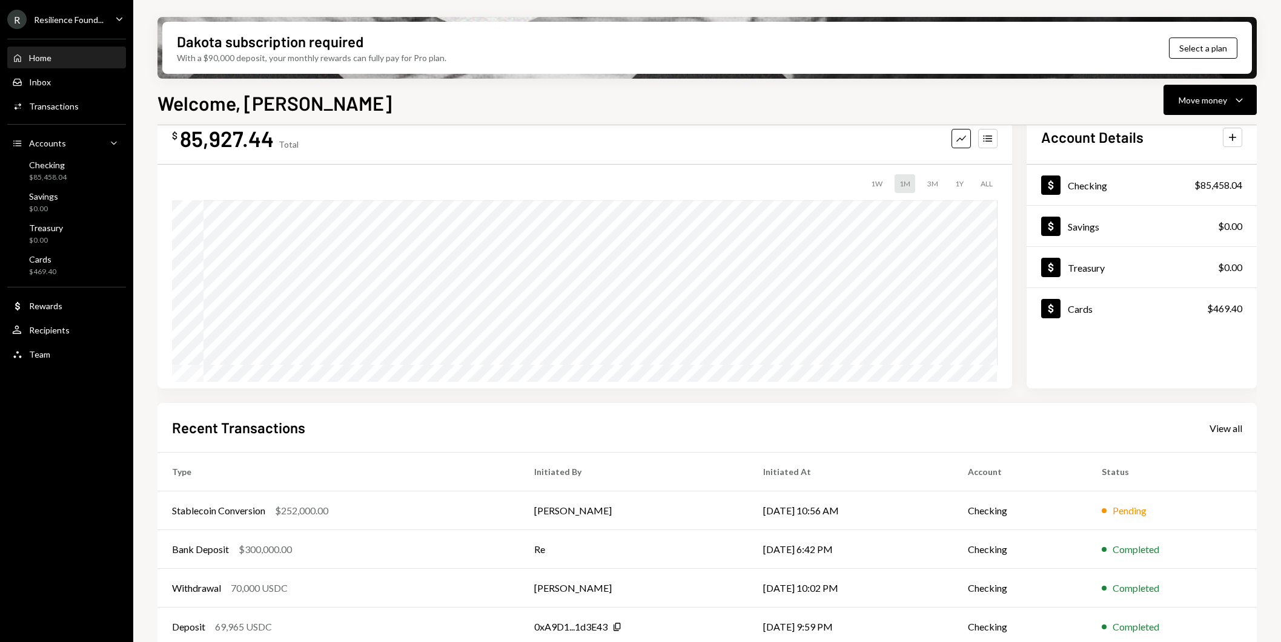
scroll to position [36, 0]
click at [1192, 503] on div "Pending" at bounding box center [1172, 509] width 140 height 15
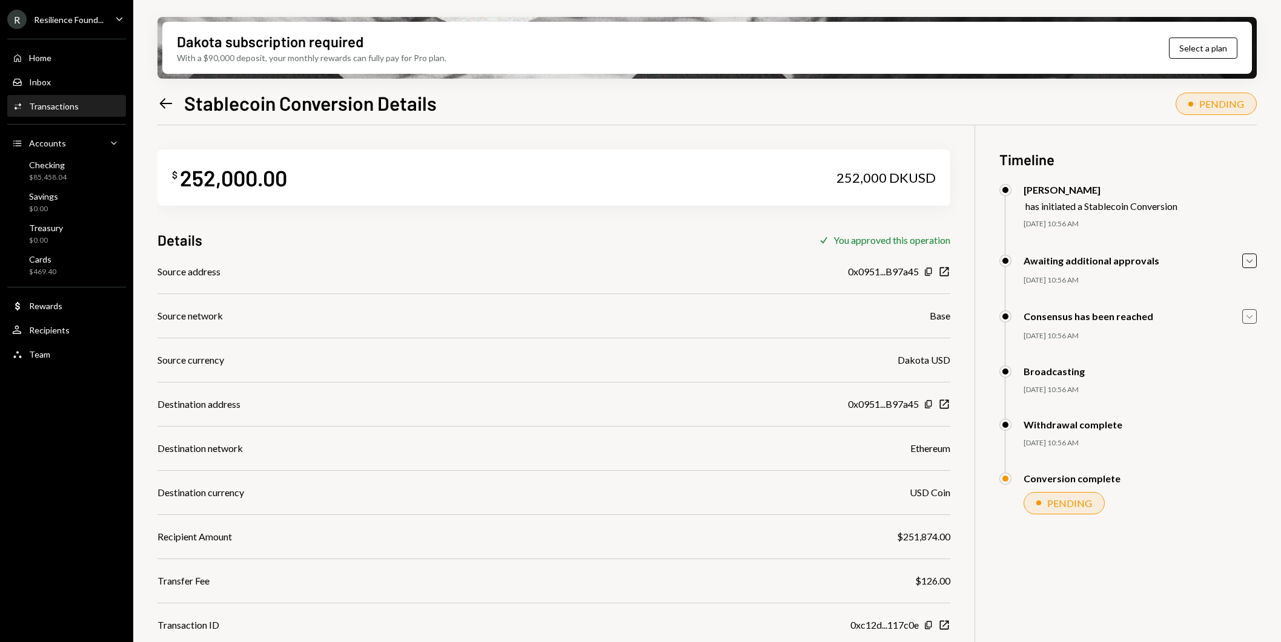
click at [1250, 317] on icon "Caret Down" at bounding box center [1249, 316] width 13 height 13
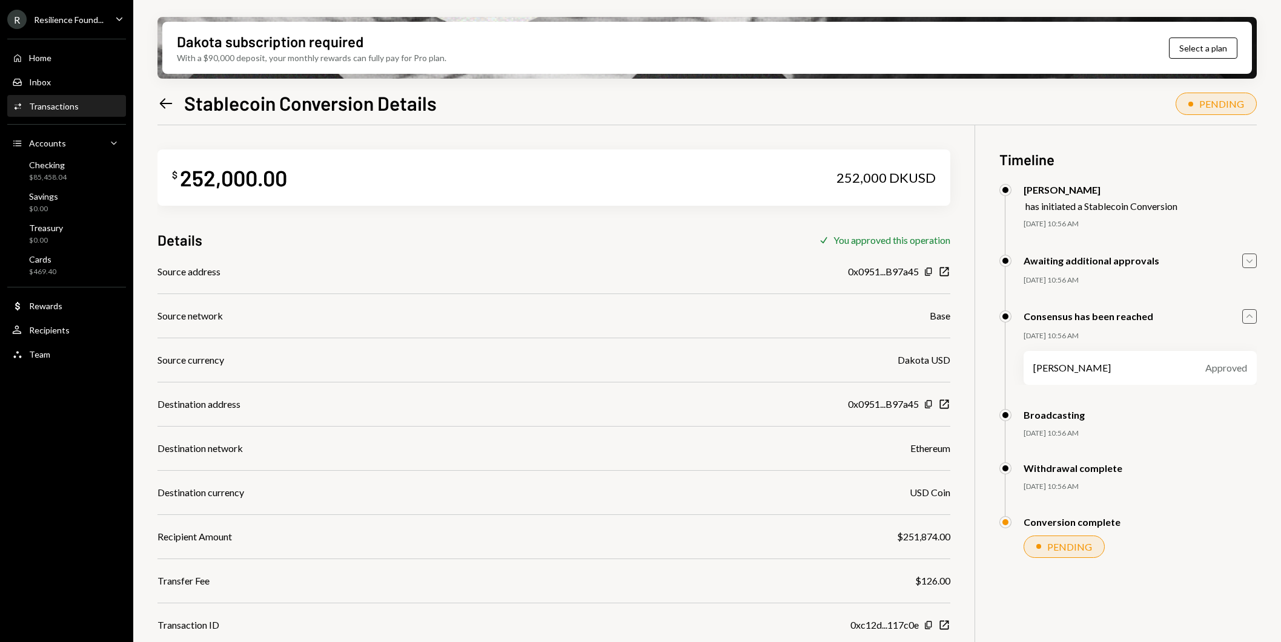
click at [1252, 254] on icon "Caret Down" at bounding box center [1249, 260] width 13 height 13
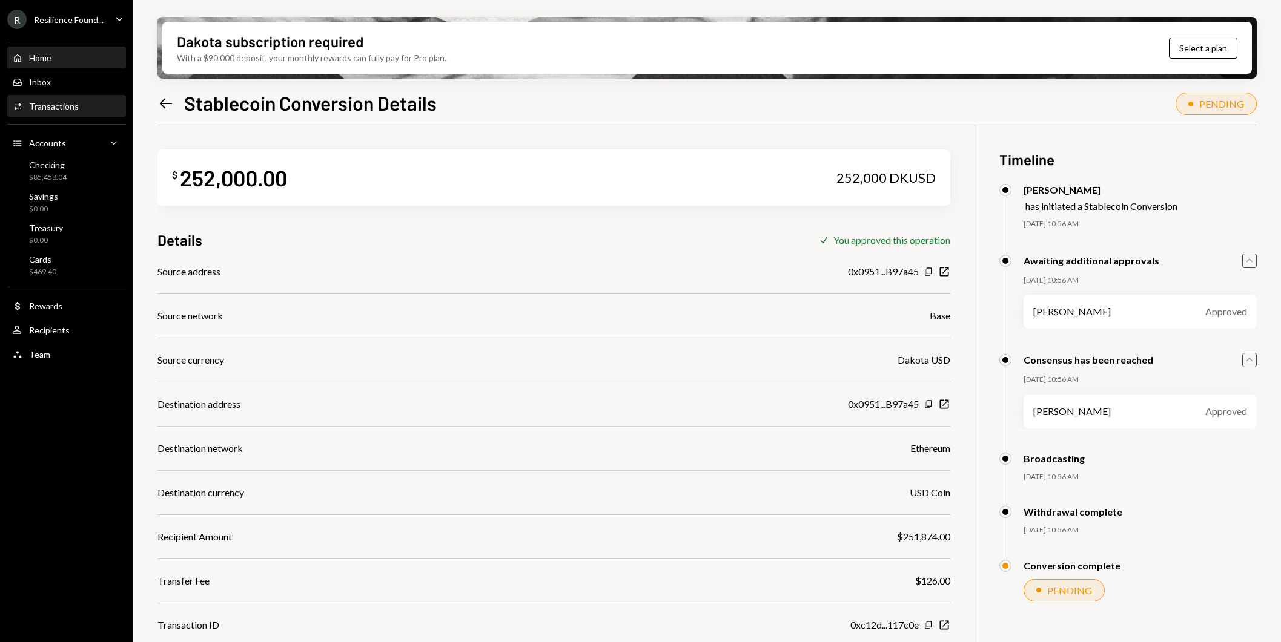
click at [67, 62] on div "Home Home" at bounding box center [66, 58] width 109 height 11
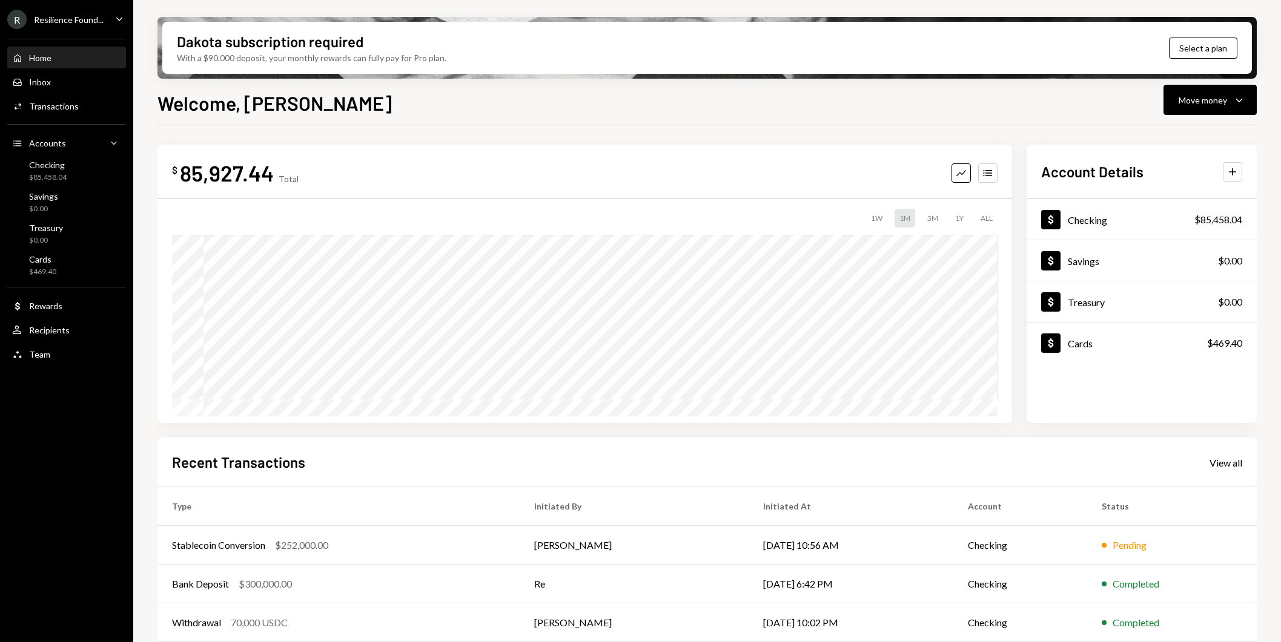
click at [117, 16] on icon "Caret Down" at bounding box center [119, 18] width 13 height 13
click at [234, 146] on div "$ 85,927.44 Total Graph Accounts 1W 1M 3M 1Y ALL" at bounding box center [584, 284] width 854 height 279
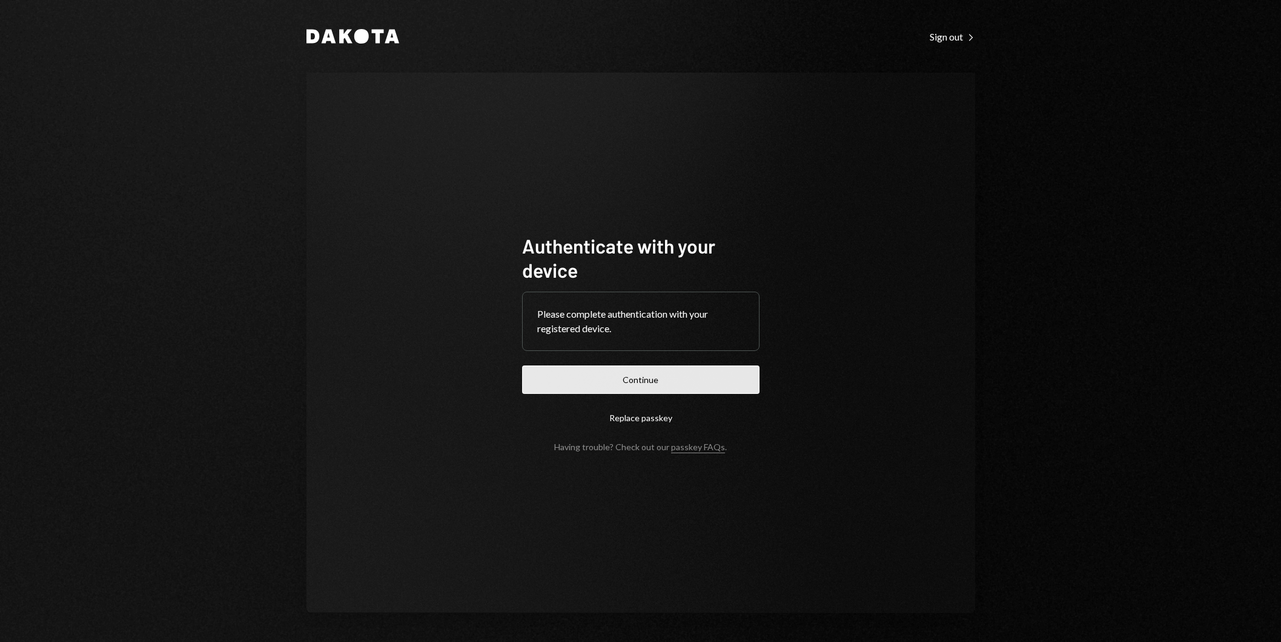
click at [711, 377] on button "Continue" at bounding box center [640, 380] width 237 height 28
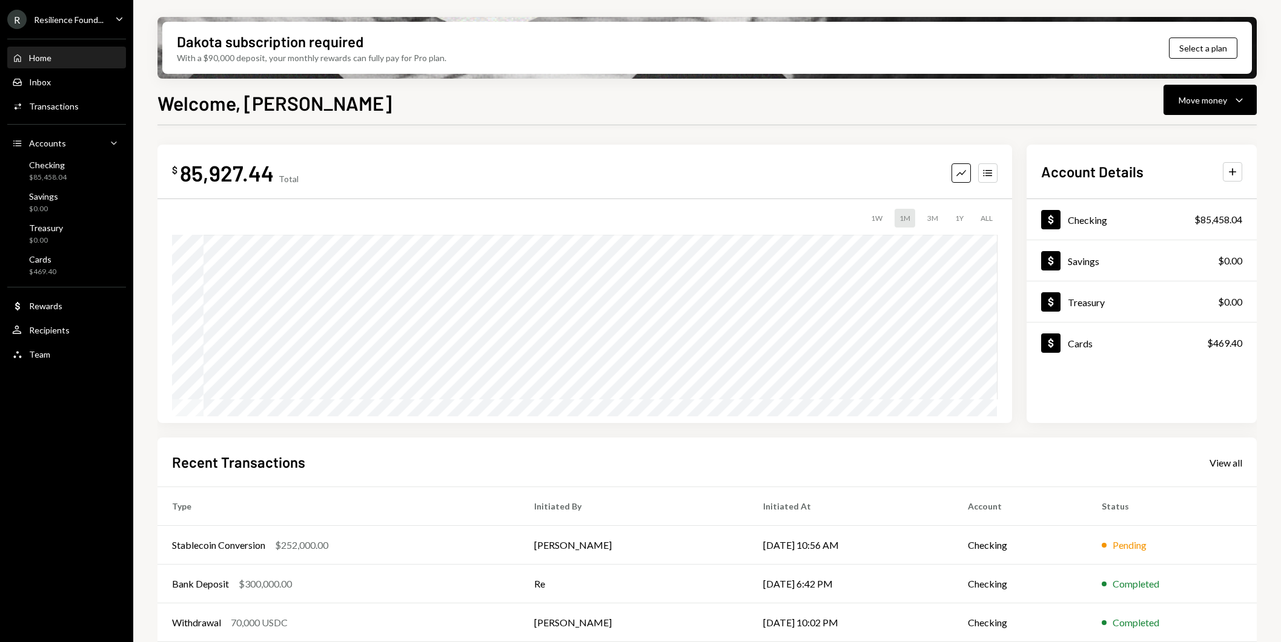
scroll to position [1, 0]
click at [1248, 108] on button "Move money Caret Down" at bounding box center [1209, 100] width 93 height 30
click at [976, 134] on div "$ 85,927.44 Total Graph Accounts 1W 1M 3M 1Y ALL $85,927.44 Aug 19, 2025 Accoun…" at bounding box center [706, 434] width 1099 height 619
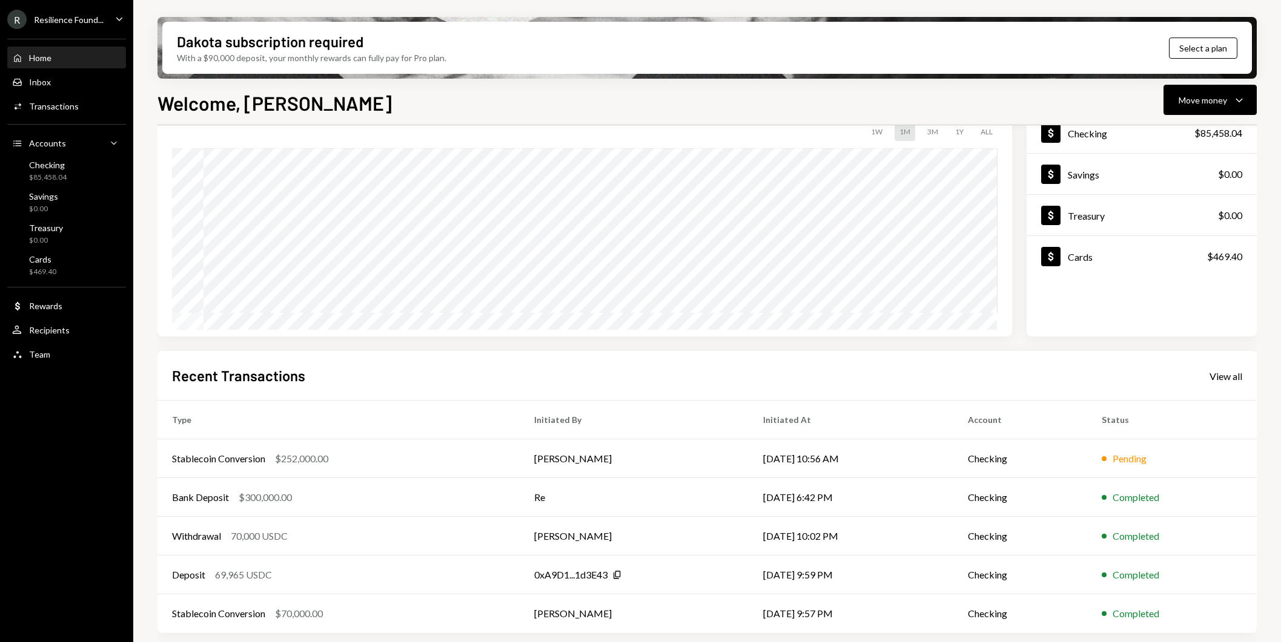
click at [125, 20] on icon "Caret Down" at bounding box center [119, 18] width 13 height 13
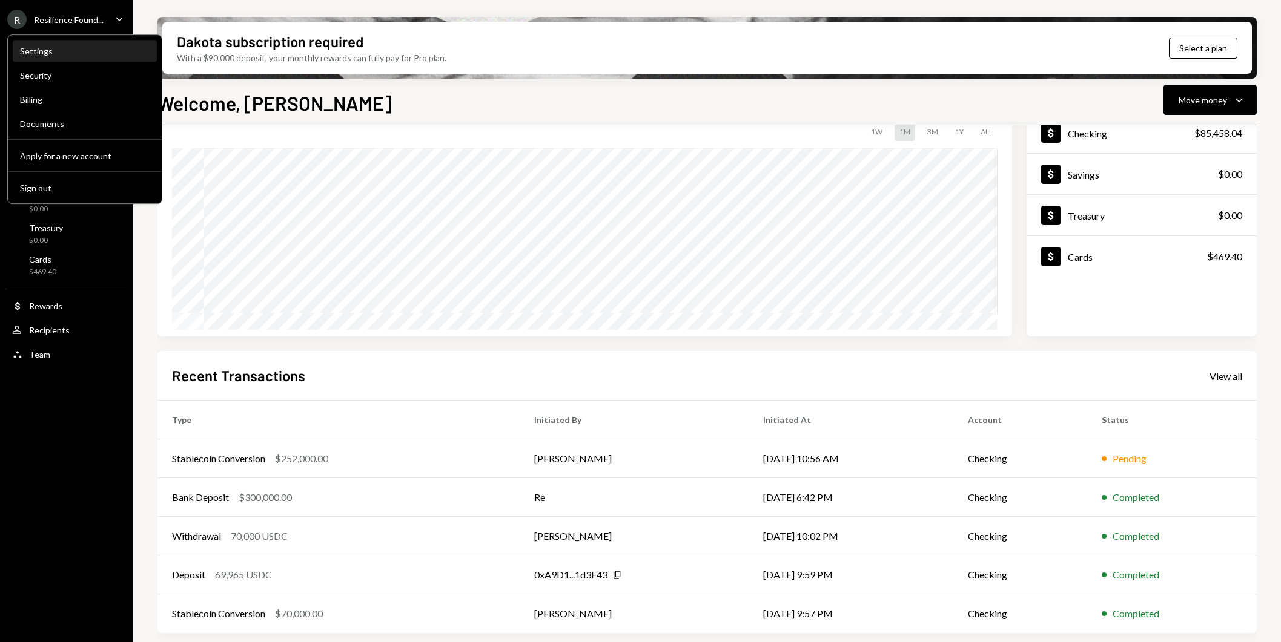
click at [60, 53] on div "Settings" at bounding box center [85, 51] width 130 height 10
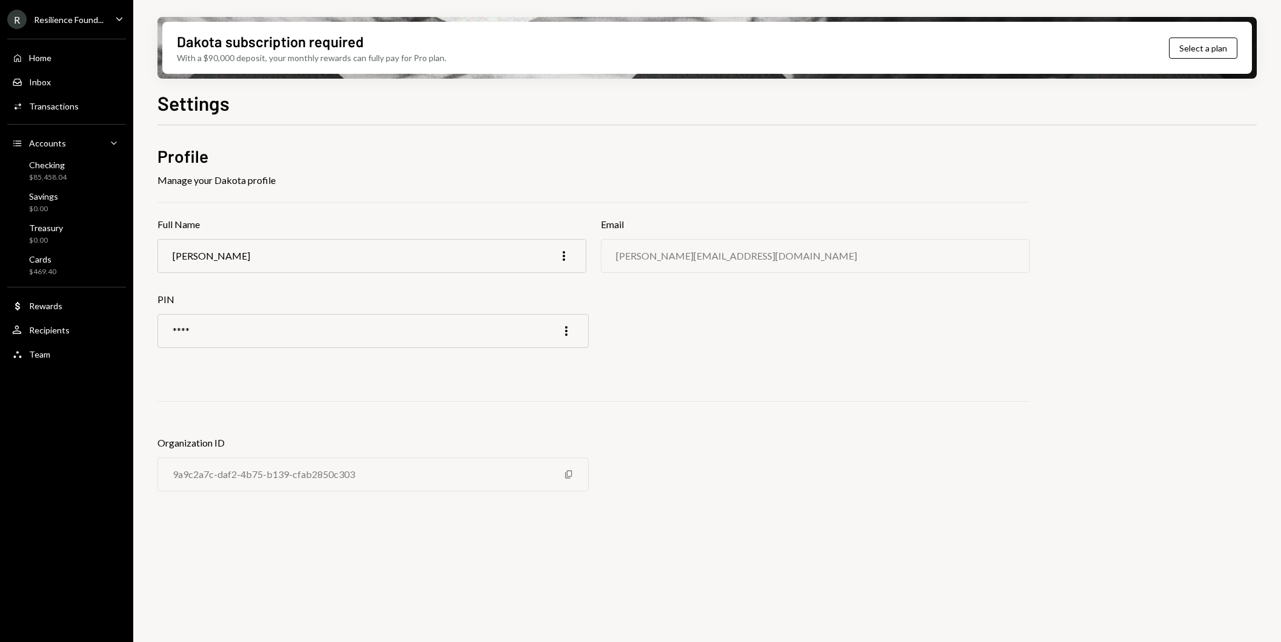
click at [109, 17] on div "R Resilience Found... Caret Down" at bounding box center [66, 19] width 133 height 19
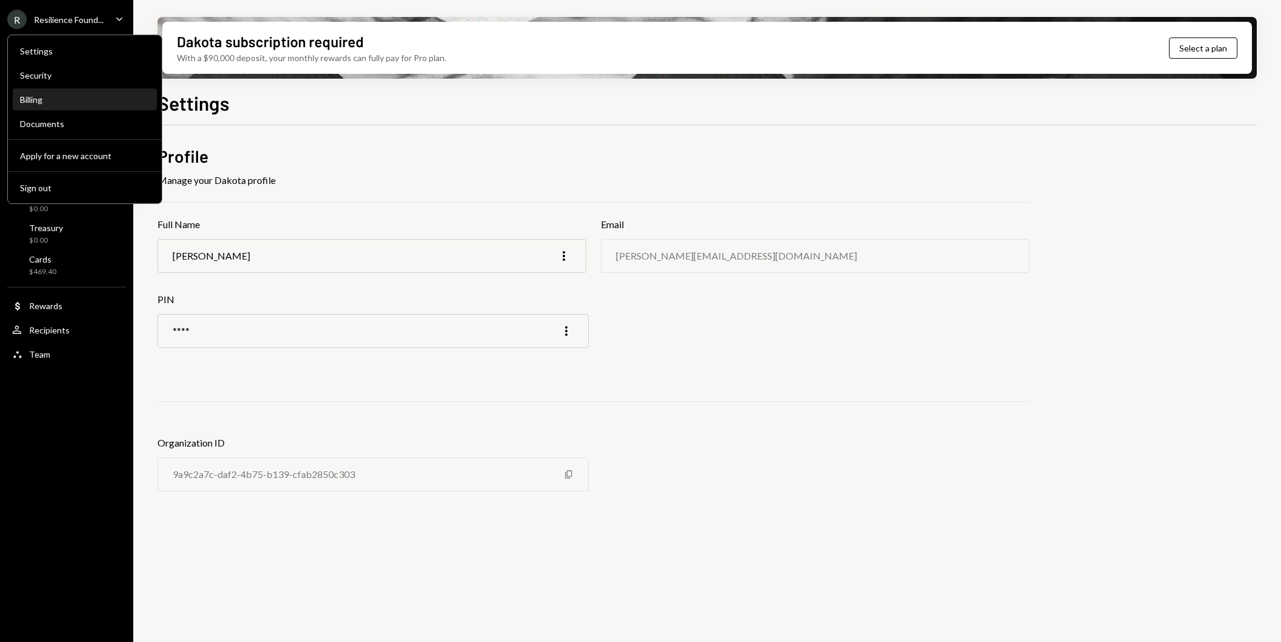
click at [70, 100] on div "Billing" at bounding box center [85, 99] width 130 height 10
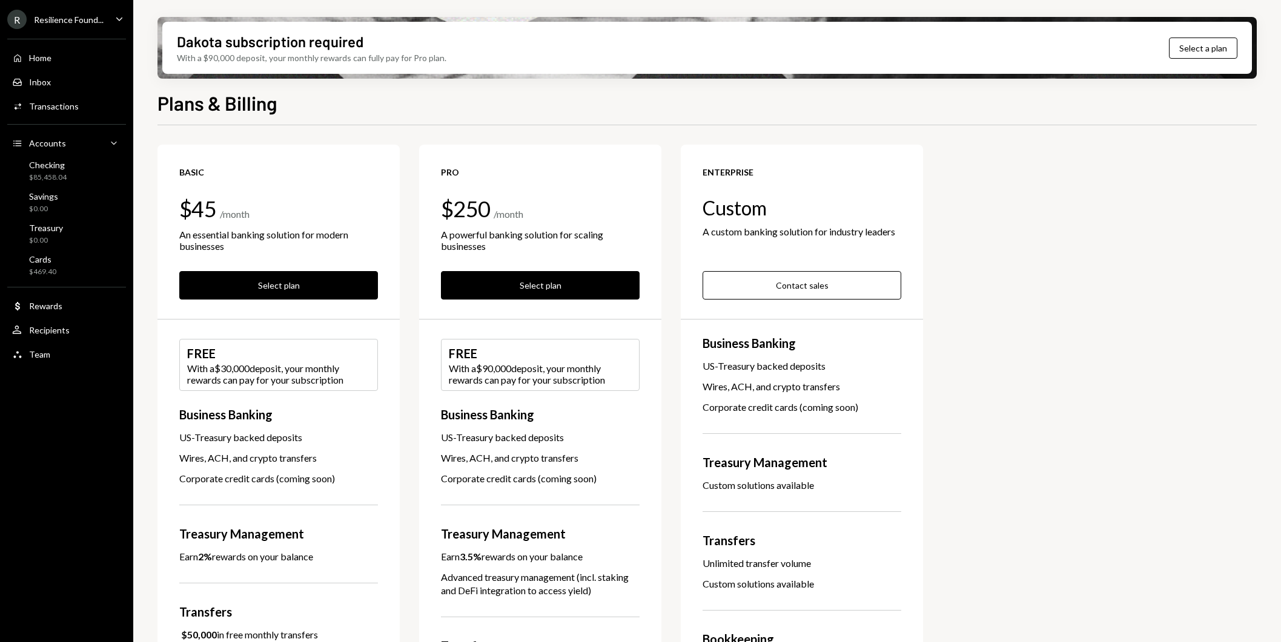
click at [122, 12] on icon "Caret Down" at bounding box center [119, 18] width 13 height 13
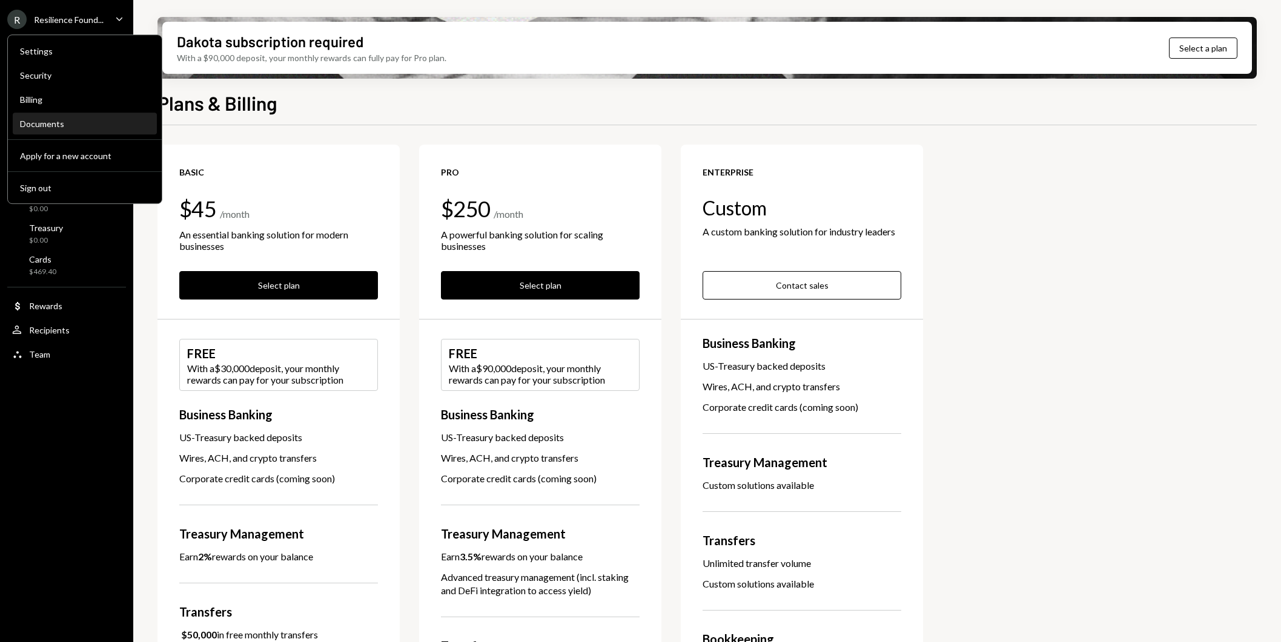
click at [93, 122] on div "Documents" at bounding box center [85, 124] width 130 height 10
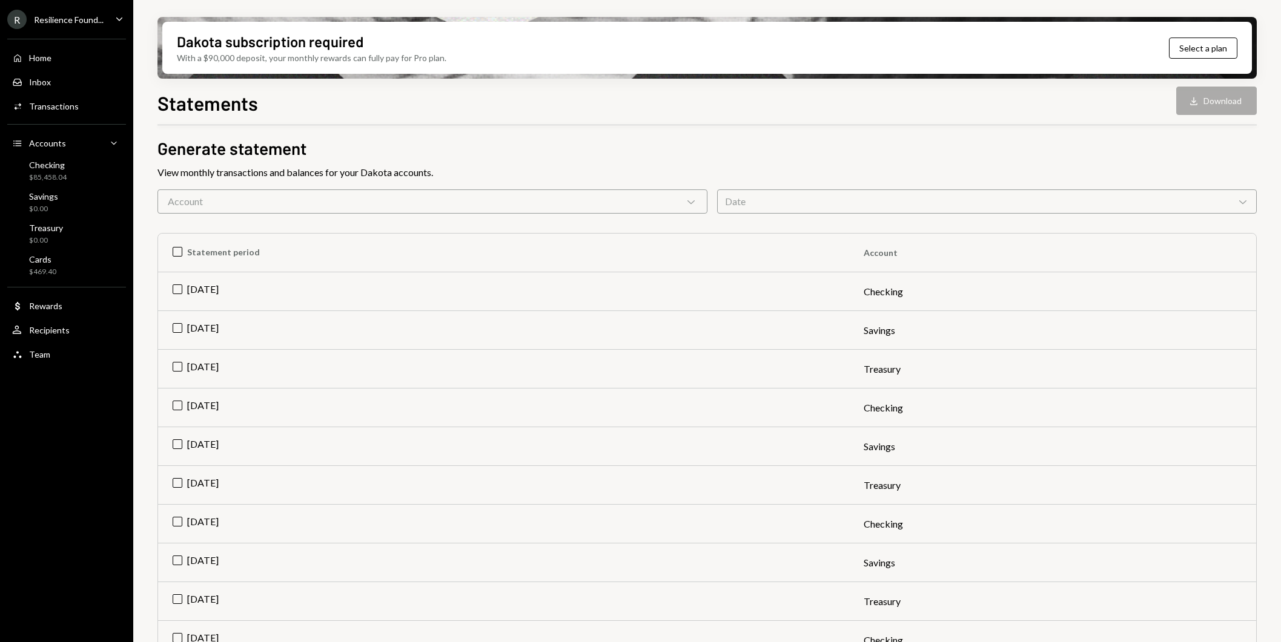
scroll to position [73, 0]
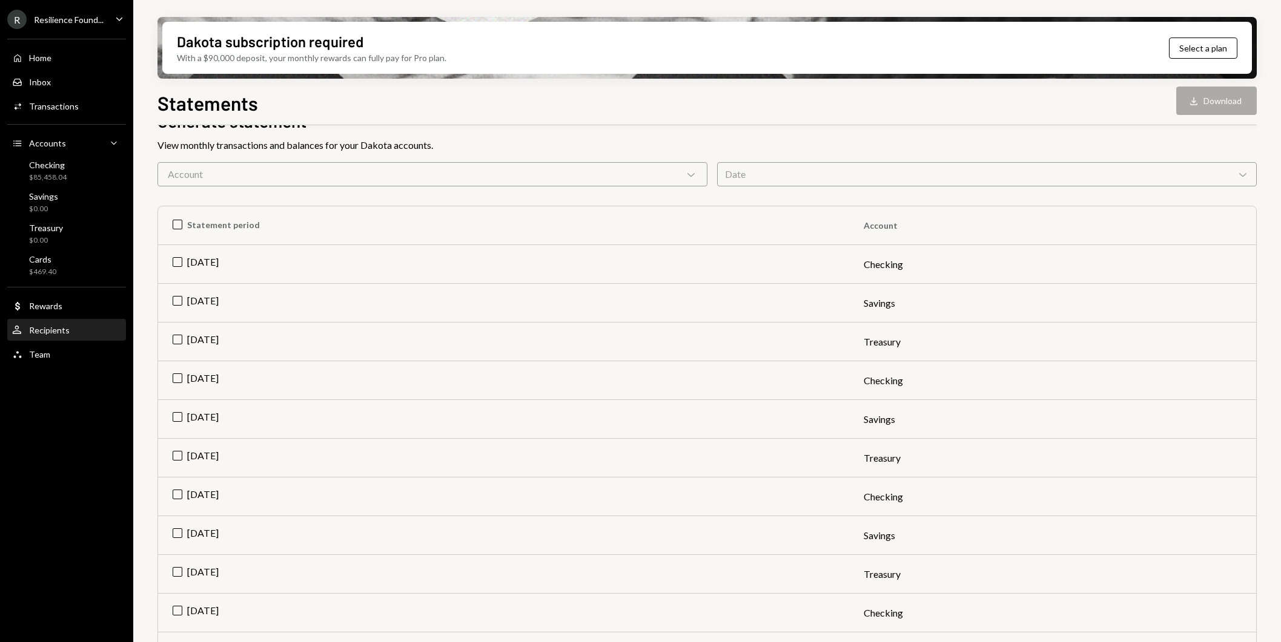
click at [62, 324] on div "User Recipients" at bounding box center [66, 330] width 109 height 21
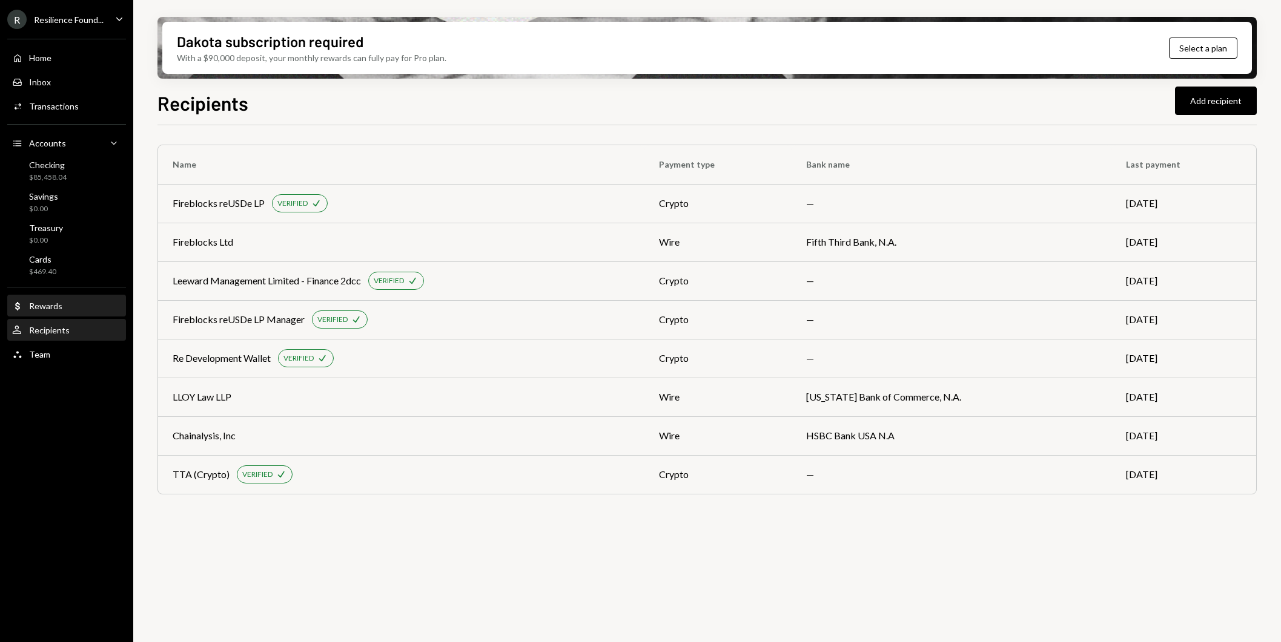
click at [64, 304] on div "Dollar Rewards" at bounding box center [66, 306] width 109 height 11
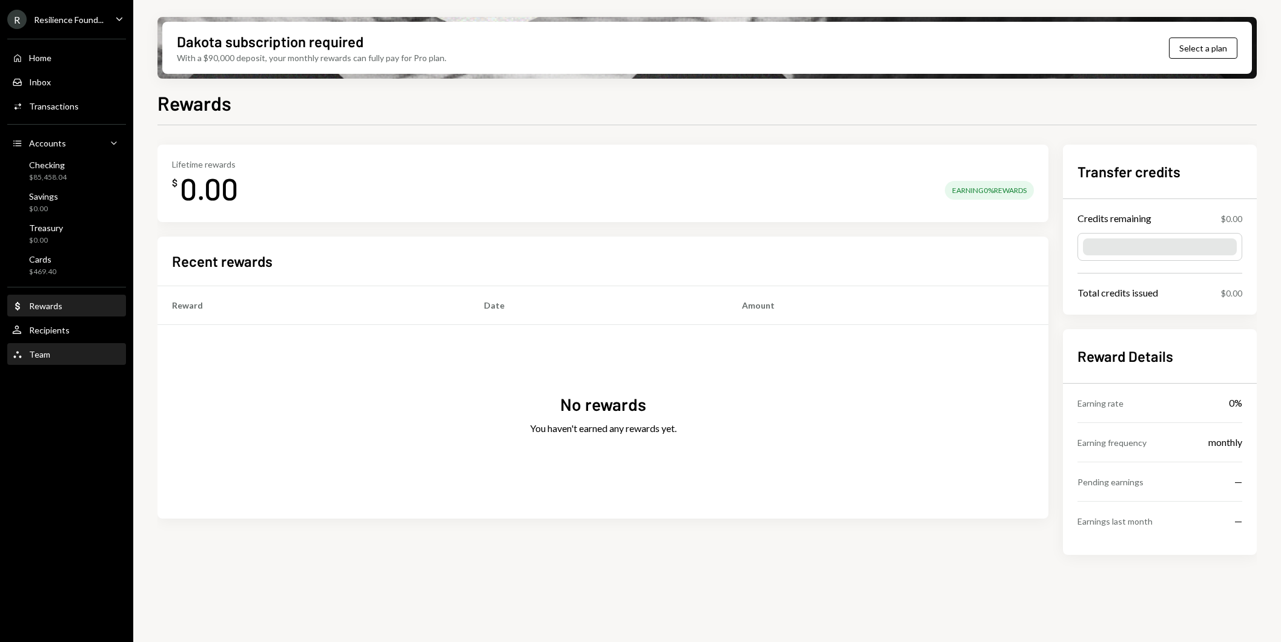
click at [55, 353] on div "Team Team" at bounding box center [66, 354] width 109 height 11
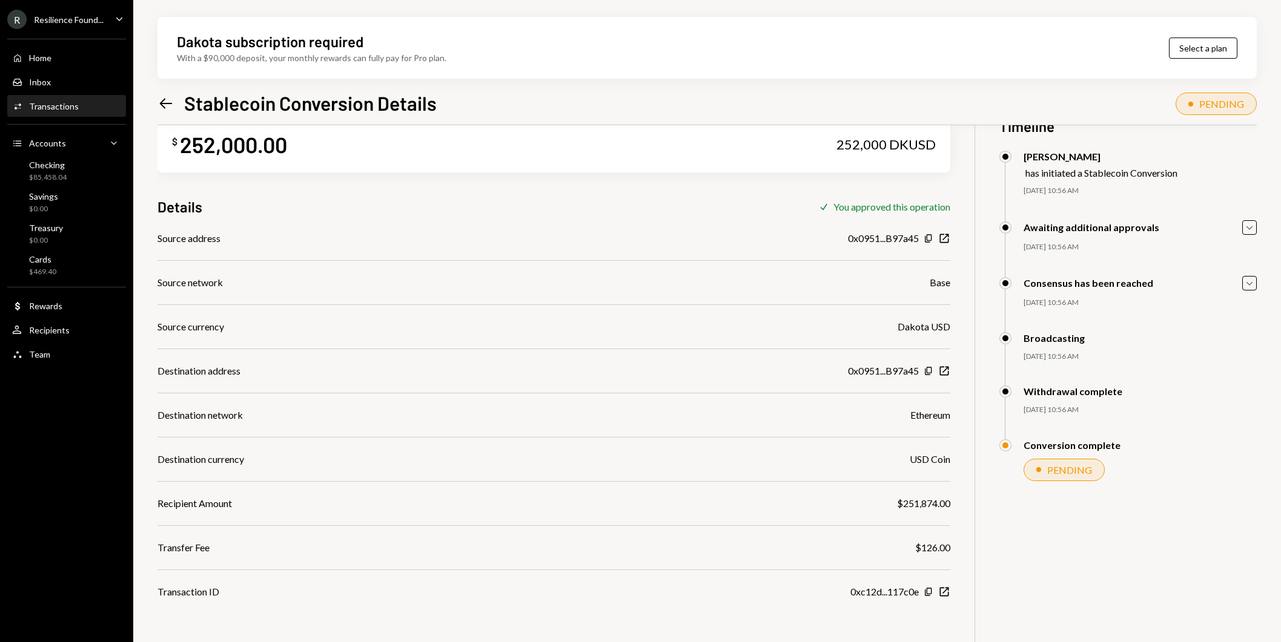
scroll to position [36, 0]
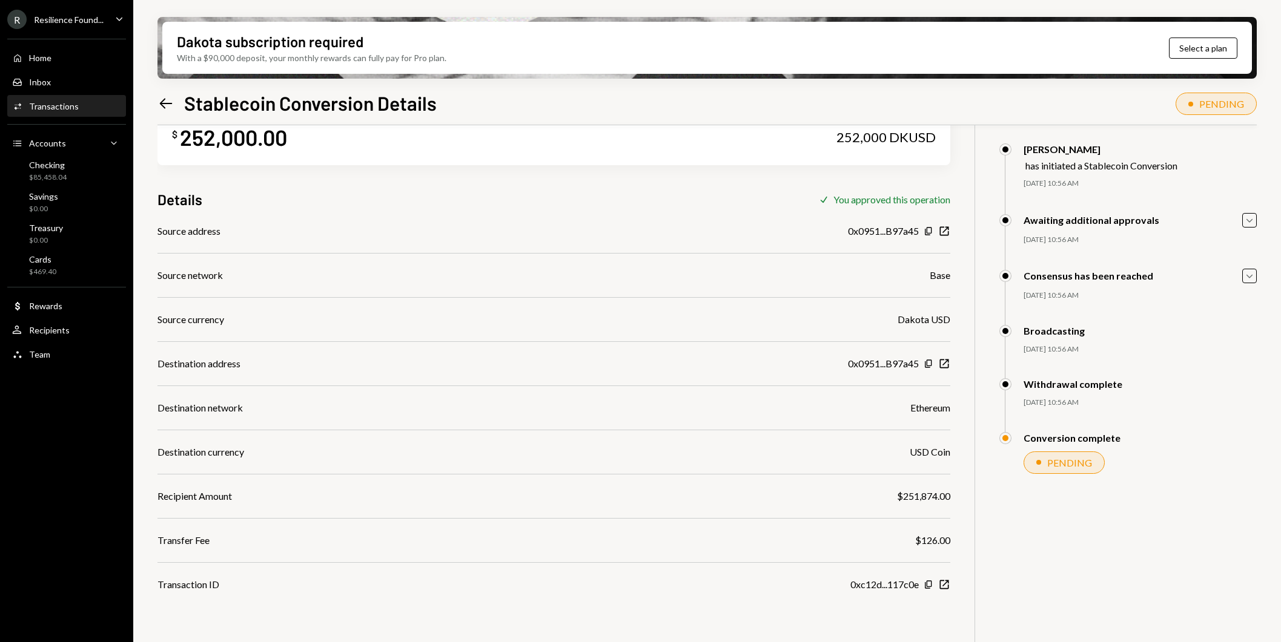
click at [1085, 461] on div "PENDING" at bounding box center [1069, 463] width 45 height 12
click at [1091, 484] on div "Conversion complete PENDING [PERSON_NAME] Approved [PERSON_NAME] Awaiting Revie…" at bounding box center [1127, 465] width 257 height 66
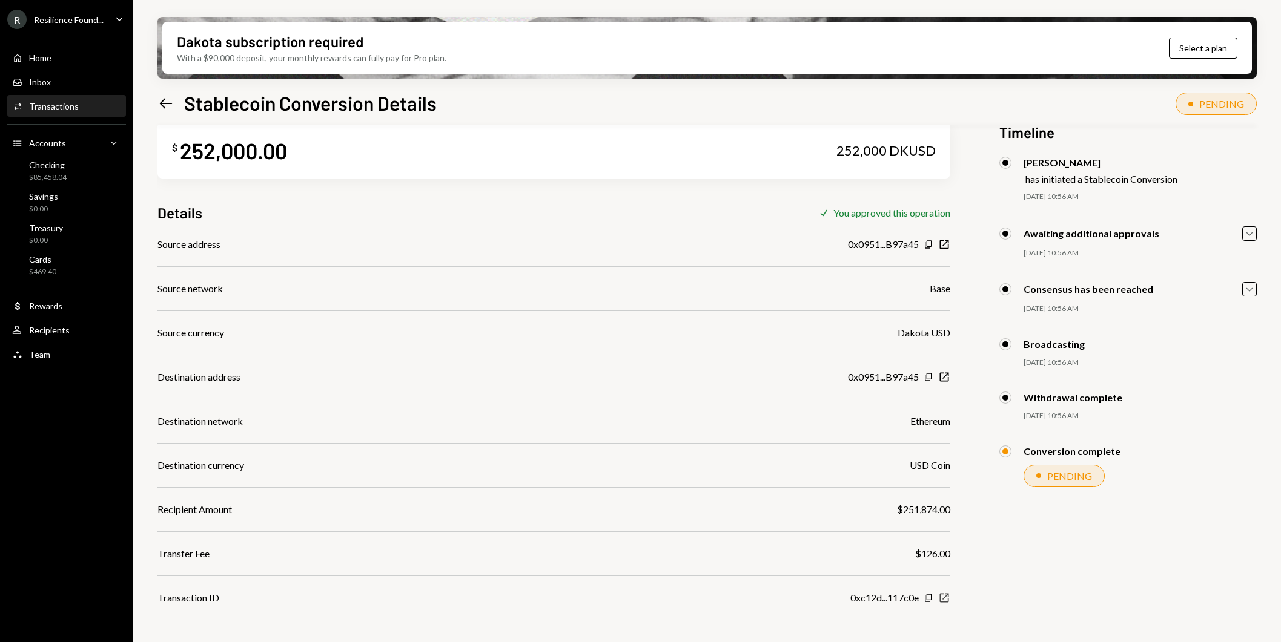
scroll to position [28, 0]
click at [42, 177] on div "$85,458.04" at bounding box center [48, 178] width 38 height 10
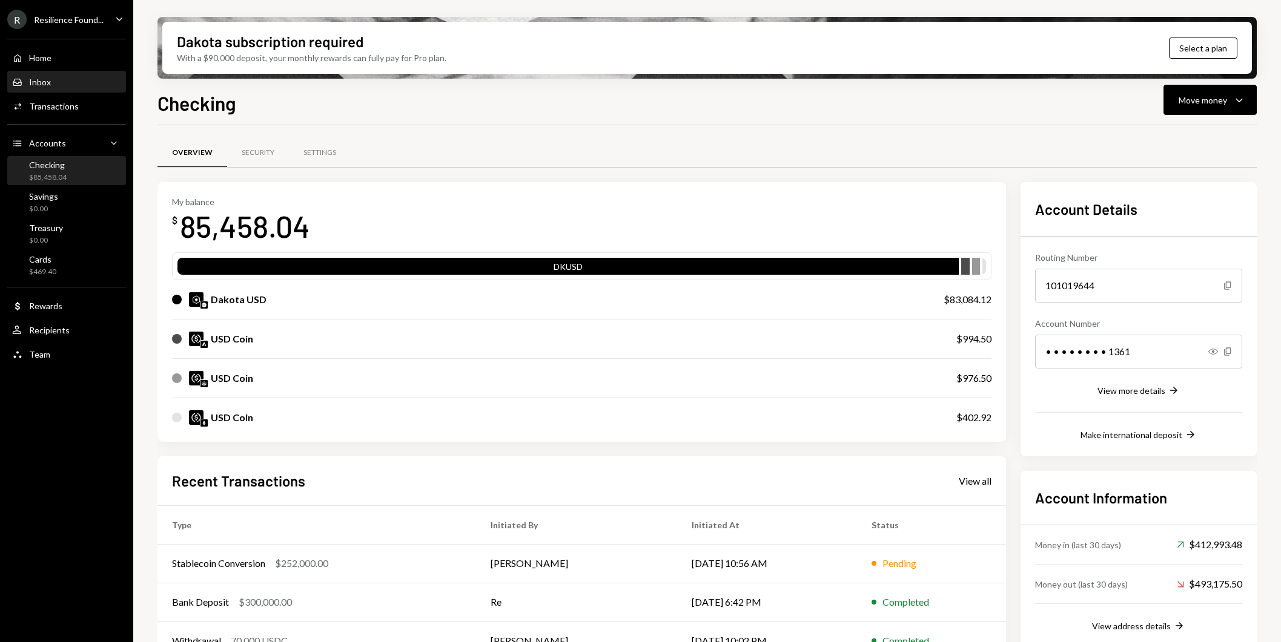
click at [58, 91] on div "Inbox Inbox" at bounding box center [66, 82] width 109 height 21
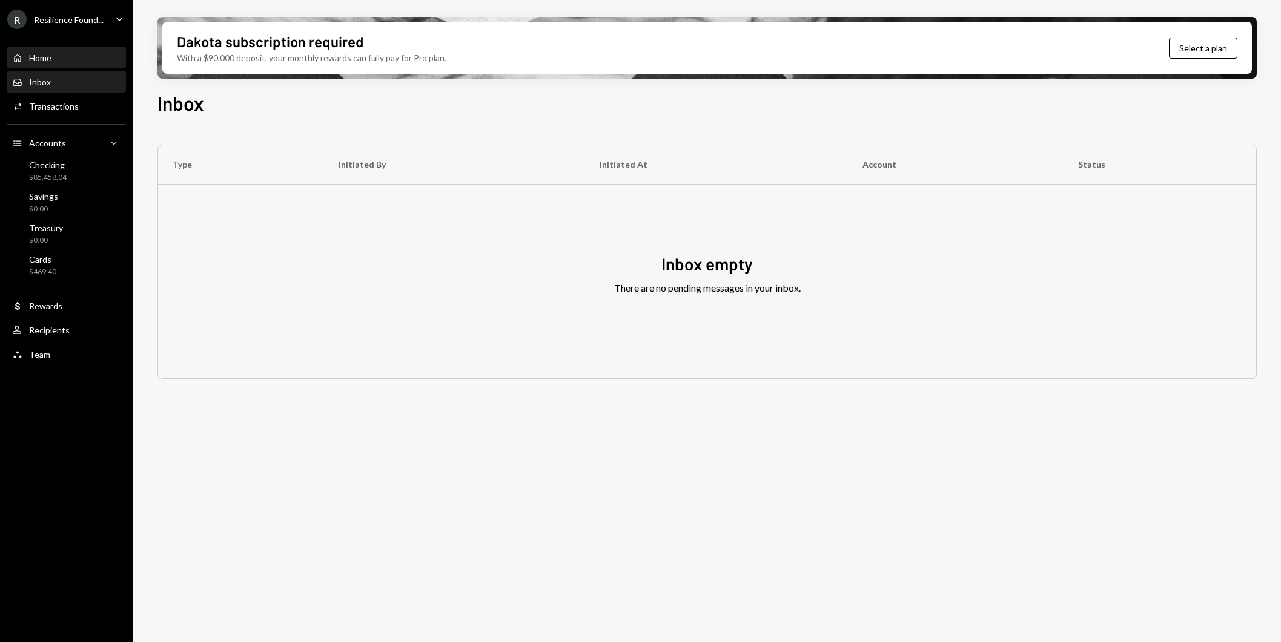
click at [59, 63] on div "Home Home" at bounding box center [66, 58] width 109 height 21
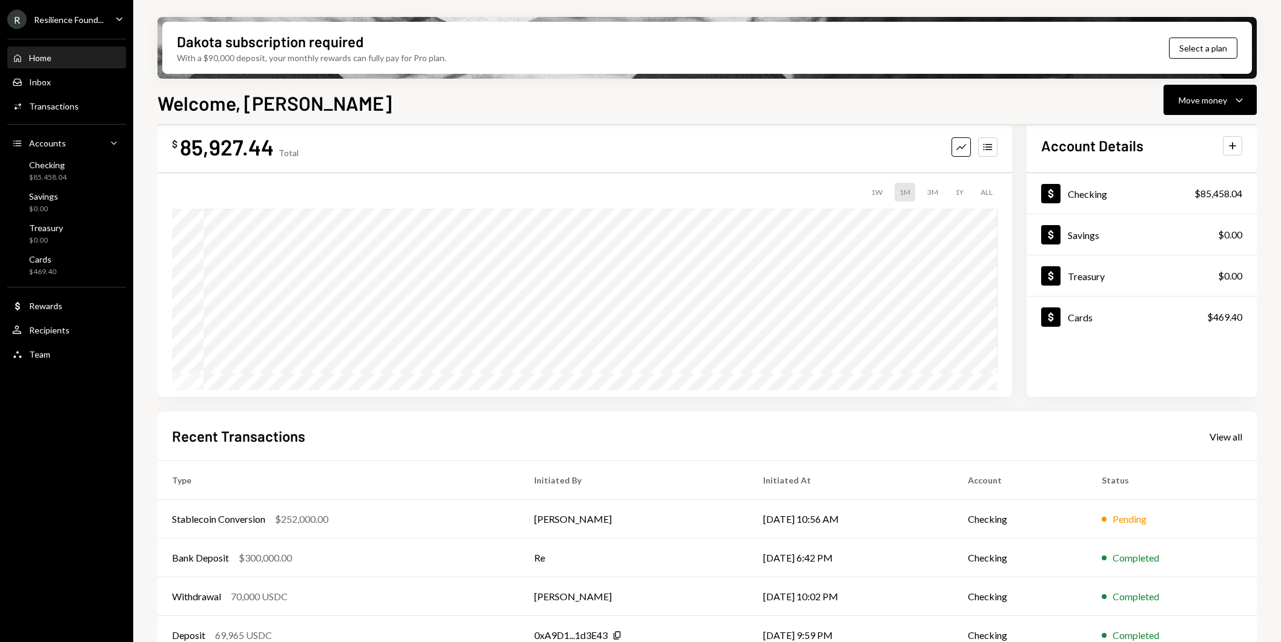
scroll to position [87, 0]
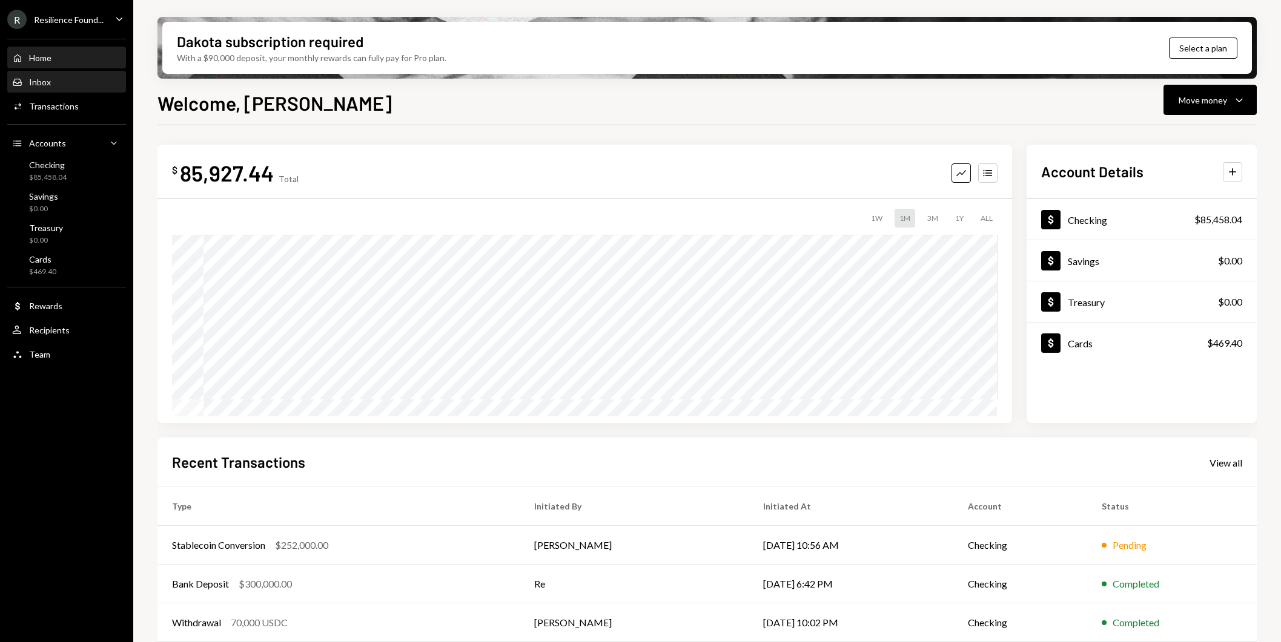
click at [44, 85] on div "Inbox" at bounding box center [40, 82] width 22 height 10
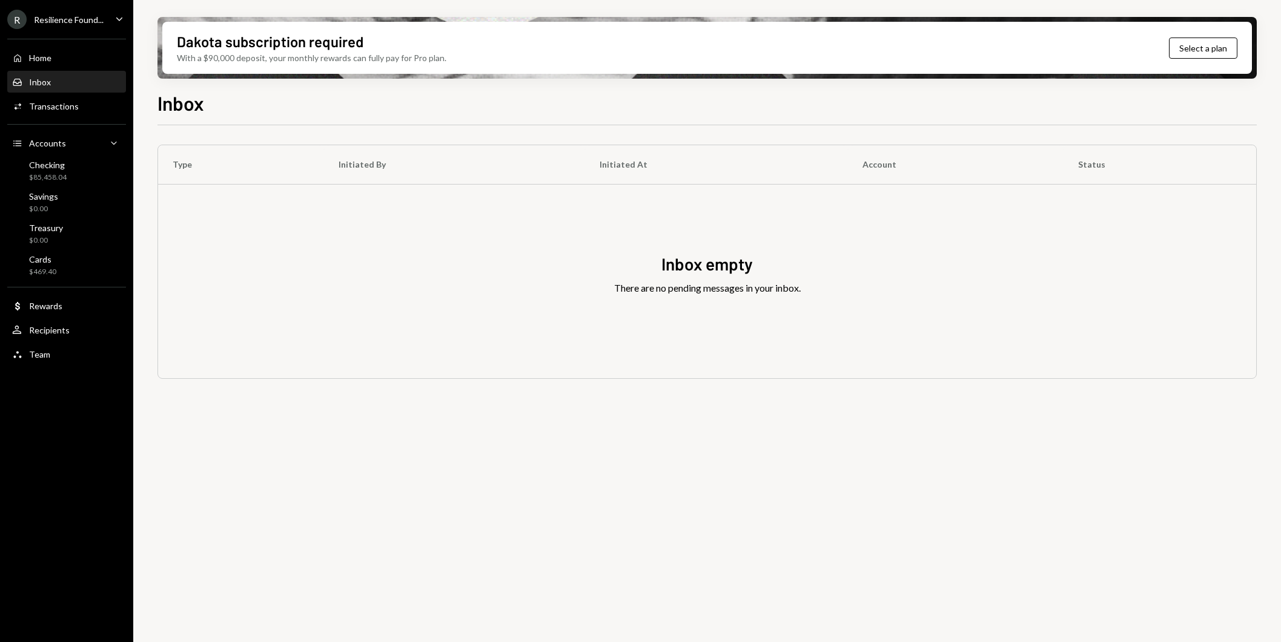
click at [474, 272] on div "Inbox empty There are no pending messages in your inbox." at bounding box center [707, 282] width 1098 height 194
click at [64, 95] on link "Activities Transactions" at bounding box center [66, 106] width 119 height 22
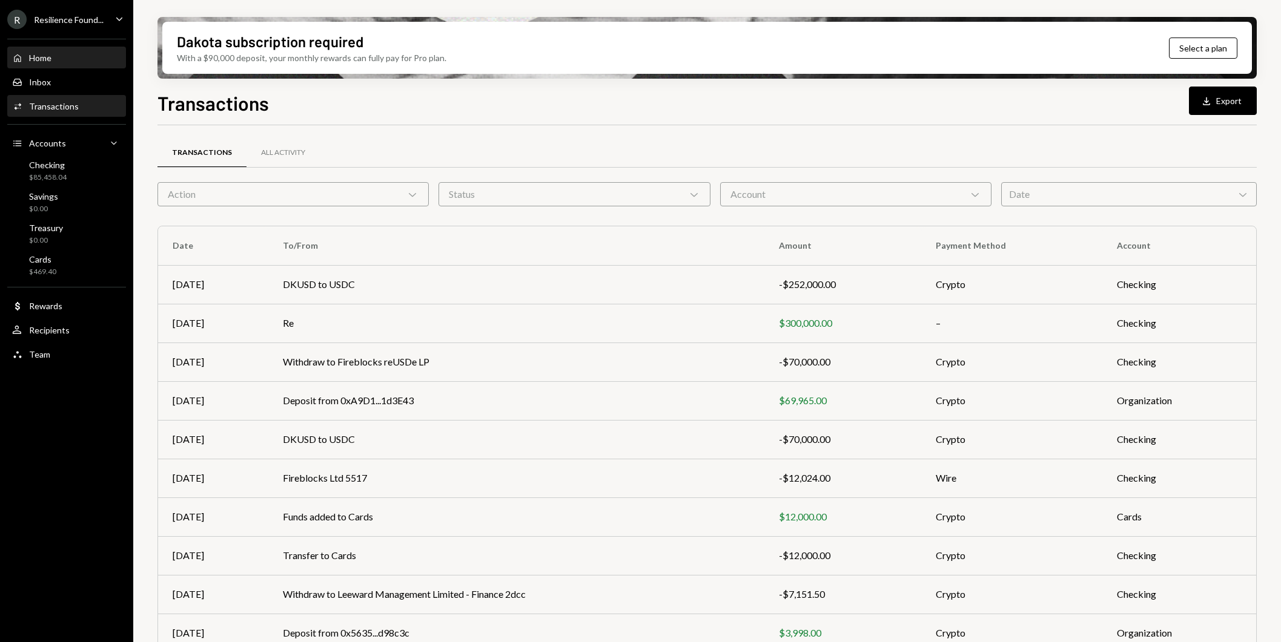
click at [68, 54] on div "Home Home" at bounding box center [66, 58] width 109 height 11
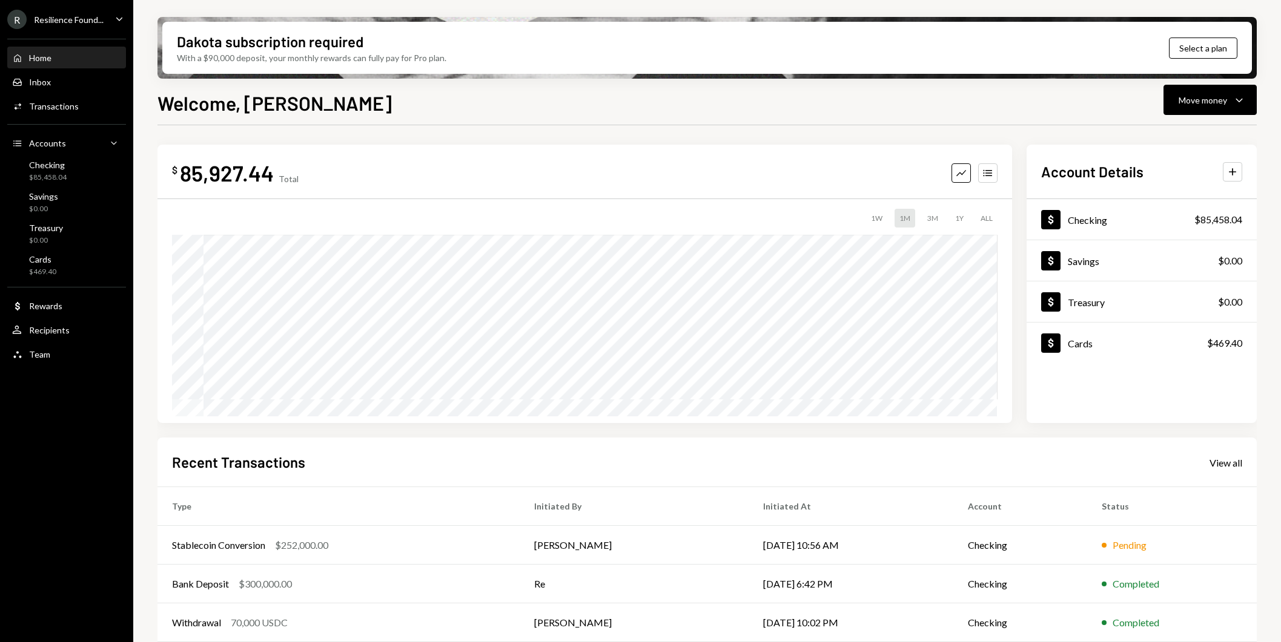
click at [114, 15] on icon "Caret Down" at bounding box center [119, 18] width 13 height 13
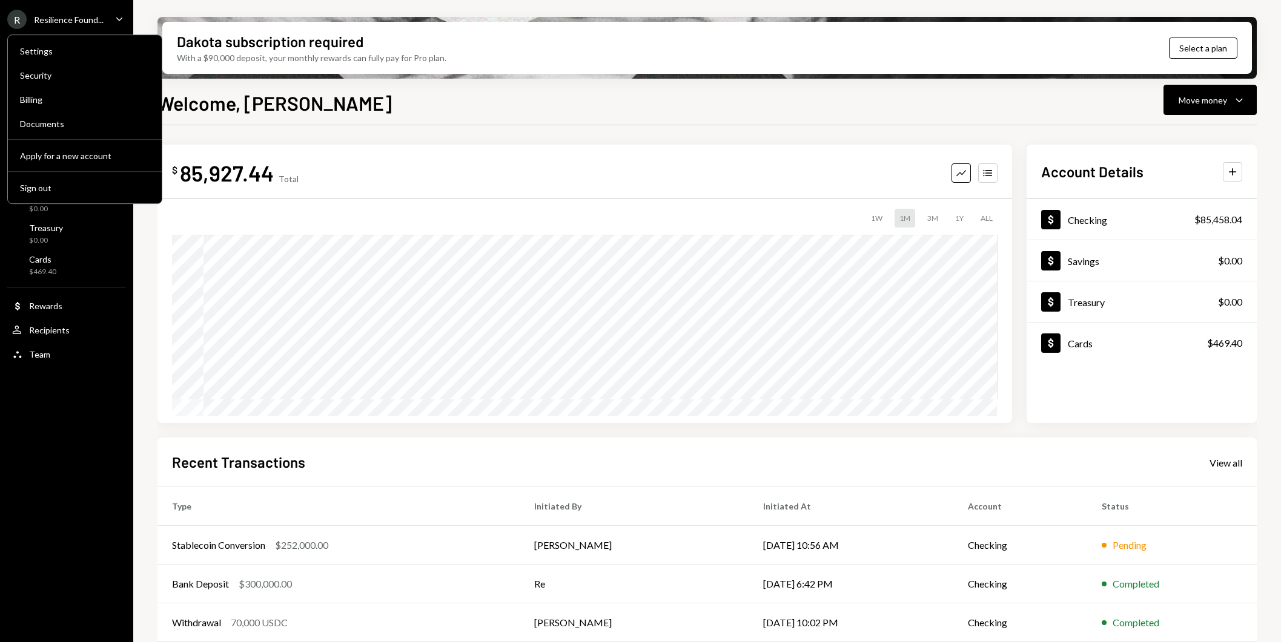
click at [385, 232] on div "1W 1M 3M 1Y ALL $177,640.06 [DATE]" at bounding box center [584, 313] width 825 height 208
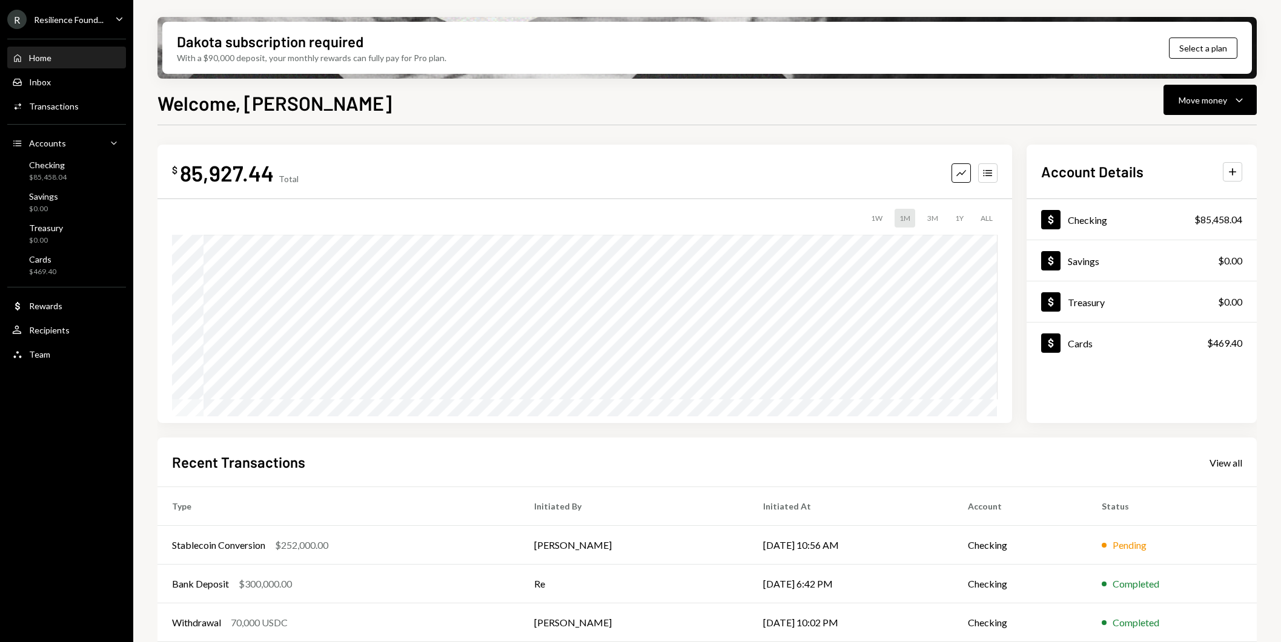
scroll to position [87, 0]
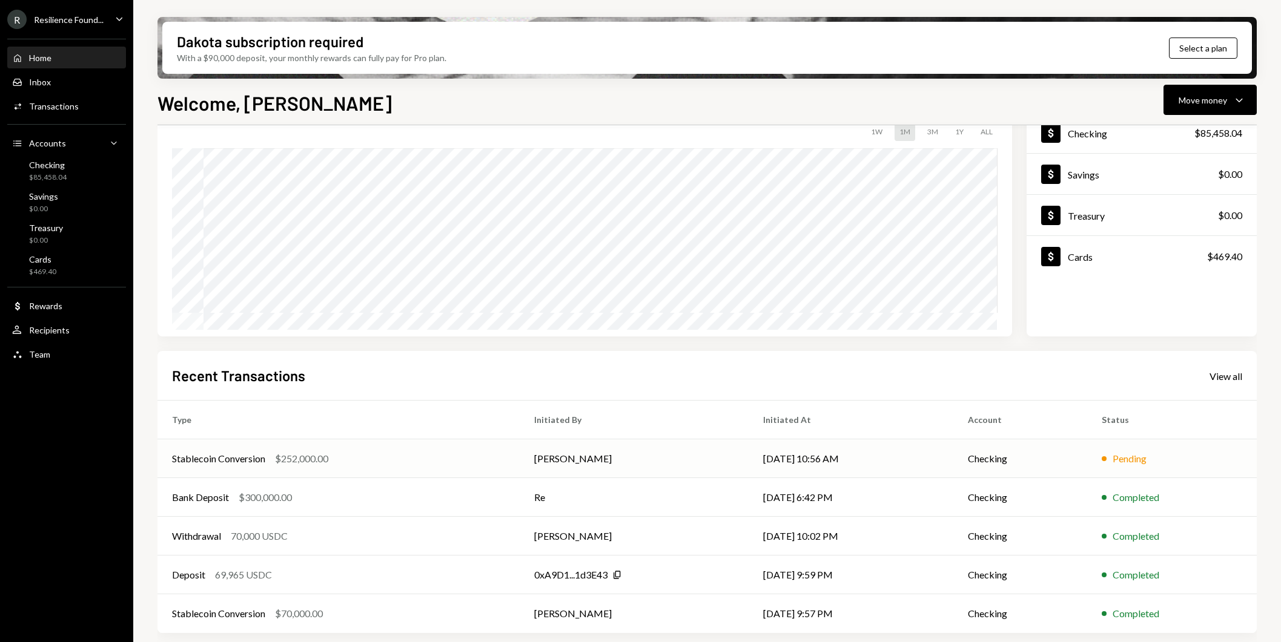
click at [471, 450] on td "Stablecoin Conversion $252,000.00" at bounding box center [338, 459] width 362 height 39
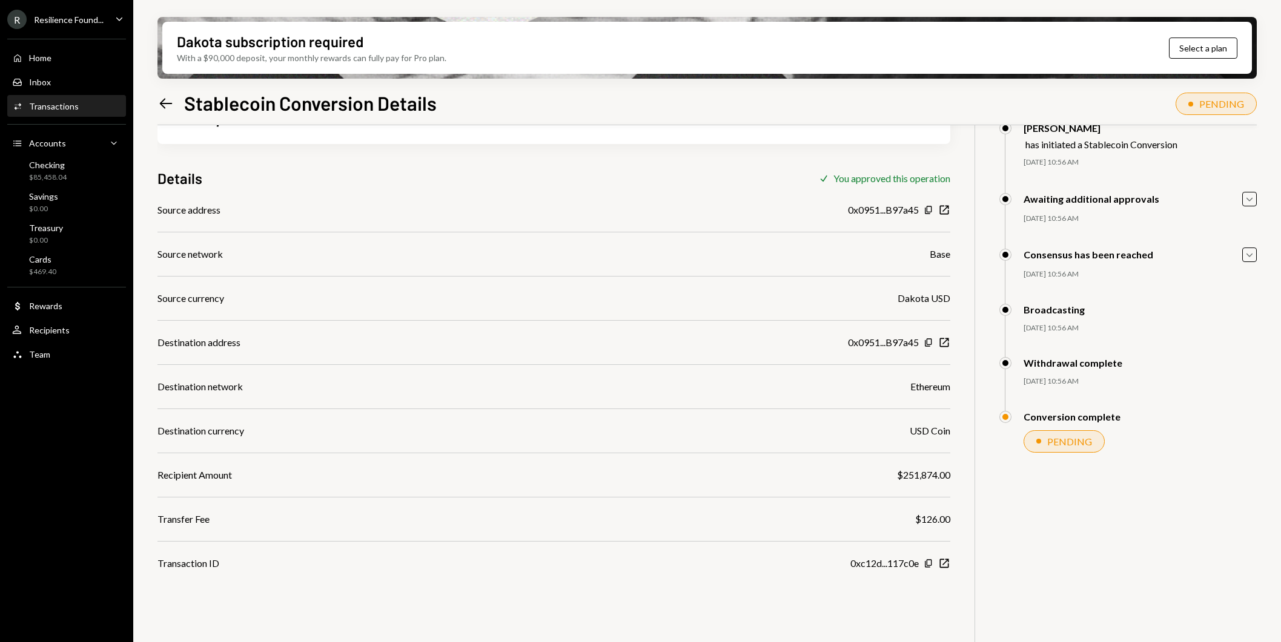
scroll to position [97, 0]
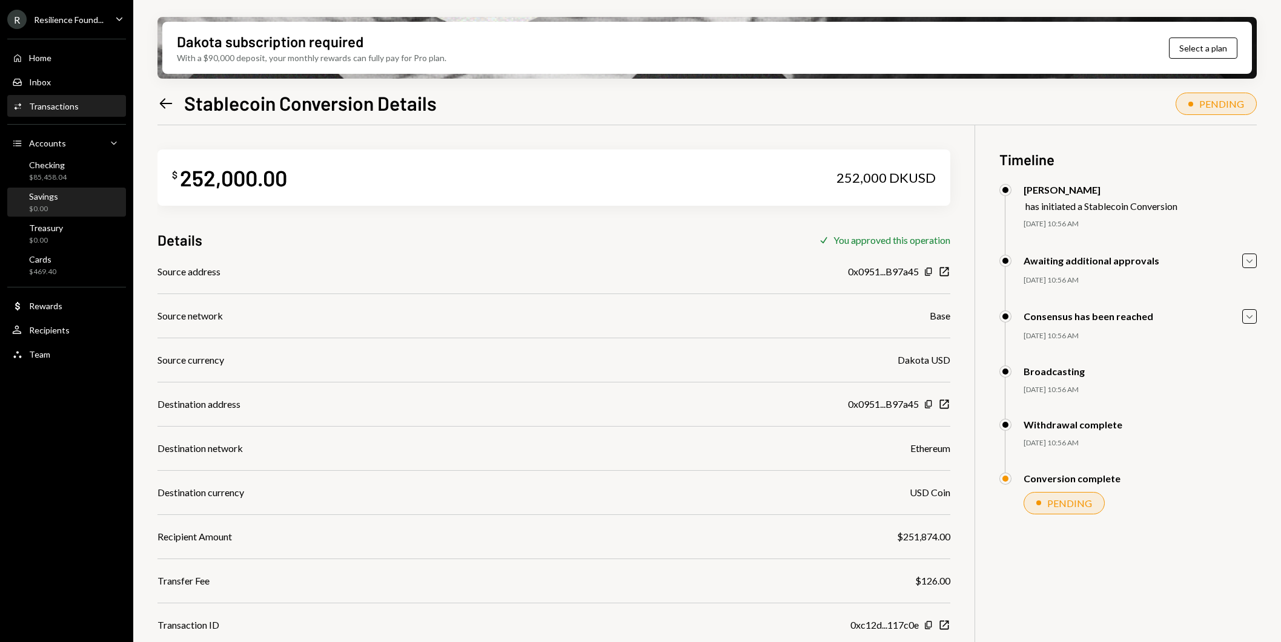
click at [49, 196] on div "Savings" at bounding box center [43, 196] width 29 height 10
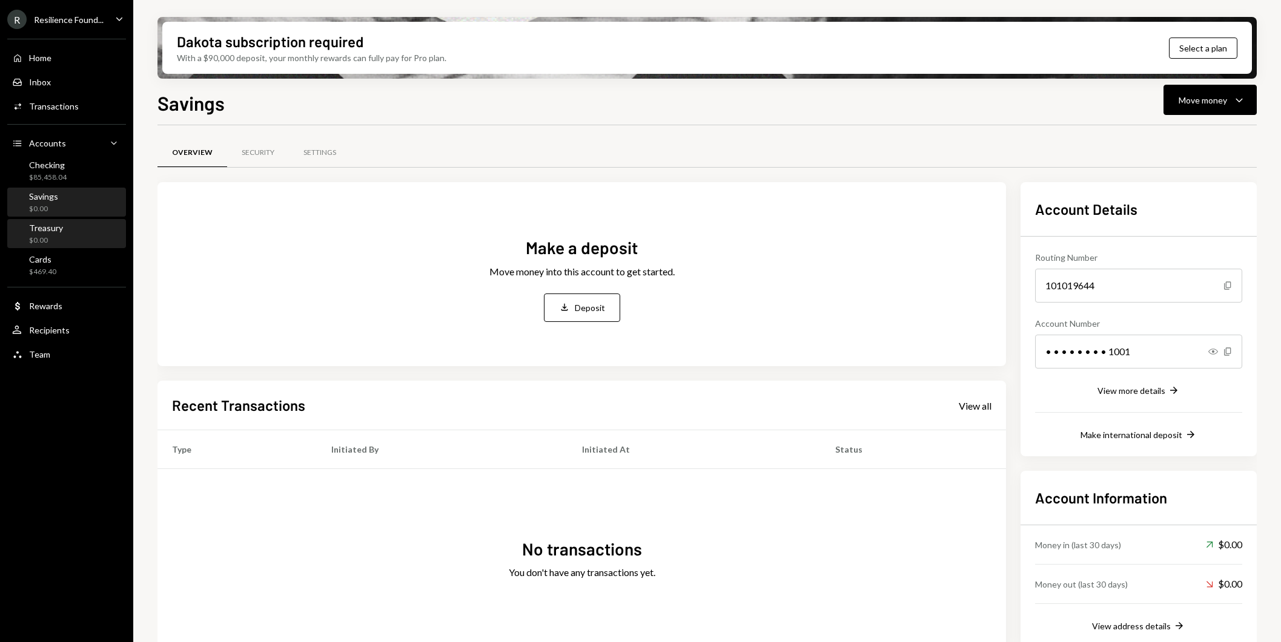
click at [55, 236] on div "$0.00" at bounding box center [46, 241] width 34 height 10
click at [54, 258] on div "Cards" at bounding box center [42, 259] width 27 height 10
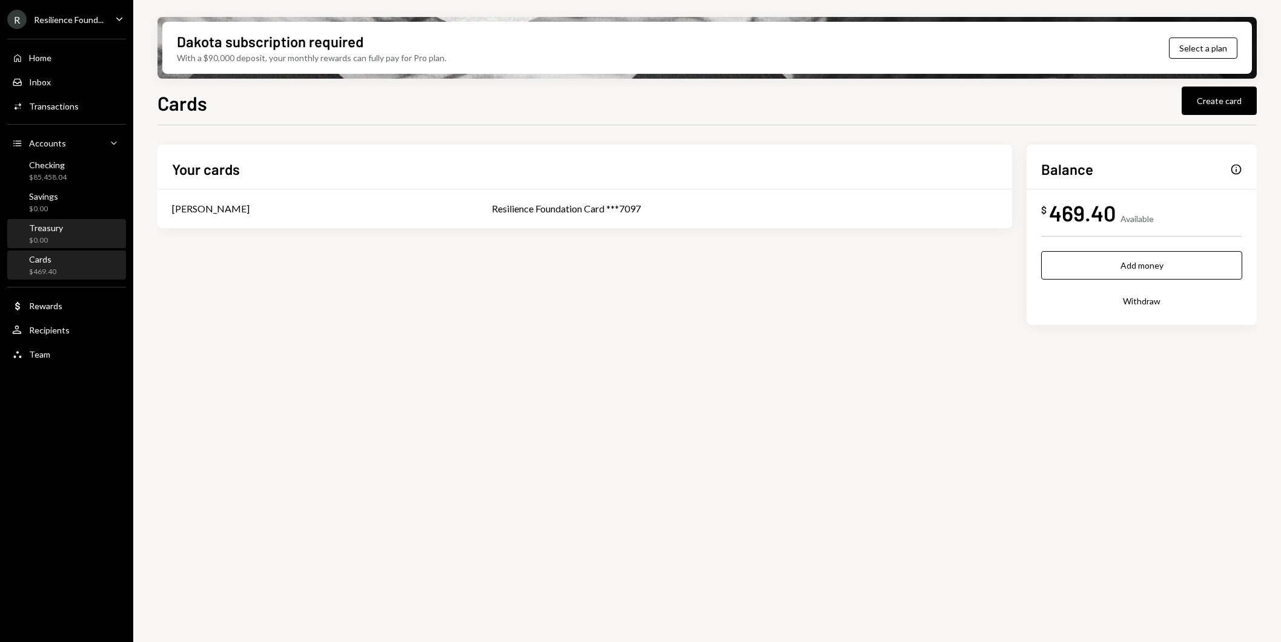
click at [71, 230] on div "Treasury $0.00" at bounding box center [66, 234] width 109 height 23
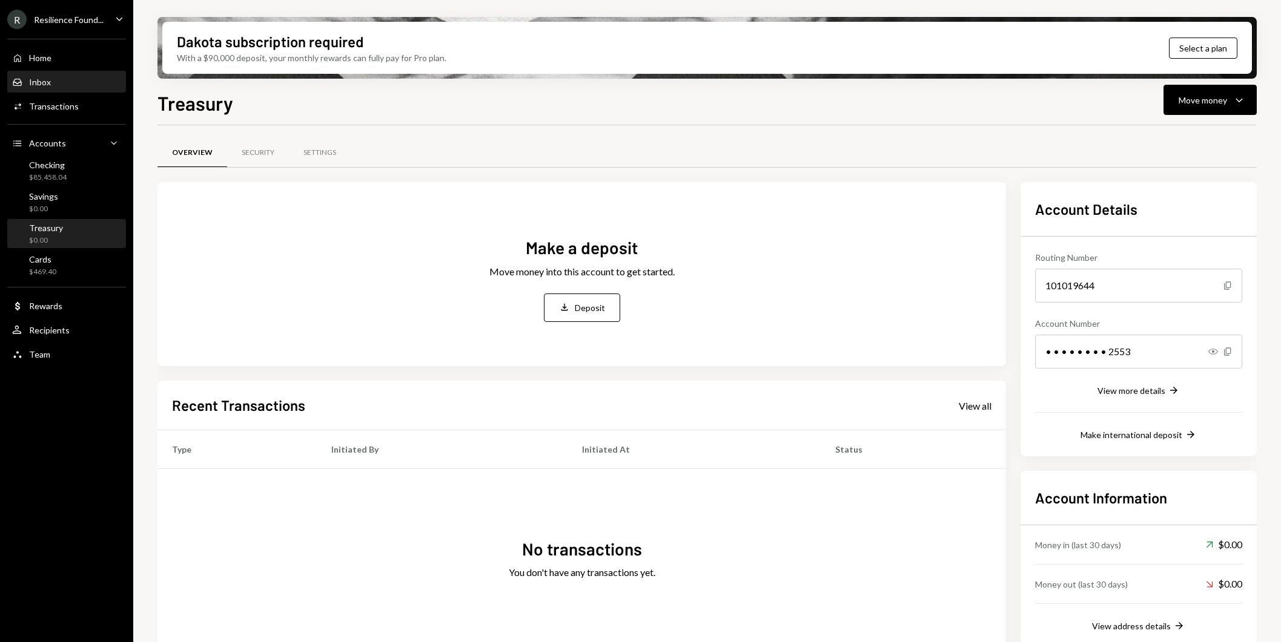
click at [79, 87] on div "Inbox Inbox" at bounding box center [66, 82] width 109 height 11
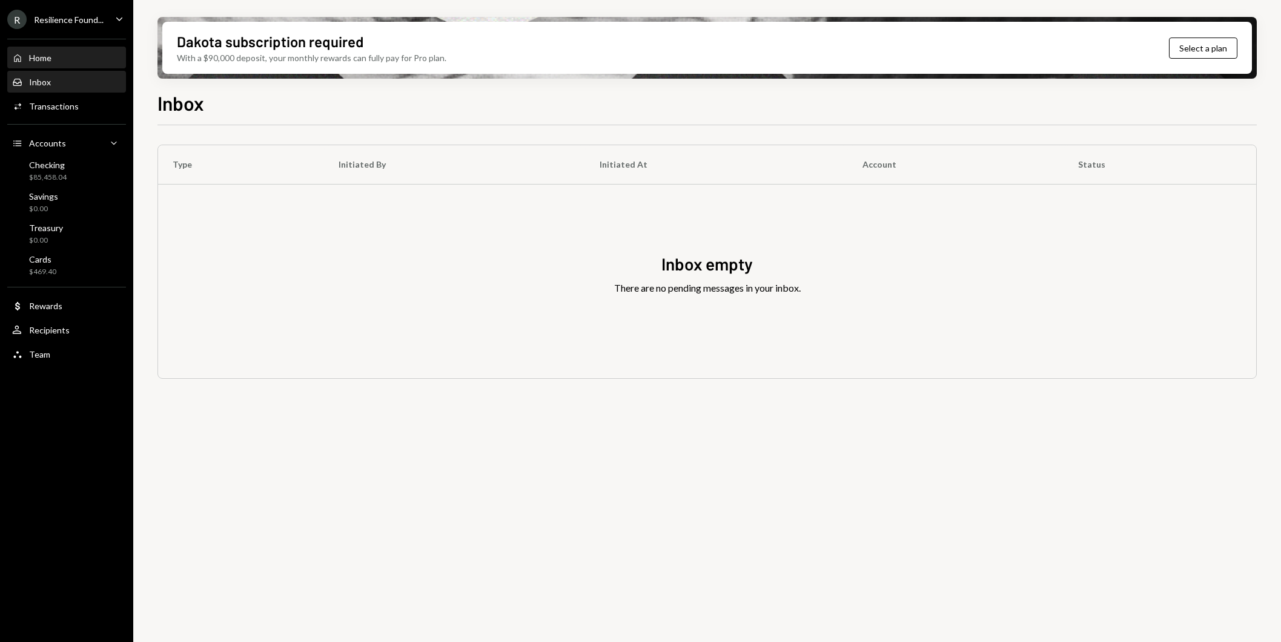
click at [78, 61] on div "Home Home" at bounding box center [66, 58] width 109 height 11
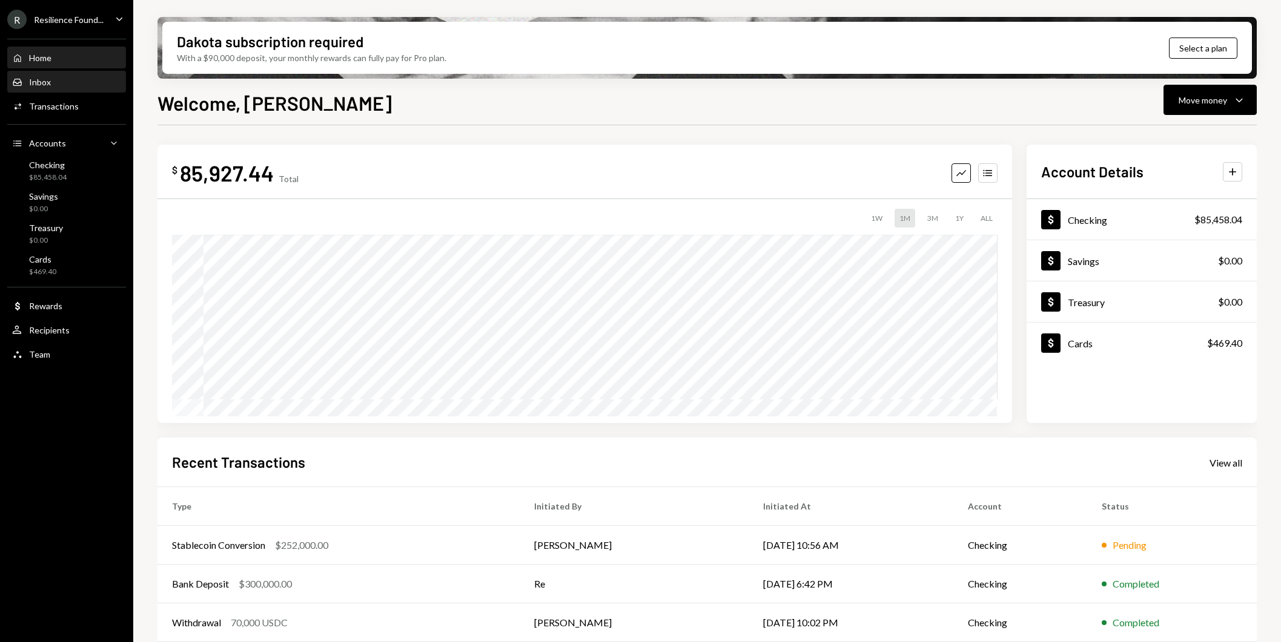
click at [74, 84] on div "Inbox Inbox" at bounding box center [66, 82] width 109 height 11
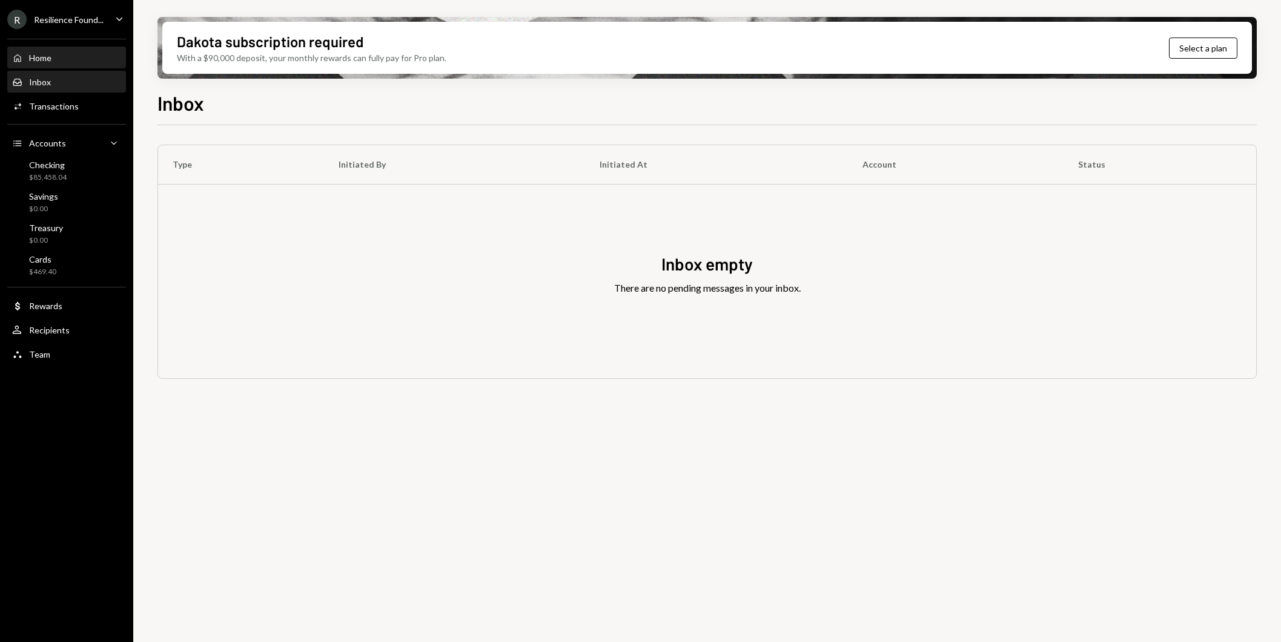
click at [73, 58] on div "Home Home" at bounding box center [66, 58] width 109 height 11
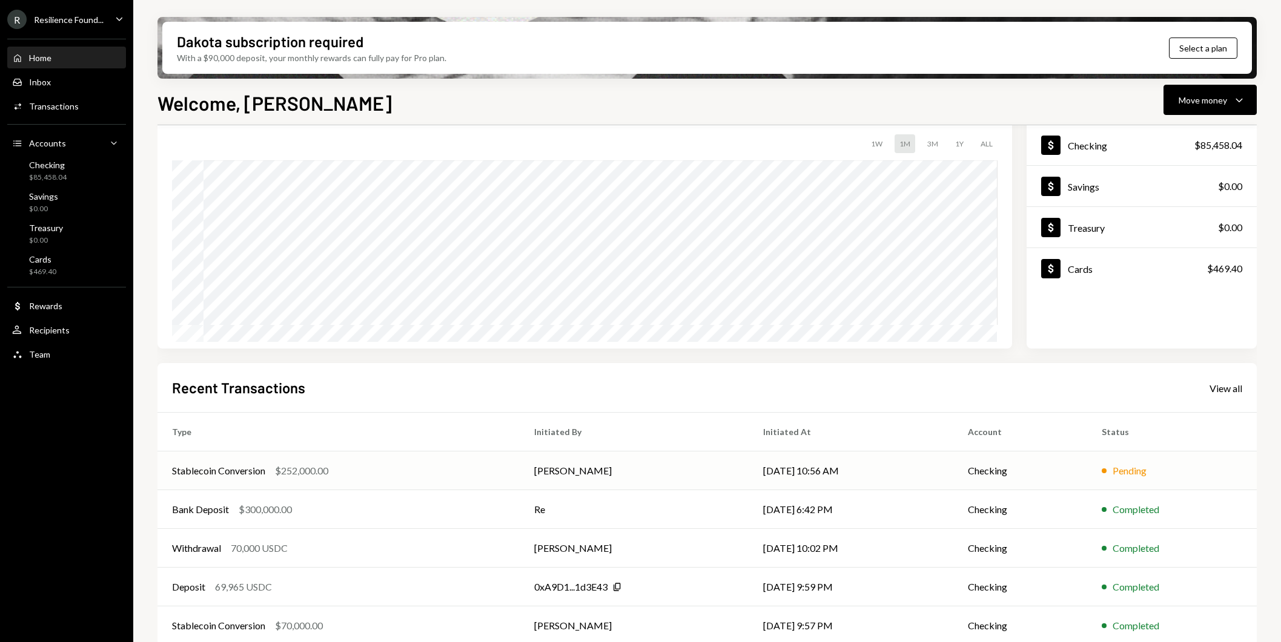
scroll to position [76, 0]
click at [1057, 474] on td "Checking" at bounding box center [1020, 470] width 134 height 39
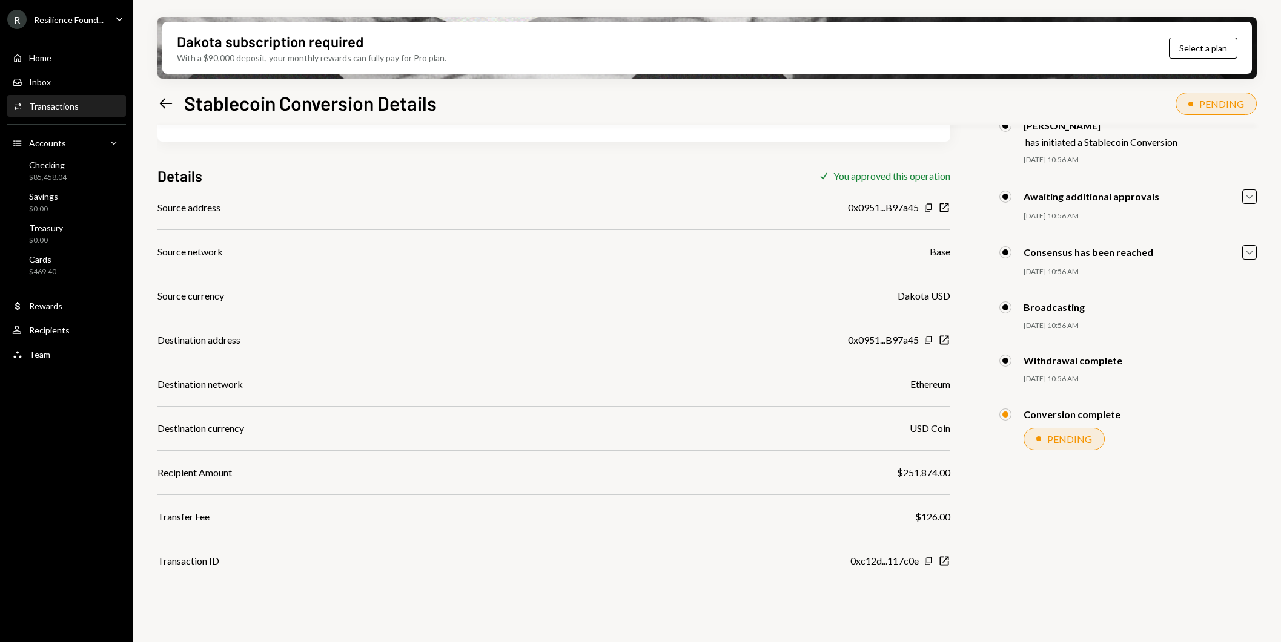
scroll to position [97, 0]
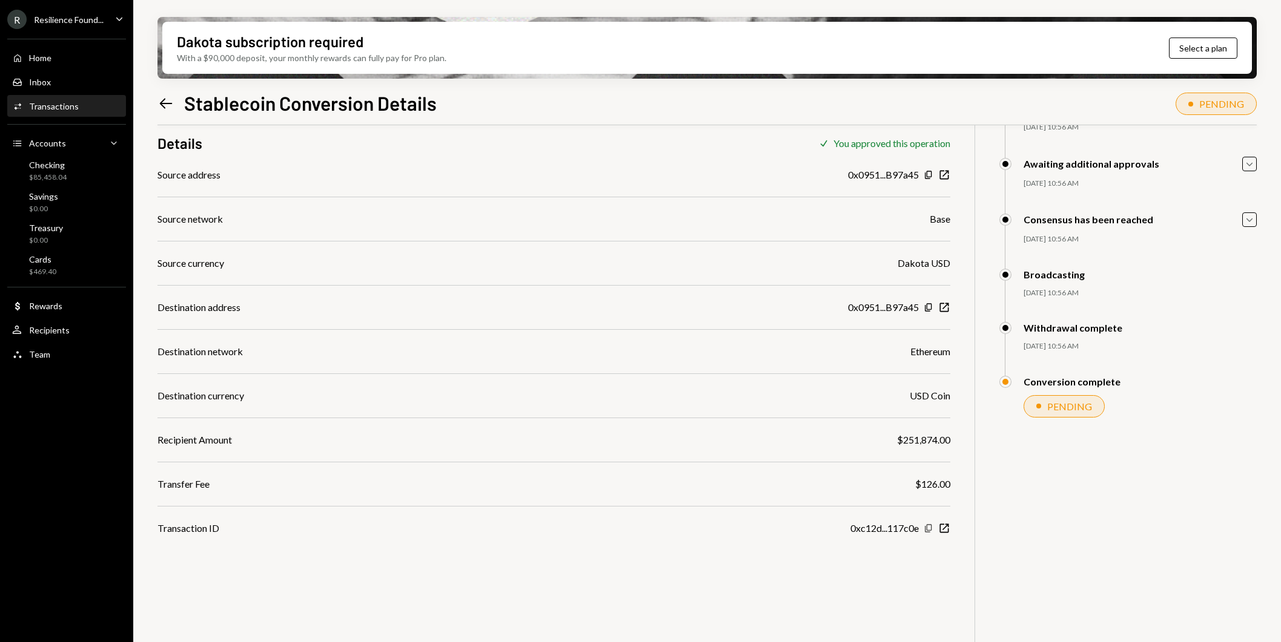
click at [930, 530] on icon "button" at bounding box center [928, 528] width 7 height 8
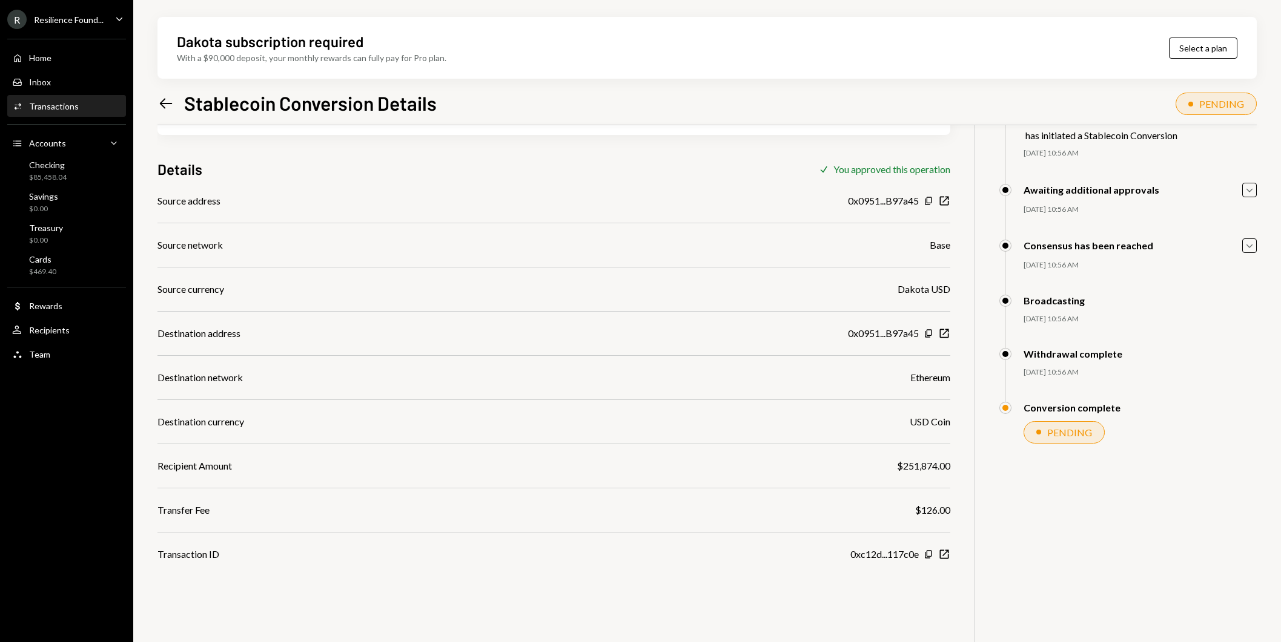
scroll to position [97, 0]
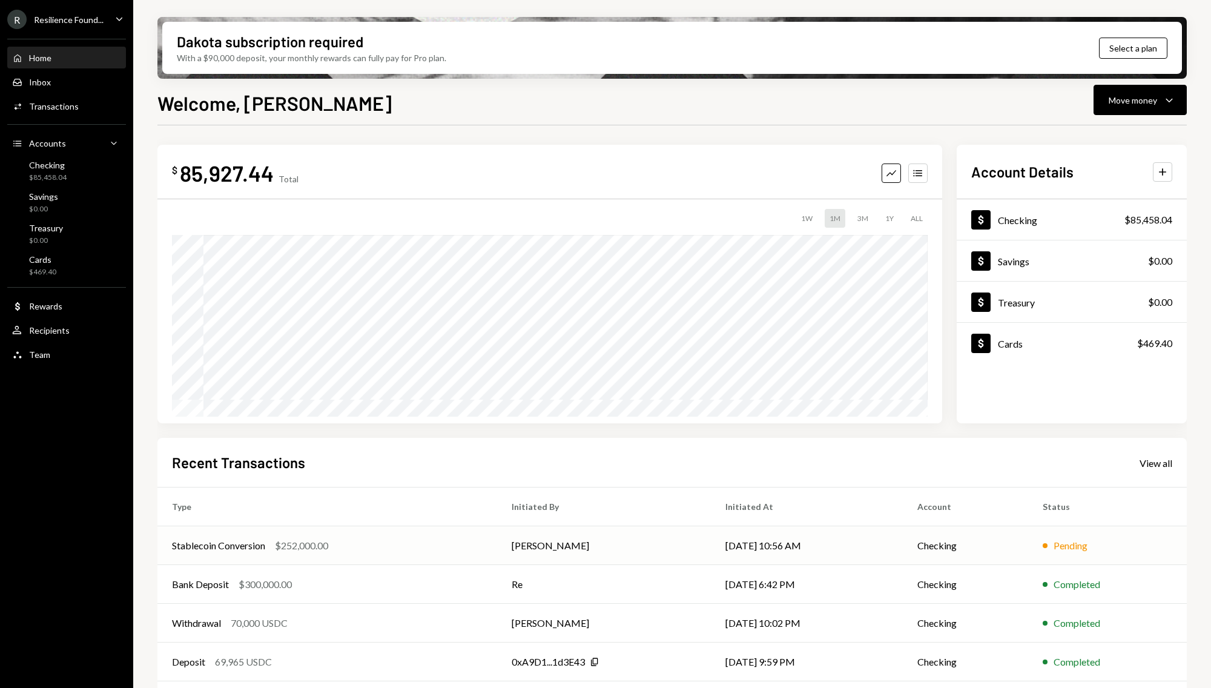
click at [844, 547] on td "[DATE] 10:56 AM" at bounding box center [807, 545] width 192 height 39
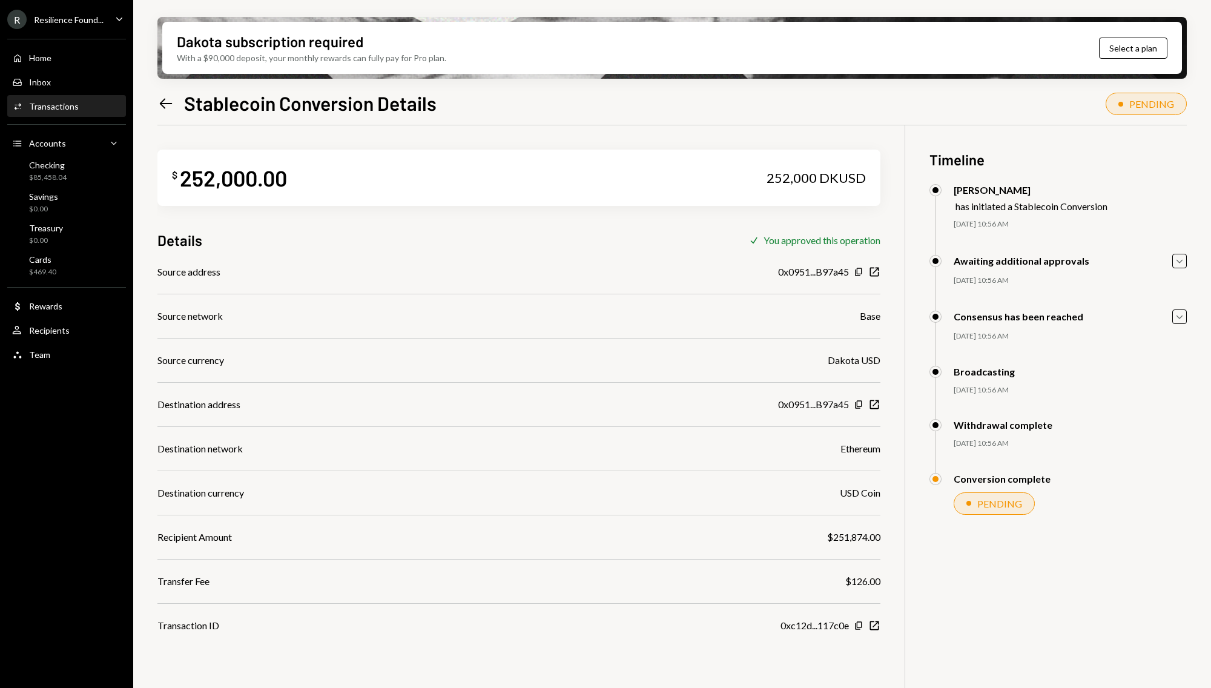
scroll to position [97, 0]
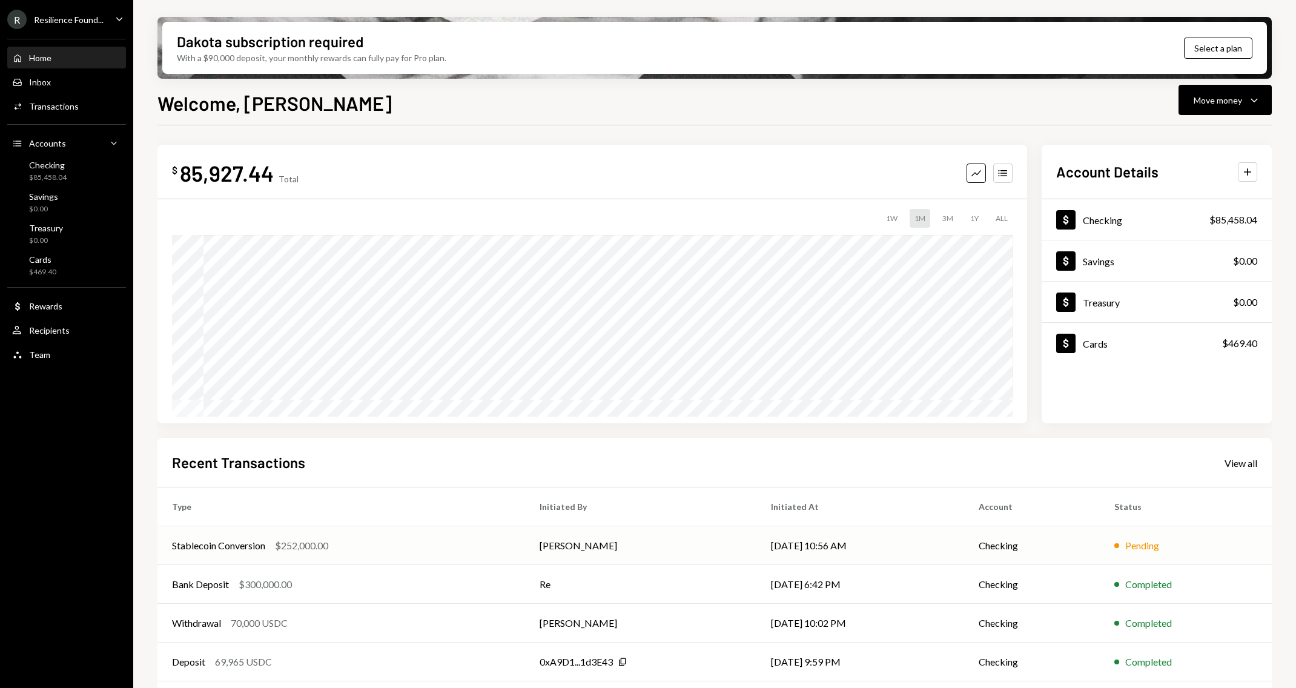
click at [610, 549] on td "[PERSON_NAME]" at bounding box center [641, 545] width 232 height 39
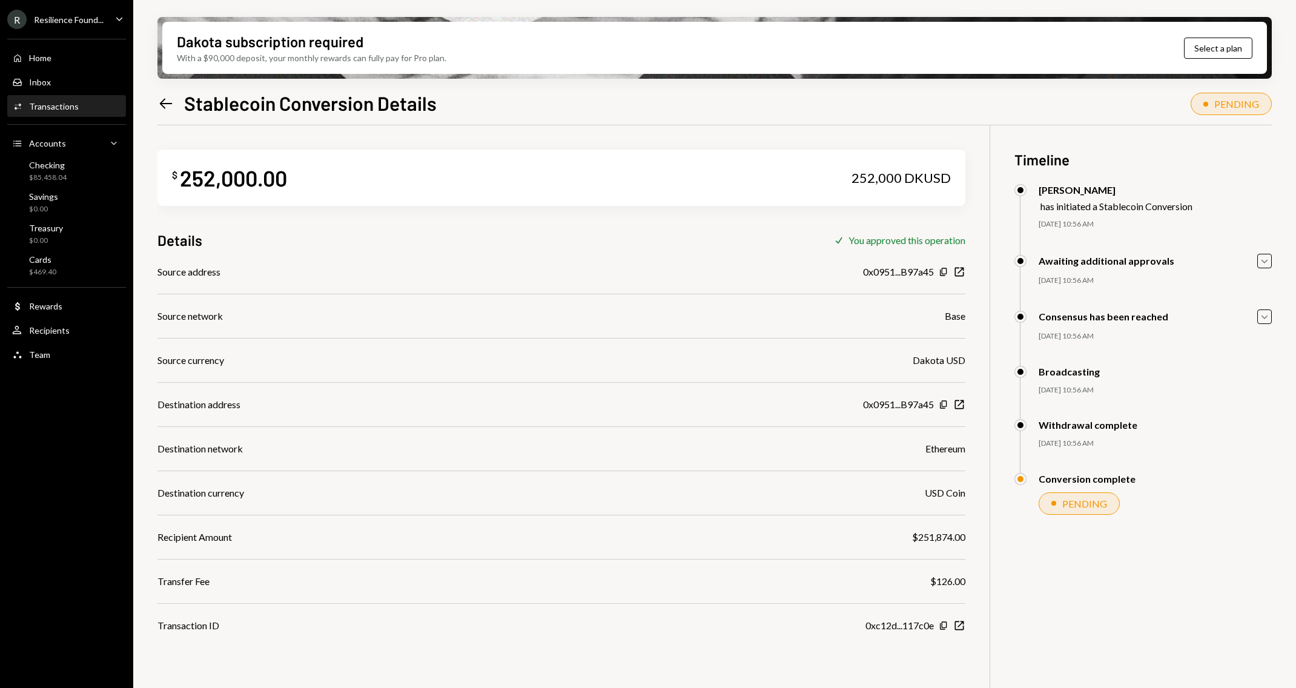
click at [79, 110] on div "Activities Transactions" at bounding box center [66, 106] width 109 height 11
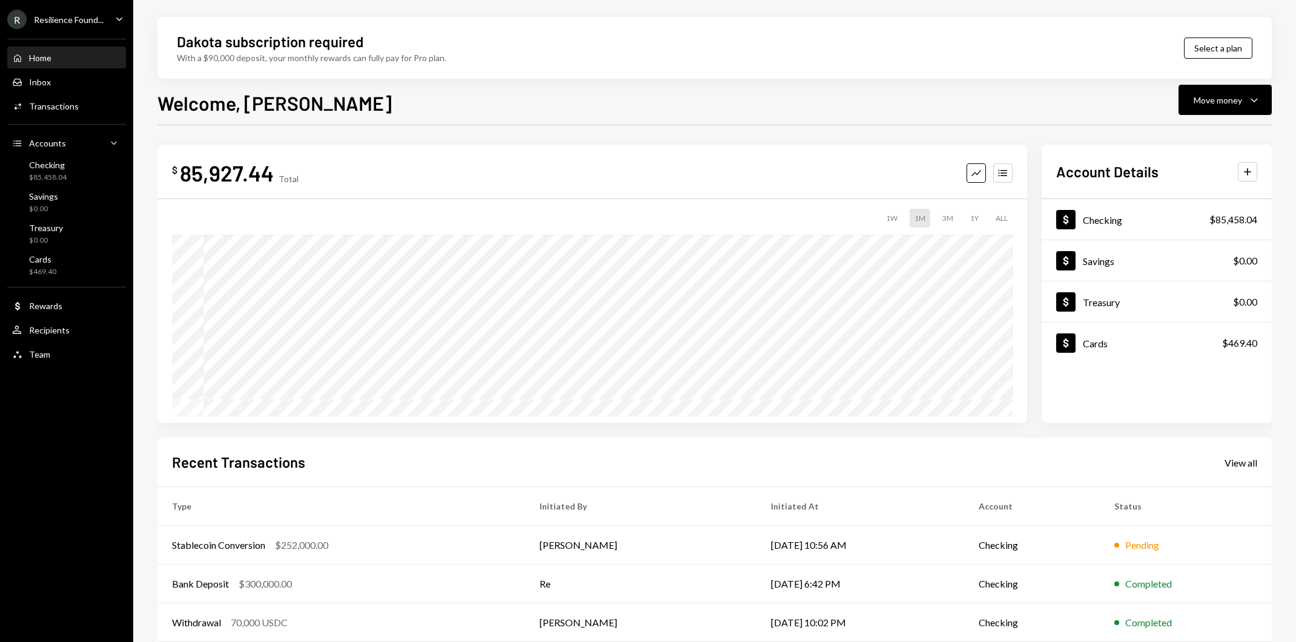
scroll to position [87, 0]
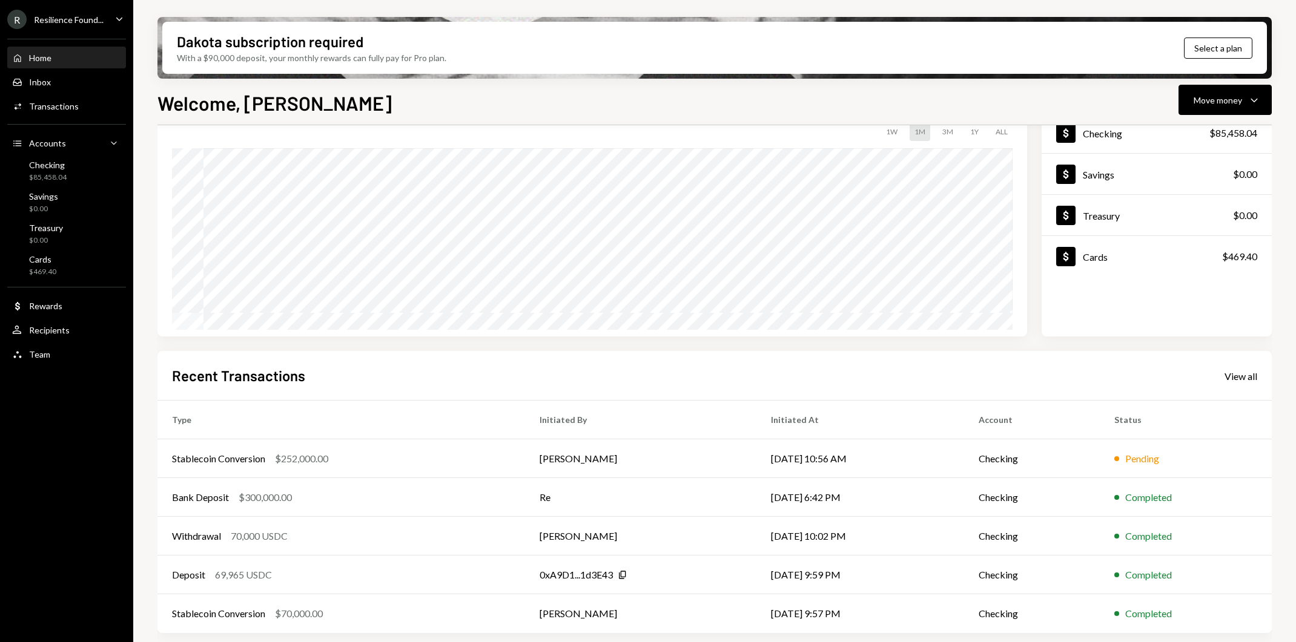
click at [721, 127] on div "1W 1M 3M 1Y ALL" at bounding box center [592, 131] width 841 height 19
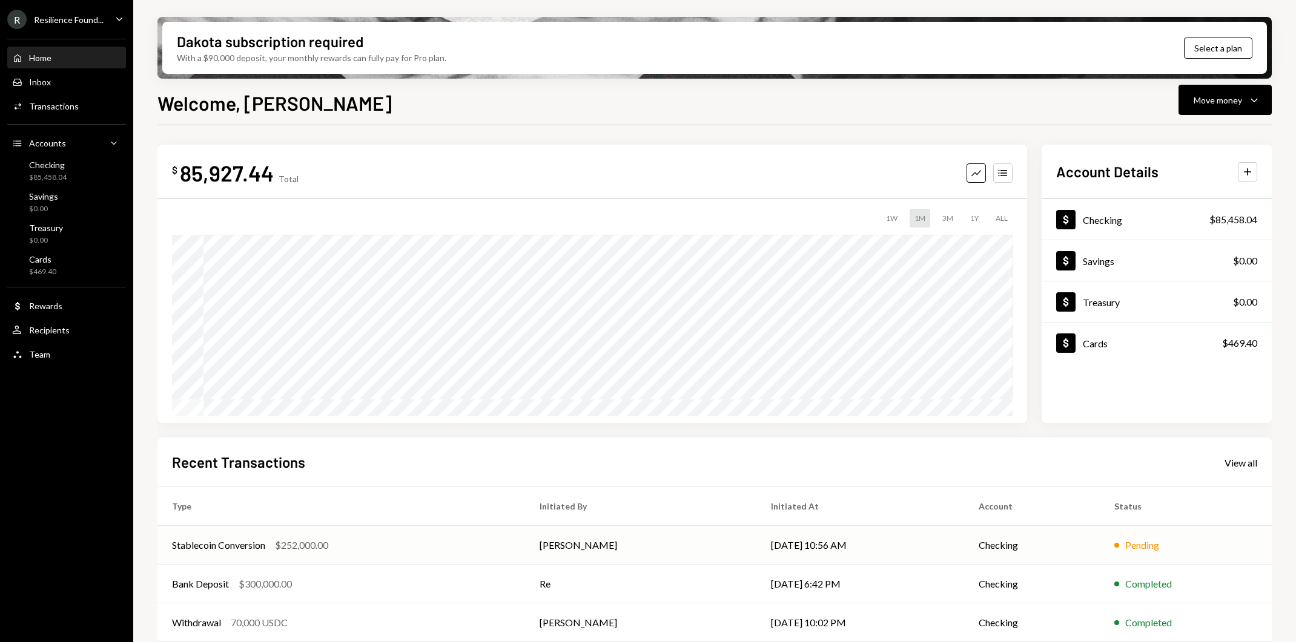
click at [242, 532] on td "Stablecoin Conversion $252,000.00" at bounding box center [341, 545] width 368 height 39
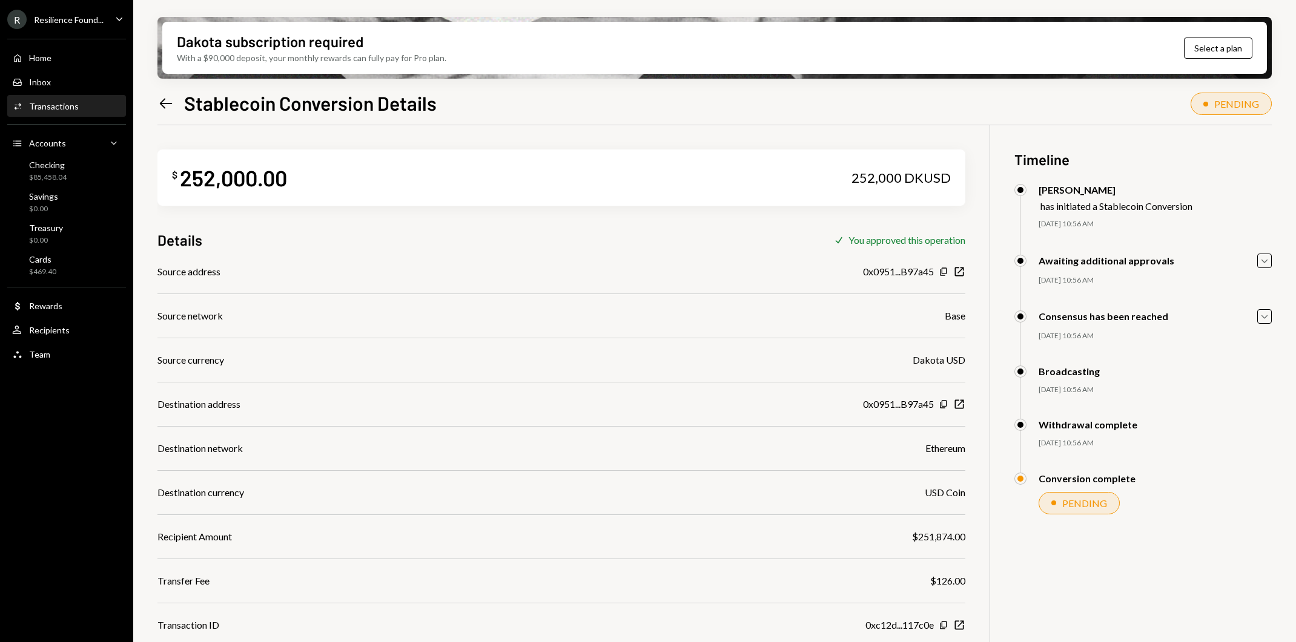
click at [167, 100] on icon "Left Arrow" at bounding box center [165, 103] width 17 height 17
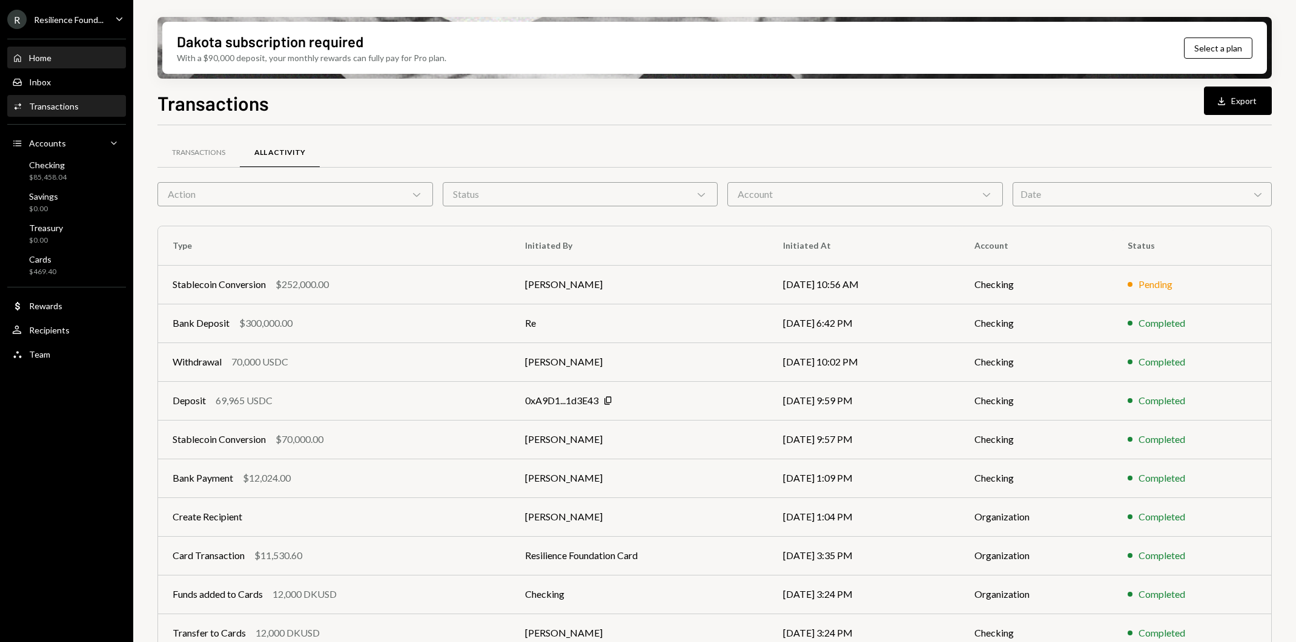
click at [45, 53] on div "Home" at bounding box center [40, 58] width 22 height 10
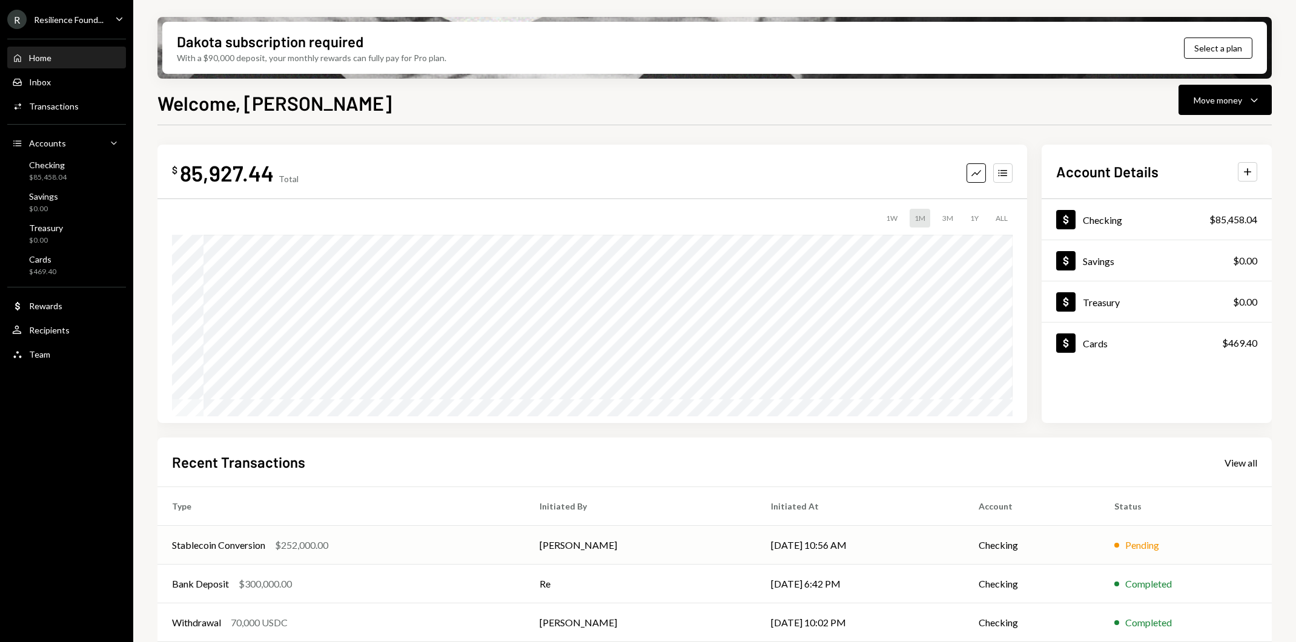
click at [920, 543] on td "[DATE] 10:56 AM" at bounding box center [860, 545] width 208 height 39
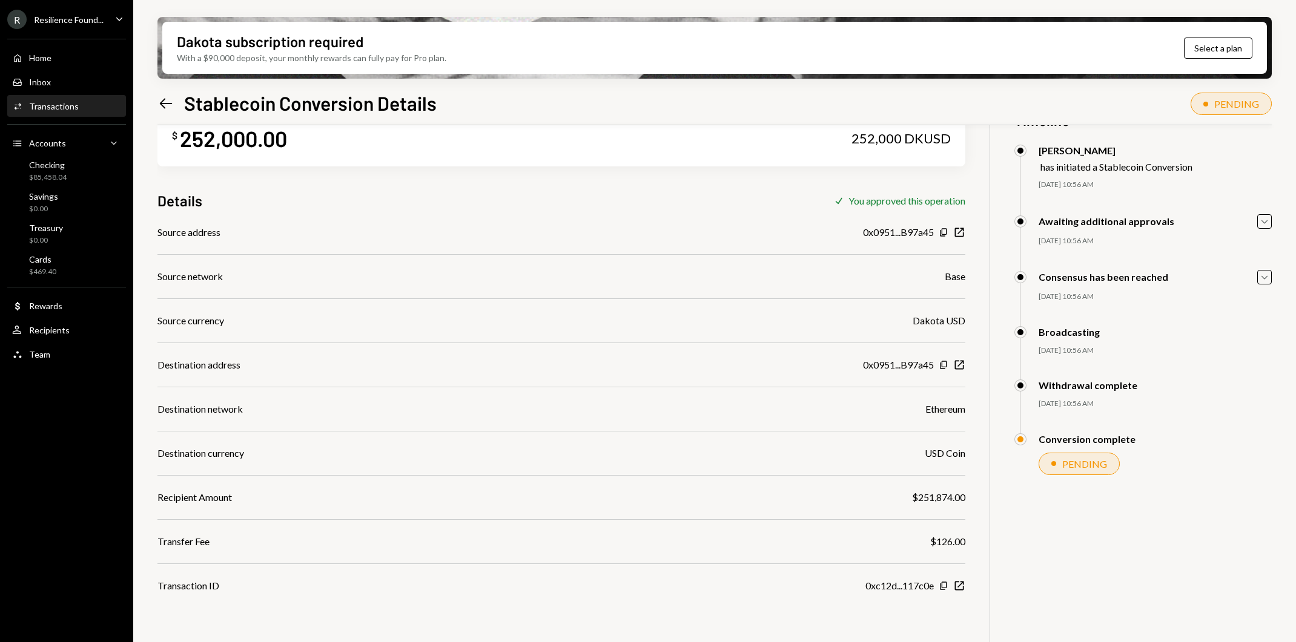
scroll to position [97, 0]
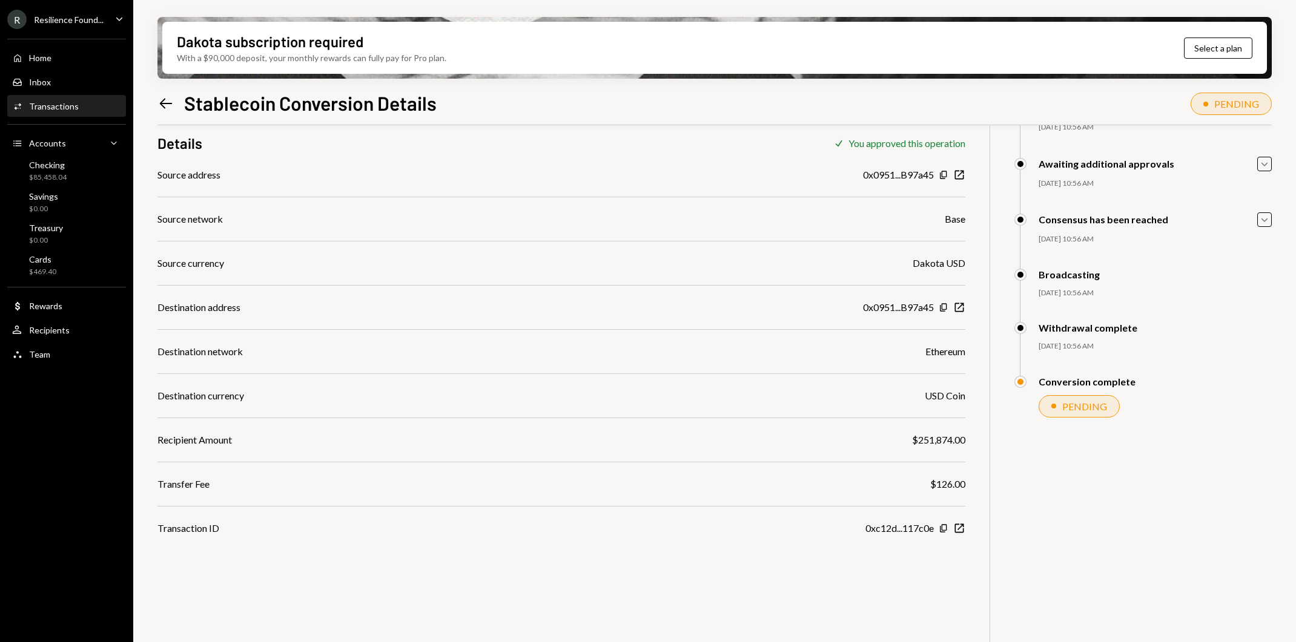
click at [332, 151] on div "Details Check You approved this operation" at bounding box center [561, 143] width 808 height 20
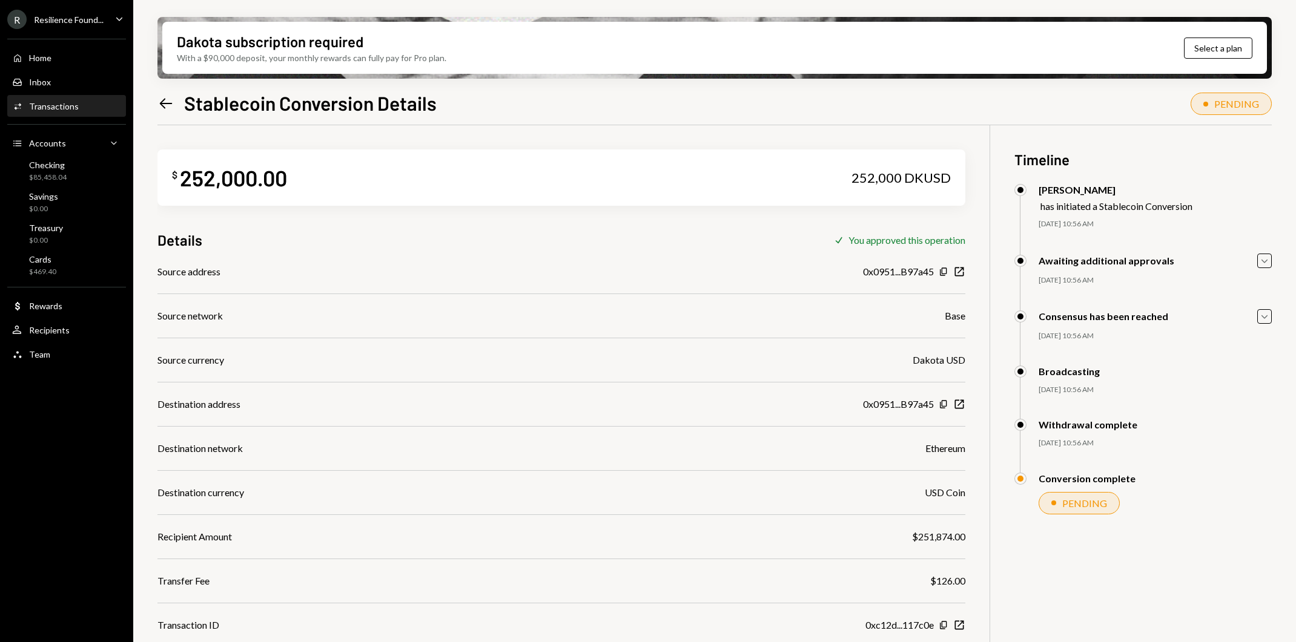
click at [87, 18] on div "Resilience Found..." at bounding box center [69, 20] width 70 height 10
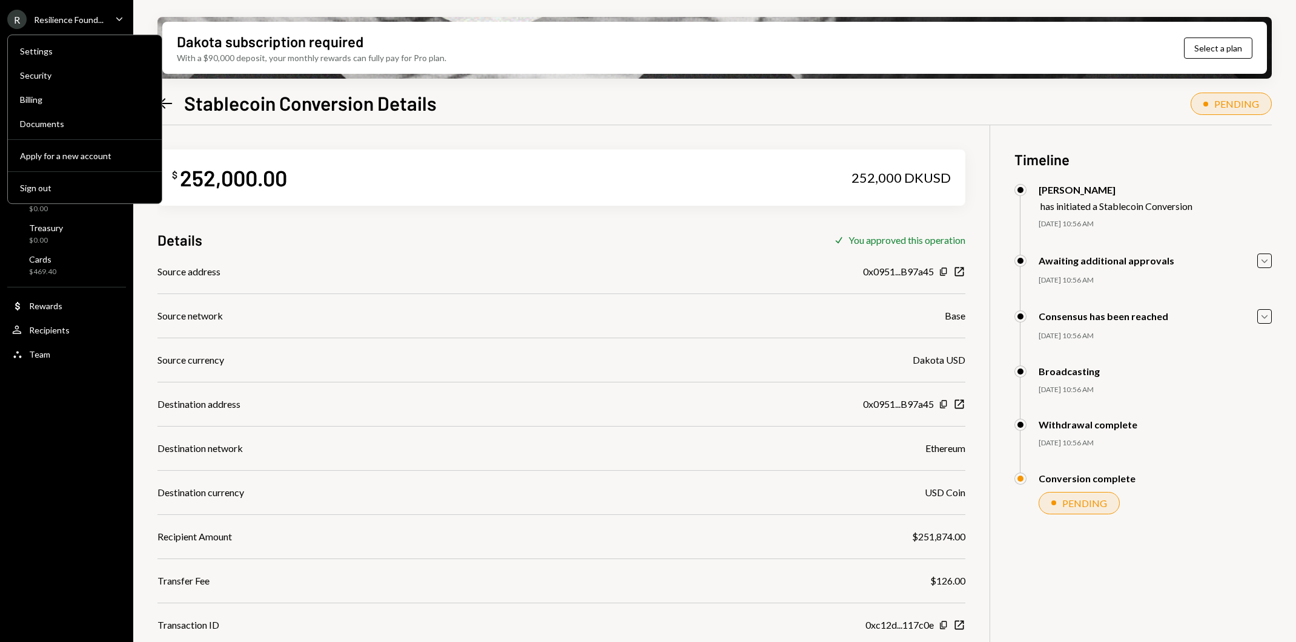
click at [286, 121] on div "Left Arrow Stablecoin Conversion Details PENDING $ 252,000.00 252,000 DKUSD Det…" at bounding box center [714, 401] width 1114 height 626
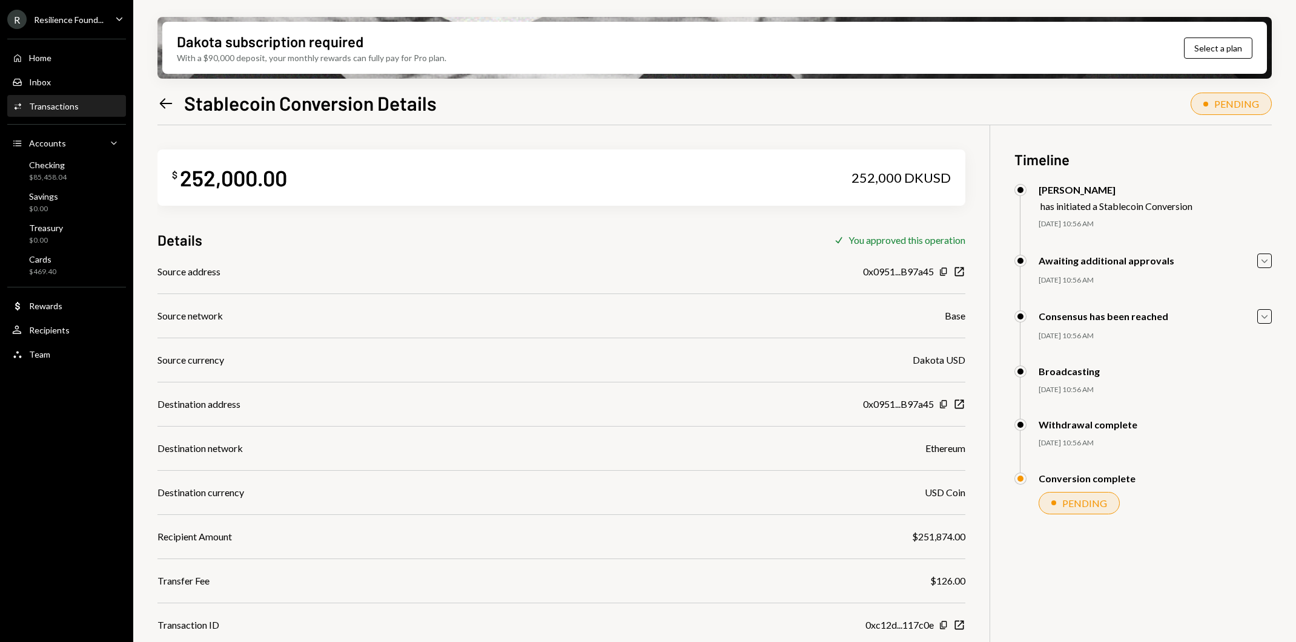
click at [71, 17] on div "Resilience Found..." at bounding box center [69, 20] width 70 height 10
click at [77, 355] on div "Team Team" at bounding box center [66, 354] width 109 height 11
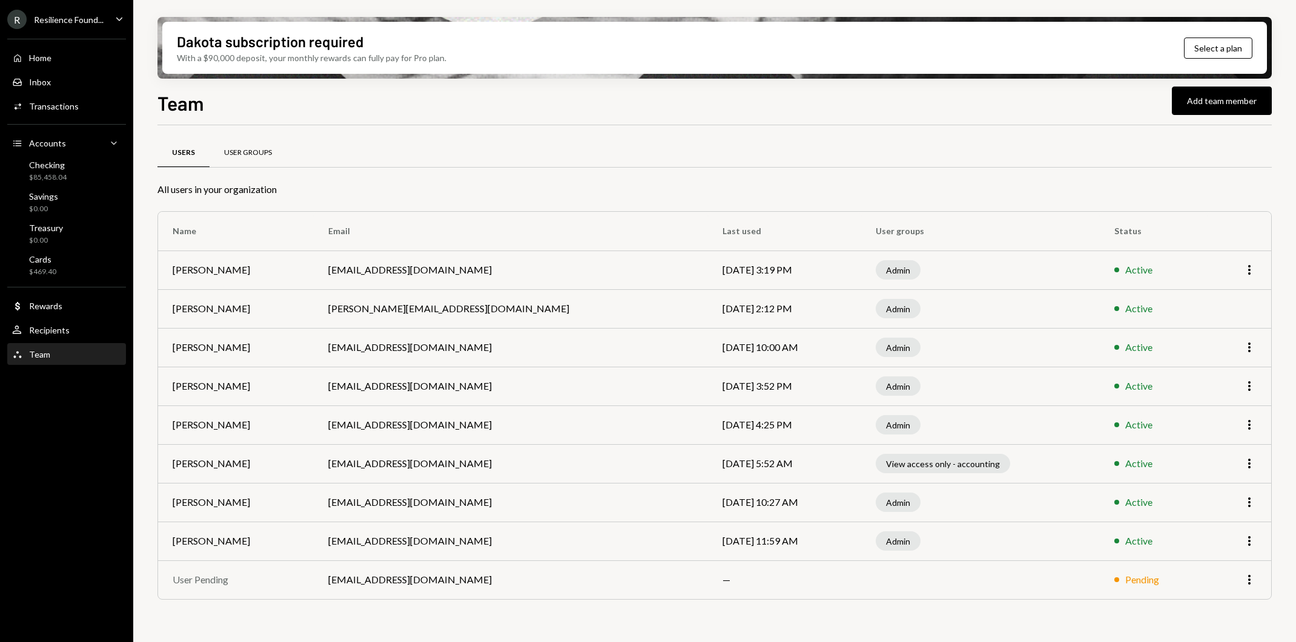
click at [254, 155] on div "User Groups" at bounding box center [248, 153] width 48 height 10
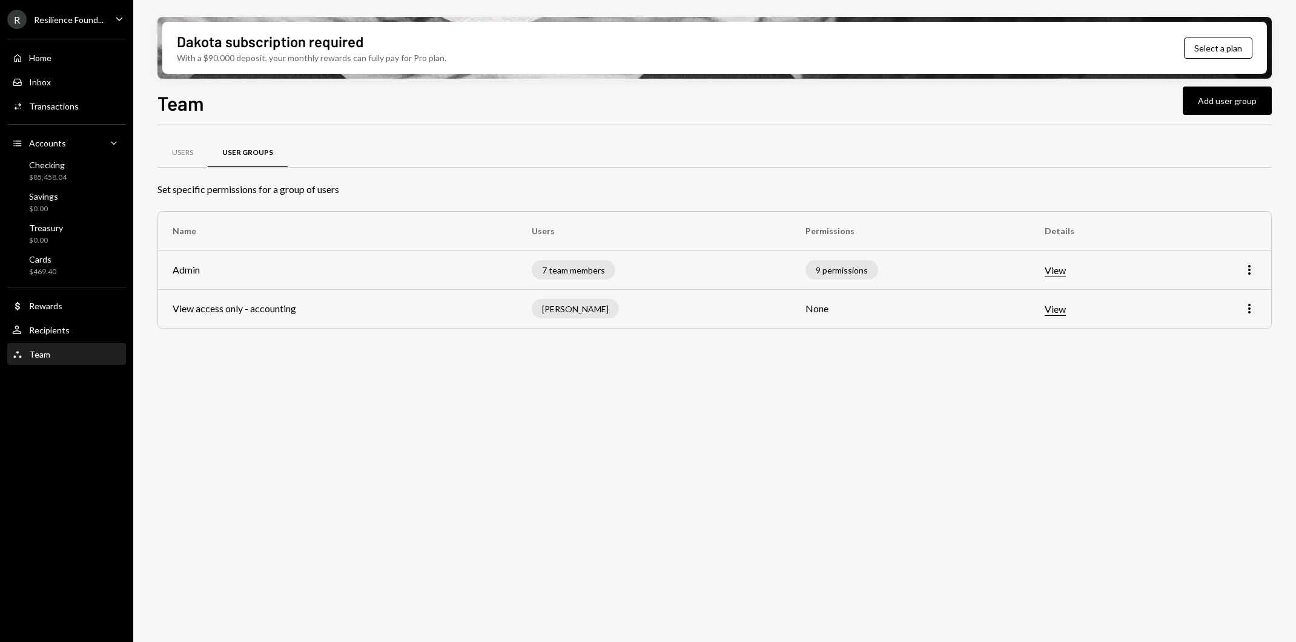
click at [79, 18] on div "Resilience Found..." at bounding box center [69, 20] width 70 height 10
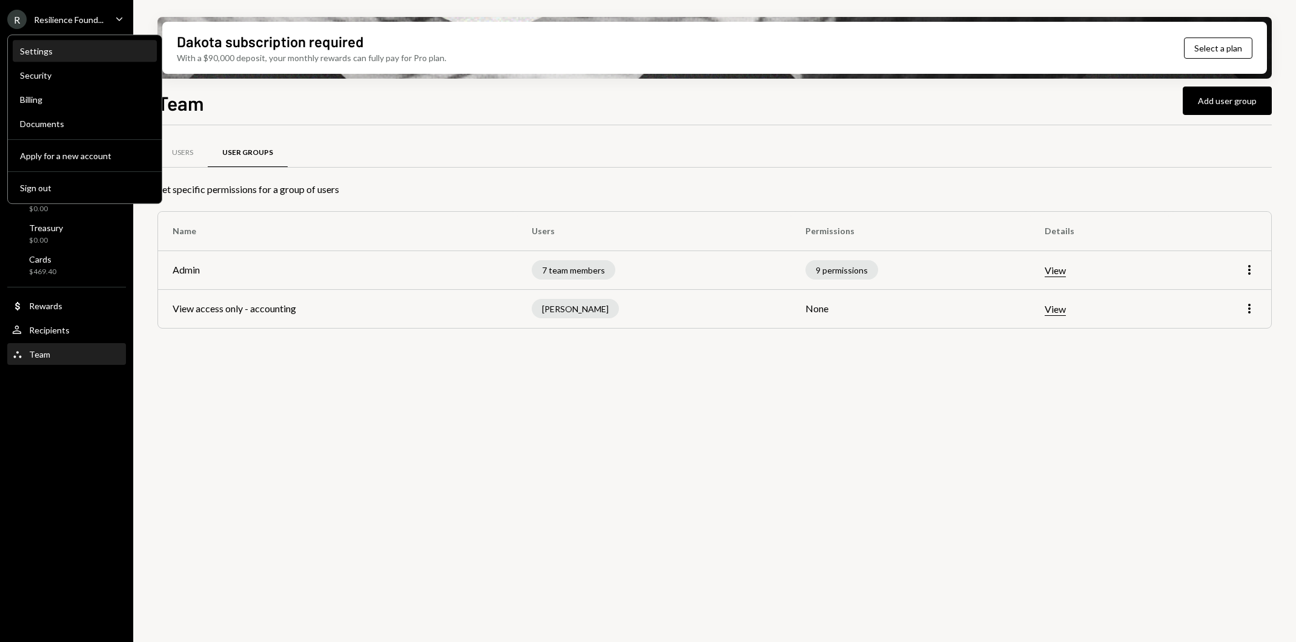
click at [68, 46] on div "Settings" at bounding box center [85, 51] width 130 height 10
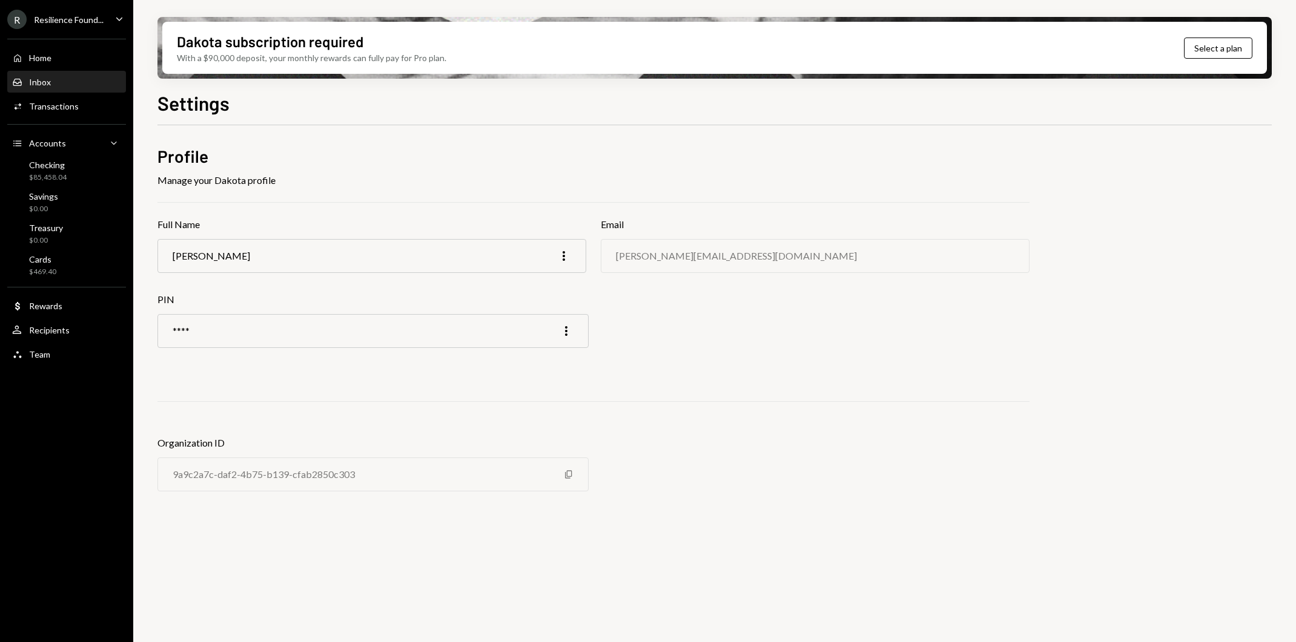
click at [68, 87] on div "Inbox Inbox" at bounding box center [66, 82] width 109 height 21
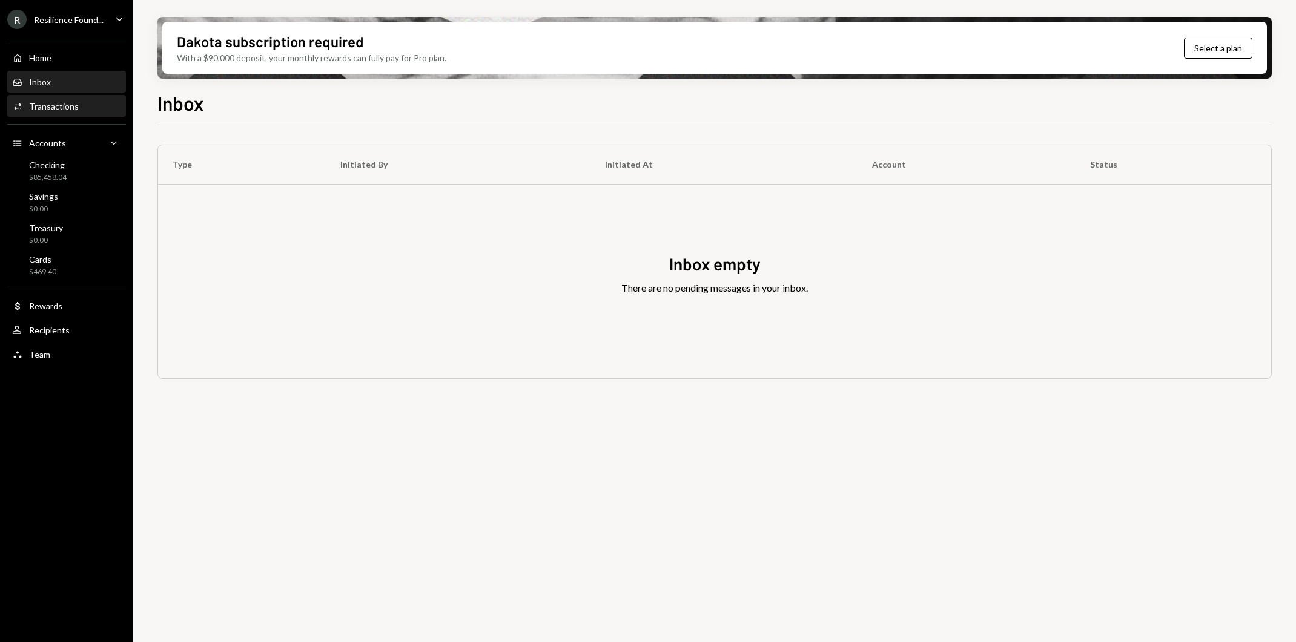
click at [68, 108] on div "Transactions" at bounding box center [54, 106] width 50 height 10
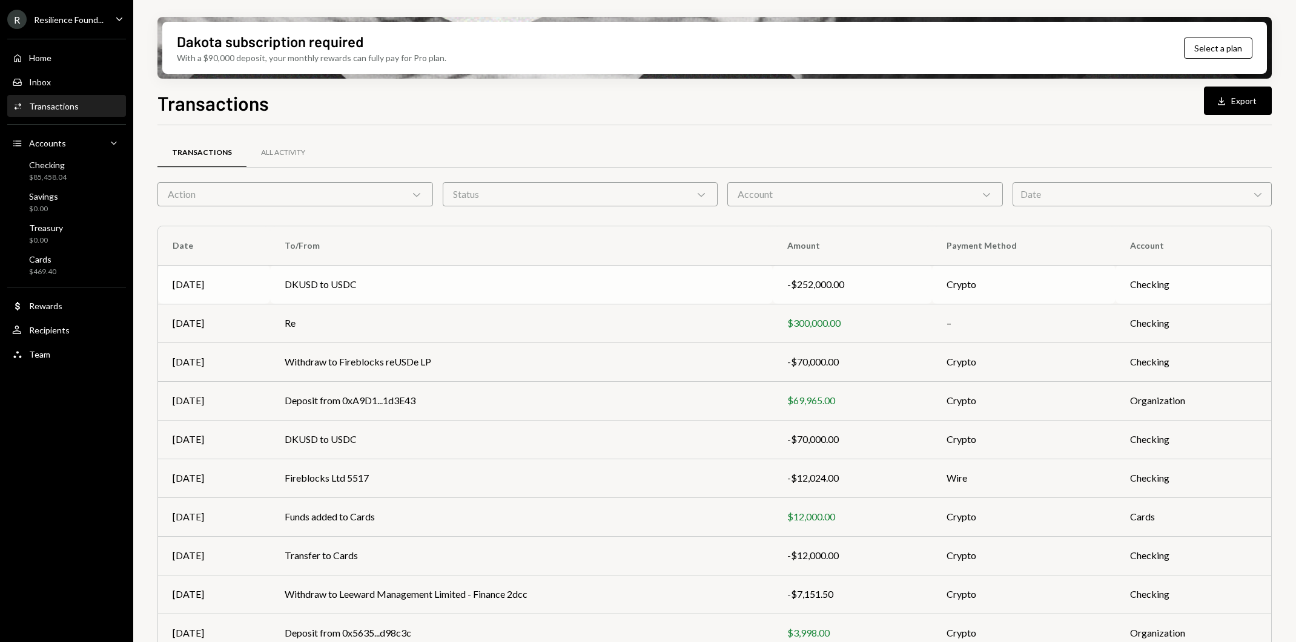
click at [413, 292] on td "DKUSD to USDC" at bounding box center [521, 284] width 503 height 39
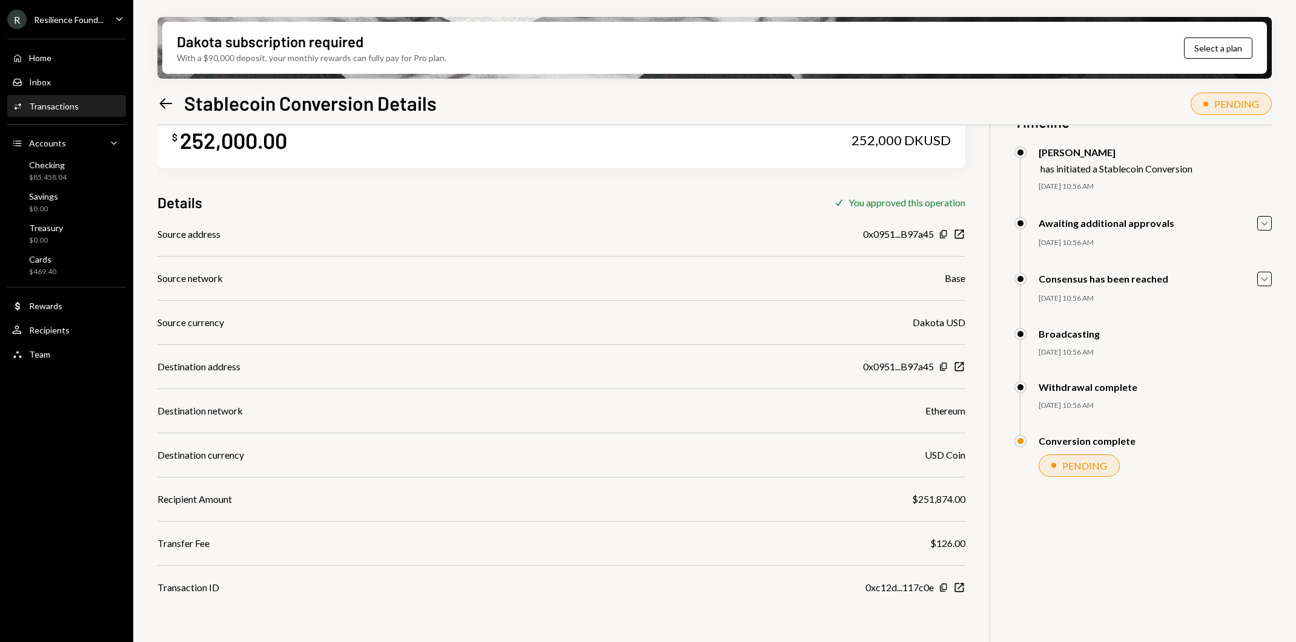
scroll to position [97, 0]
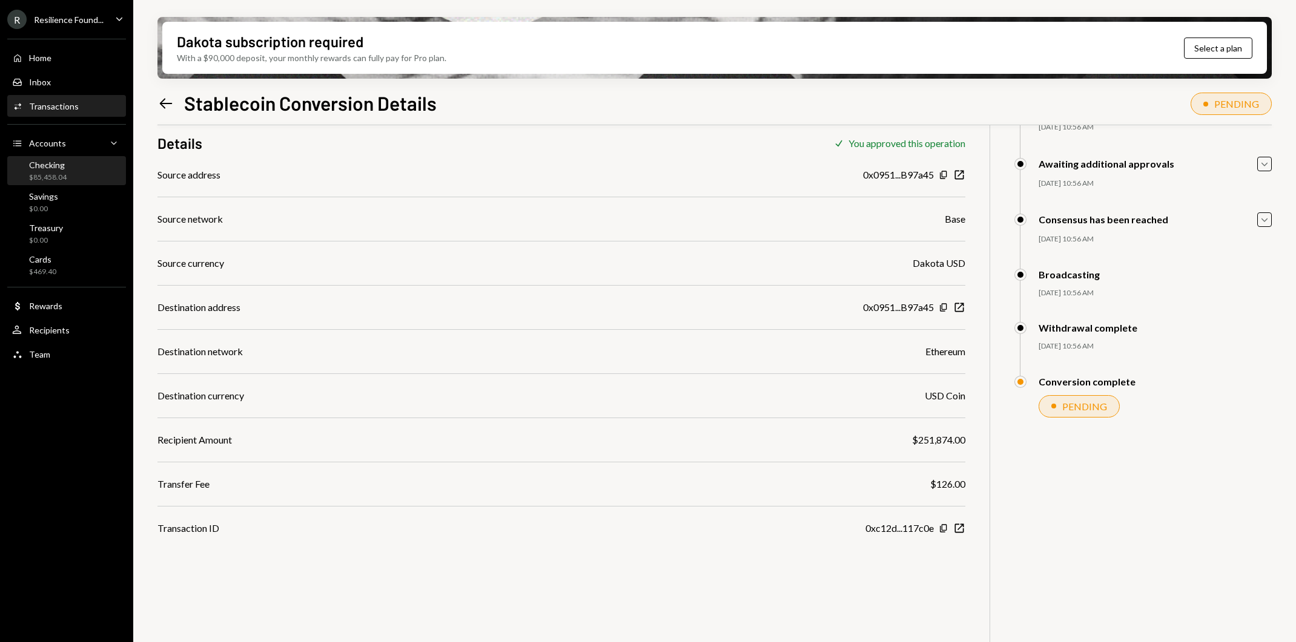
click at [55, 180] on div "$85,458.04" at bounding box center [48, 178] width 38 height 10
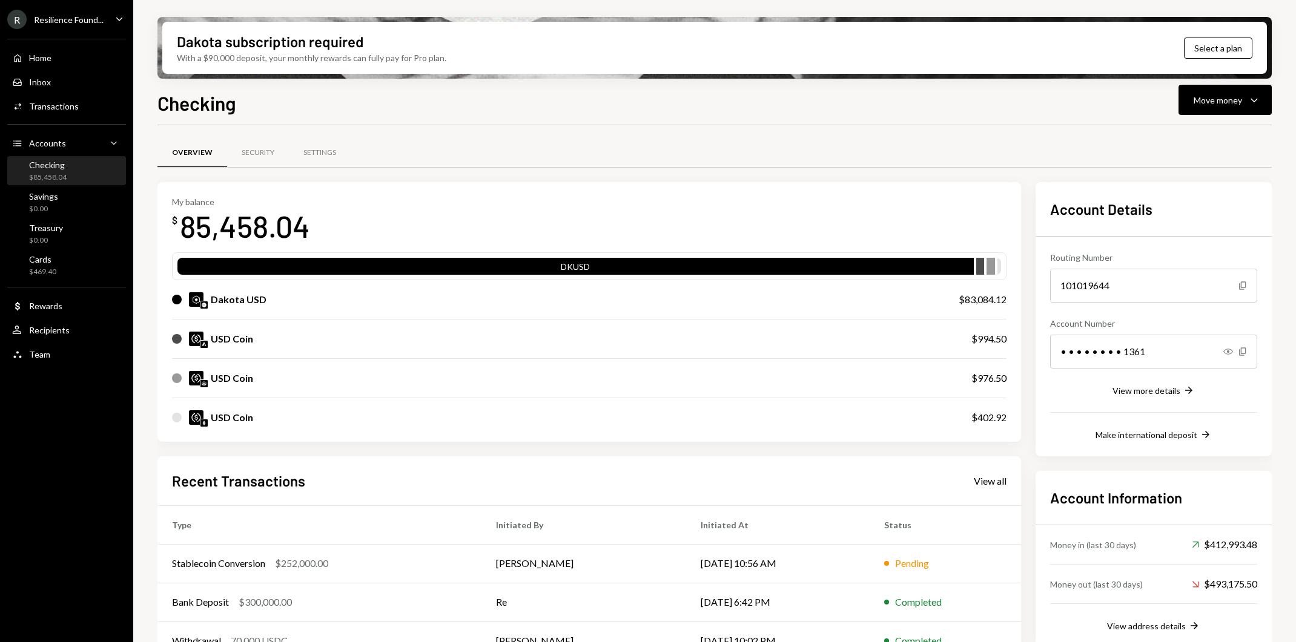
click at [62, 25] on div "R Resilience Found..." at bounding box center [55, 19] width 96 height 19
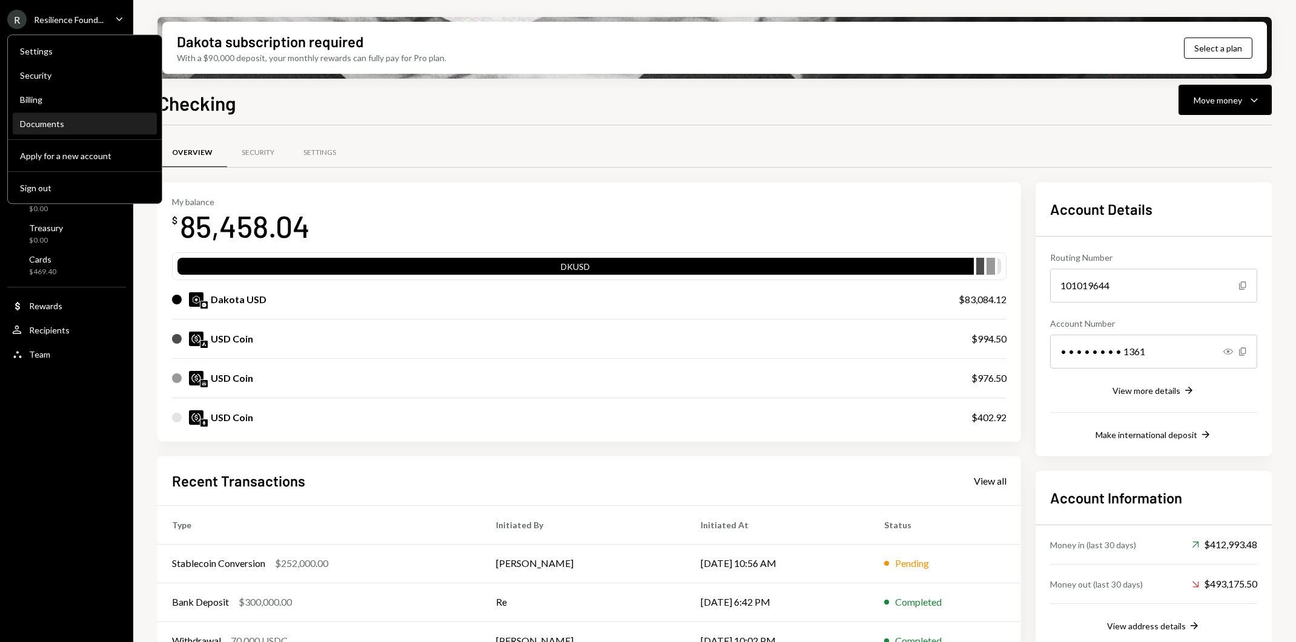
click at [78, 119] on div "Documents" at bounding box center [85, 124] width 130 height 10
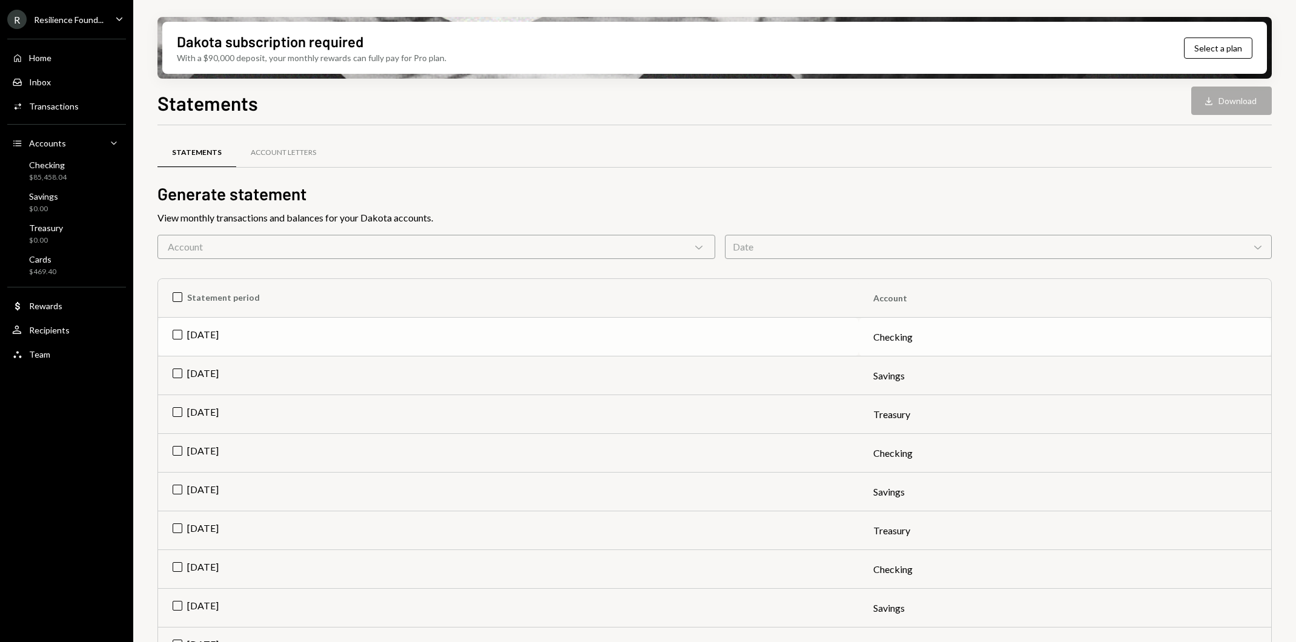
click at [205, 323] on td "Jul 2025" at bounding box center [508, 337] width 701 height 39
click at [1237, 101] on button "Download Download" at bounding box center [1231, 101] width 81 height 28
click at [45, 175] on div "$85,458.04" at bounding box center [48, 178] width 38 height 10
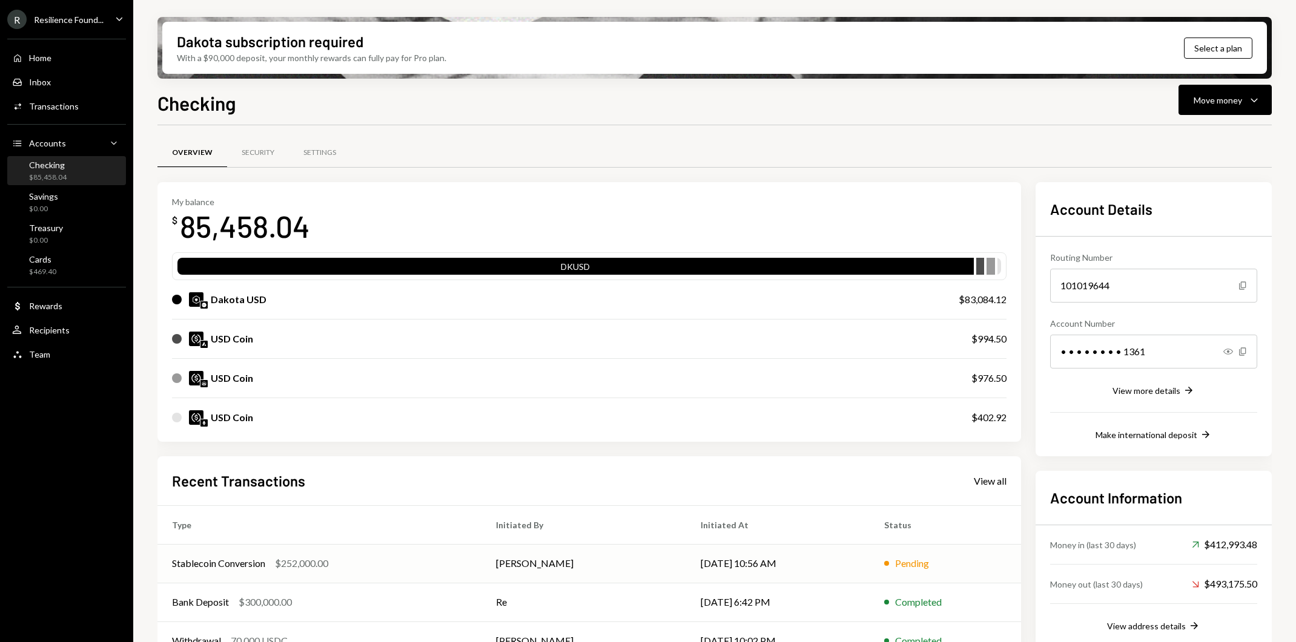
click at [464, 563] on td "Stablecoin Conversion $252,000.00" at bounding box center [319, 563] width 324 height 39
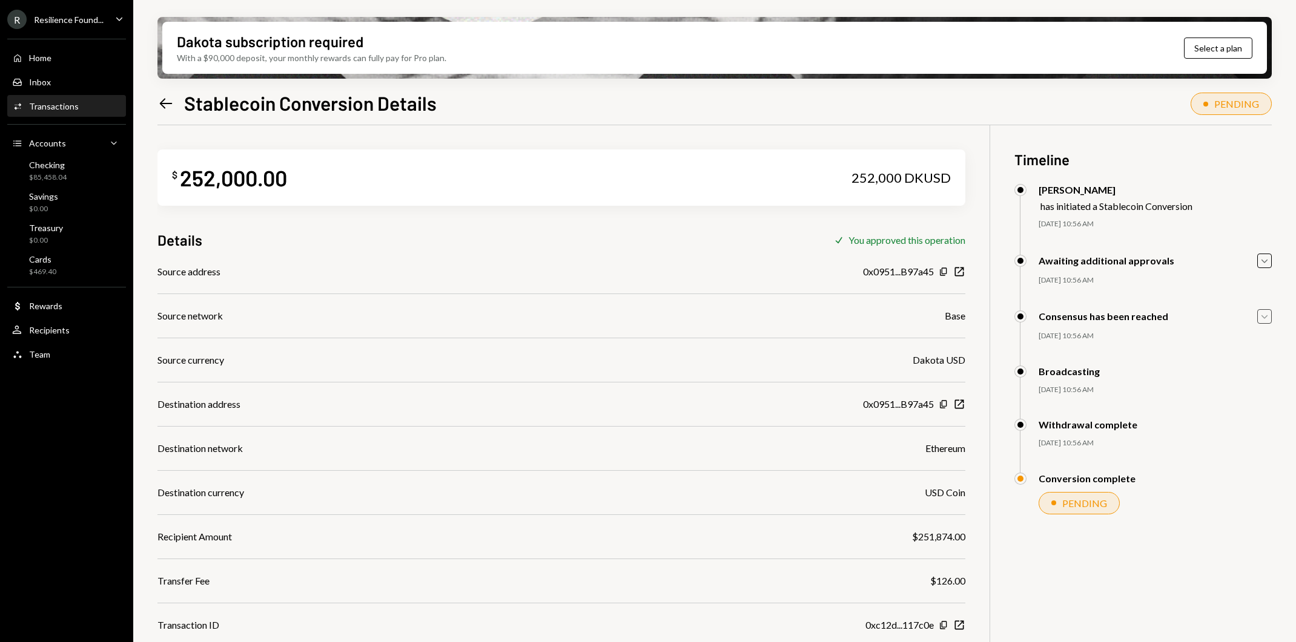
click at [1267, 316] on icon "Caret Down" at bounding box center [1264, 316] width 13 height 13
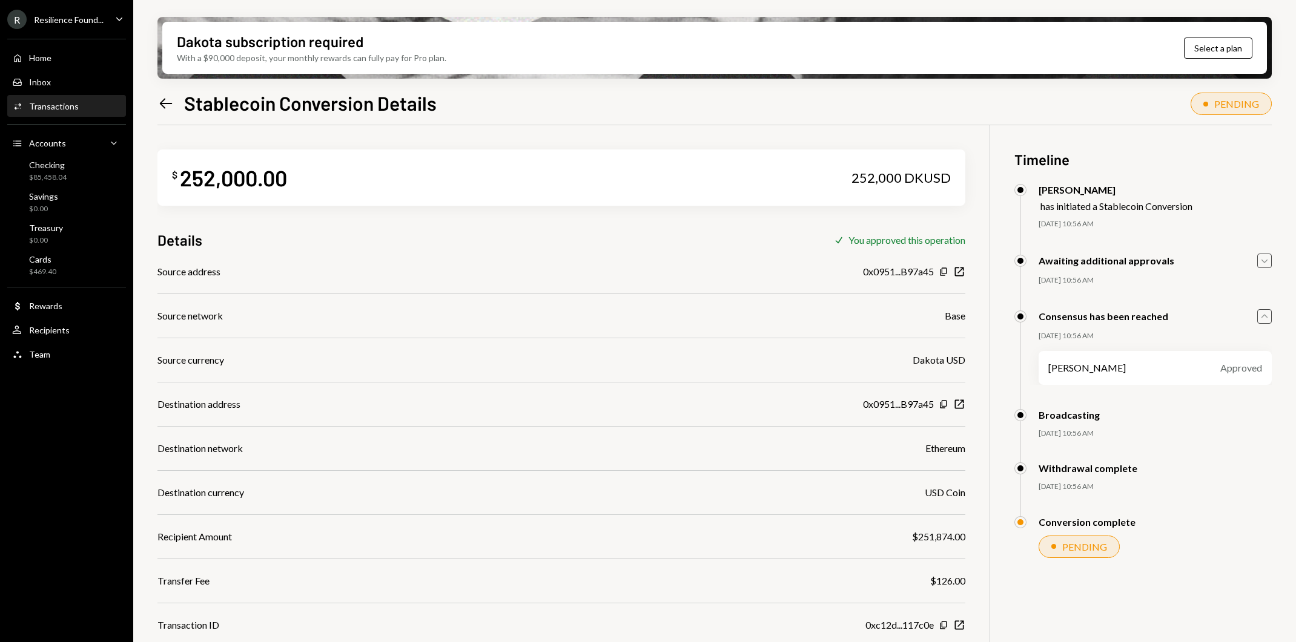
click at [1263, 265] on icon "Caret Down" at bounding box center [1264, 260] width 13 height 13
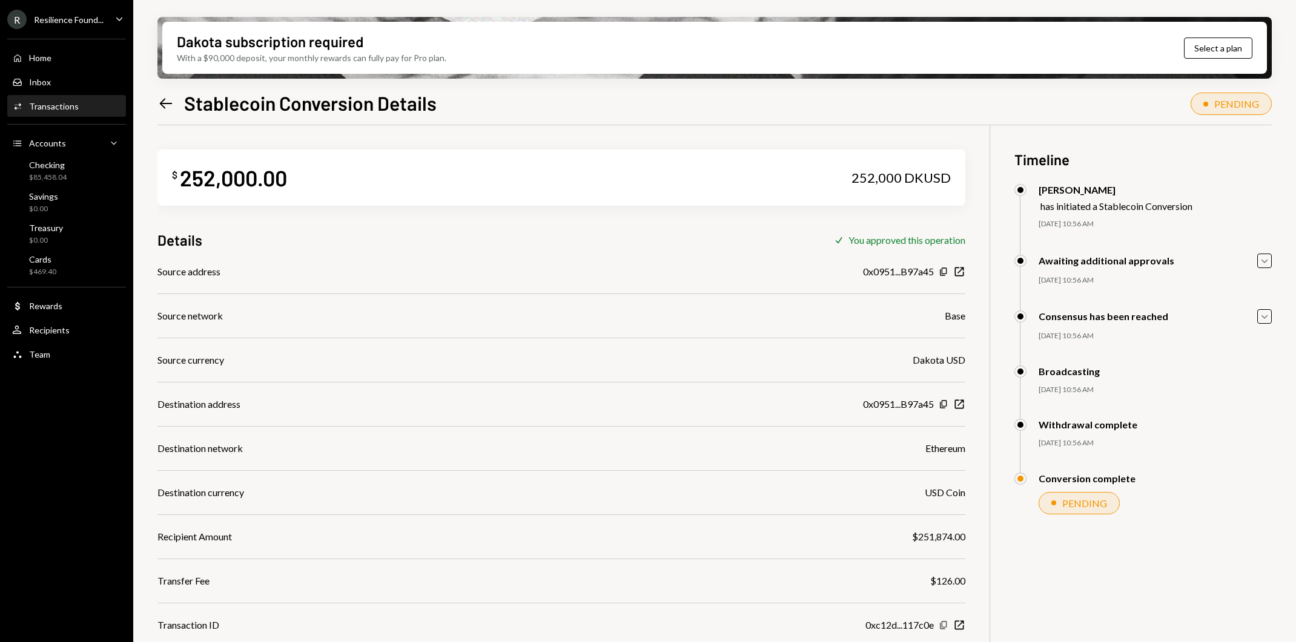
click at [945, 624] on icon "Copy" at bounding box center [944, 626] width 10 height 10
click at [963, 623] on icon "New Window" at bounding box center [959, 625] width 12 height 12
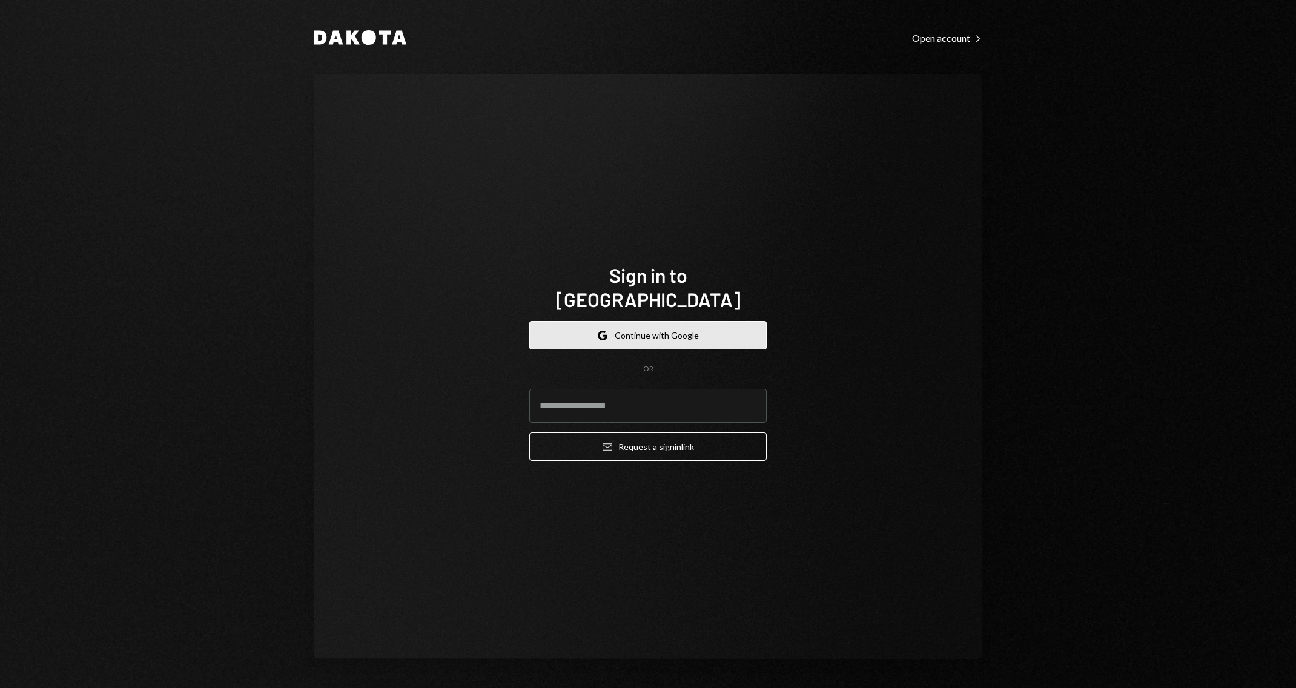
click at [719, 323] on button "Google Continue with Google" at bounding box center [647, 335] width 237 height 28
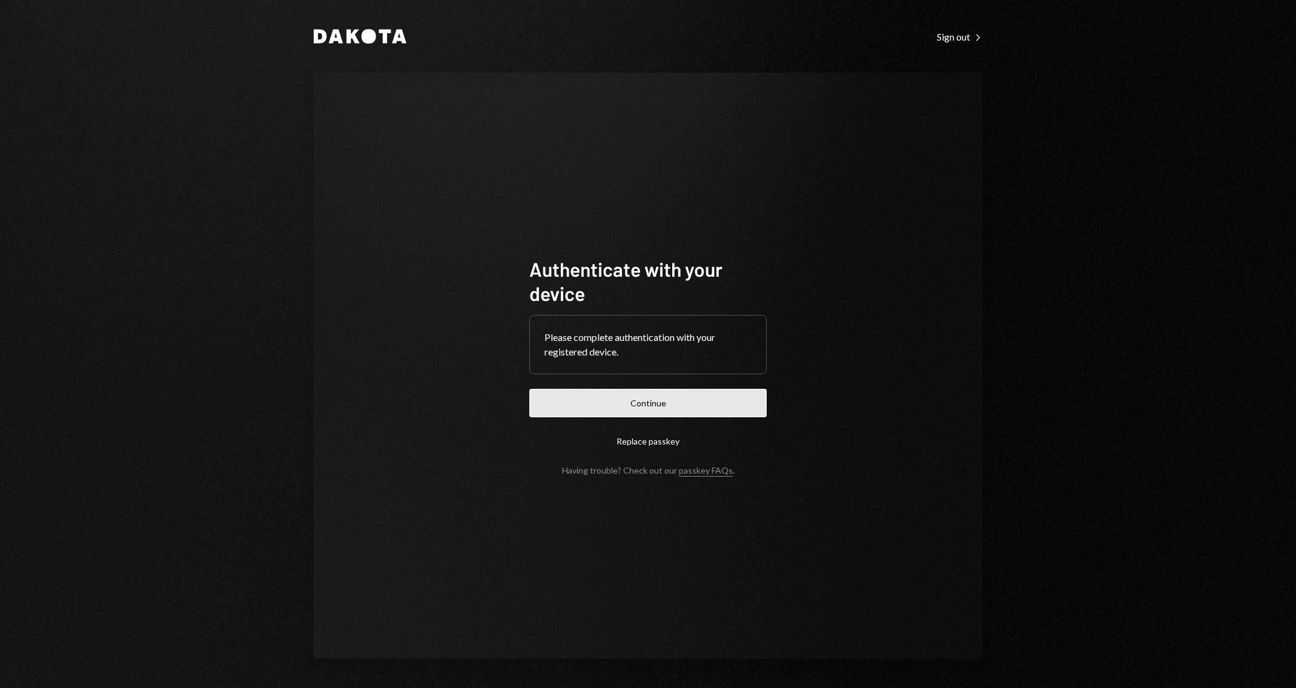
click at [701, 409] on button "Continue" at bounding box center [647, 403] width 237 height 28
